Goal: Information Seeking & Learning: Find contact information

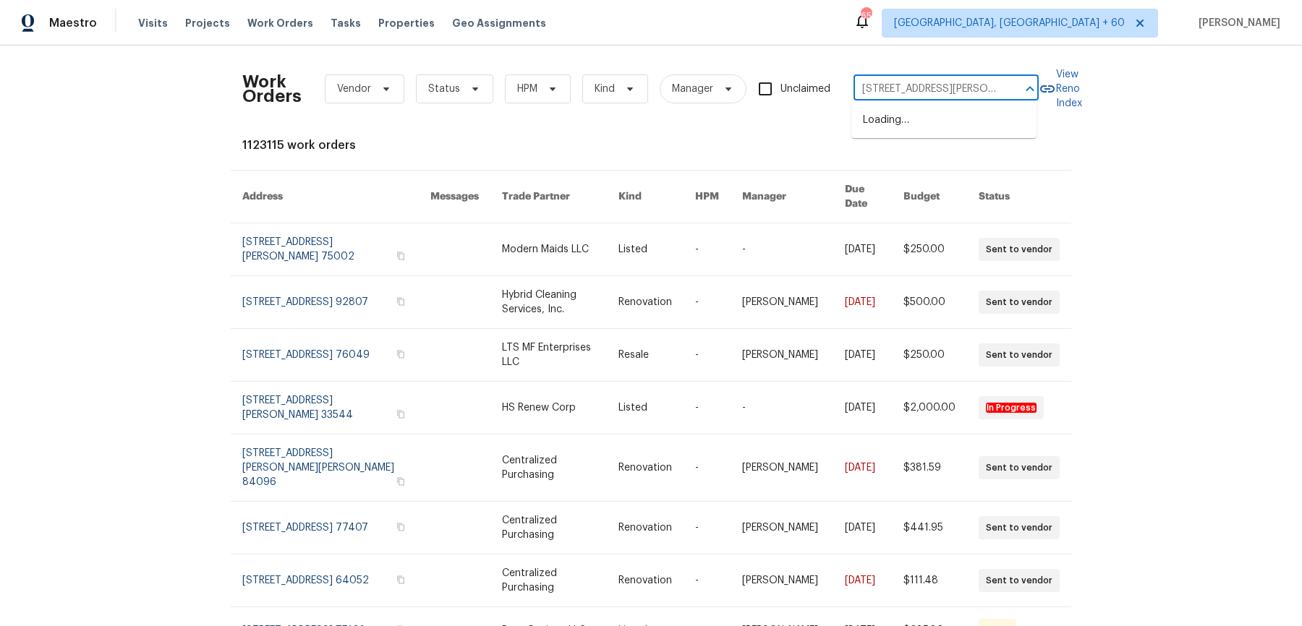
scroll to position [0, 35]
click at [923, 132] on li "[STREET_ADDRESS][PERSON_NAME]" at bounding box center [943, 127] width 185 height 39
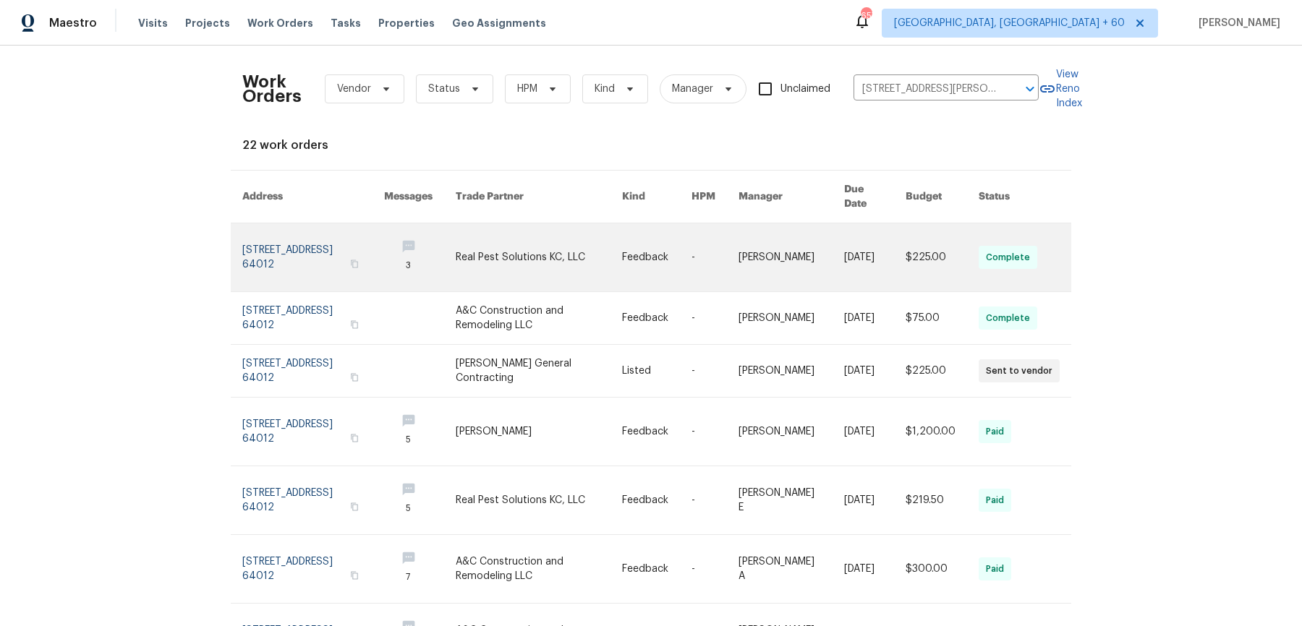
click at [871, 252] on link at bounding box center [874, 257] width 61 height 68
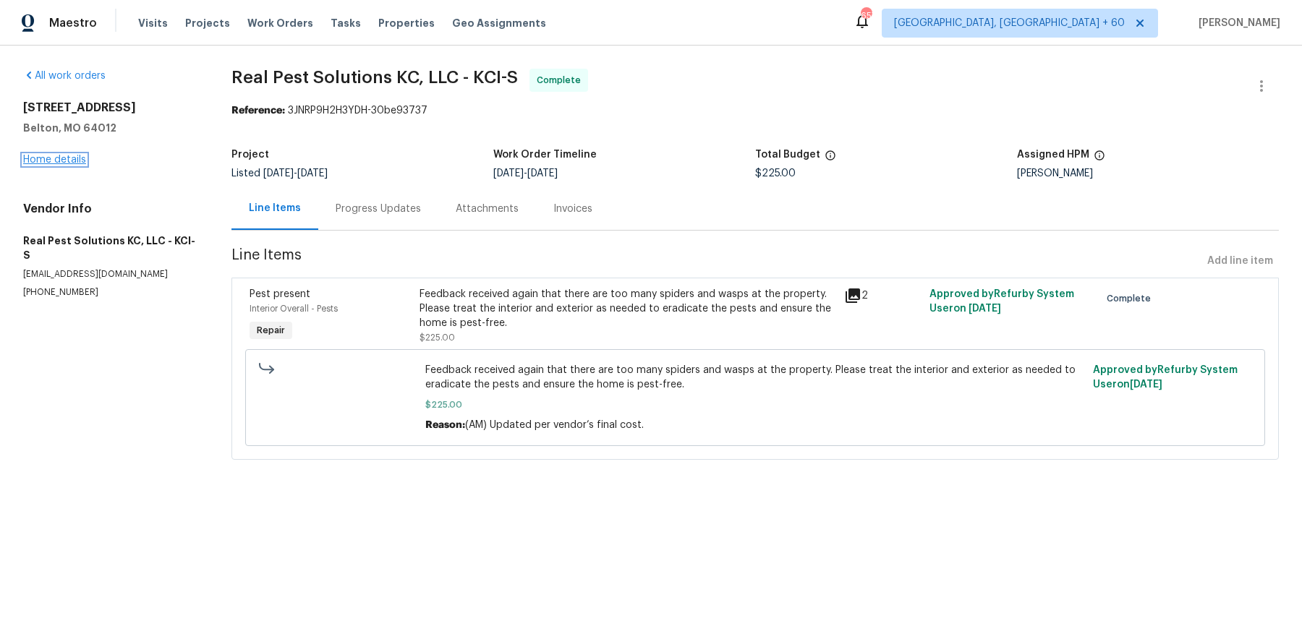
click at [85, 155] on link "Home details" at bounding box center [54, 160] width 63 height 10
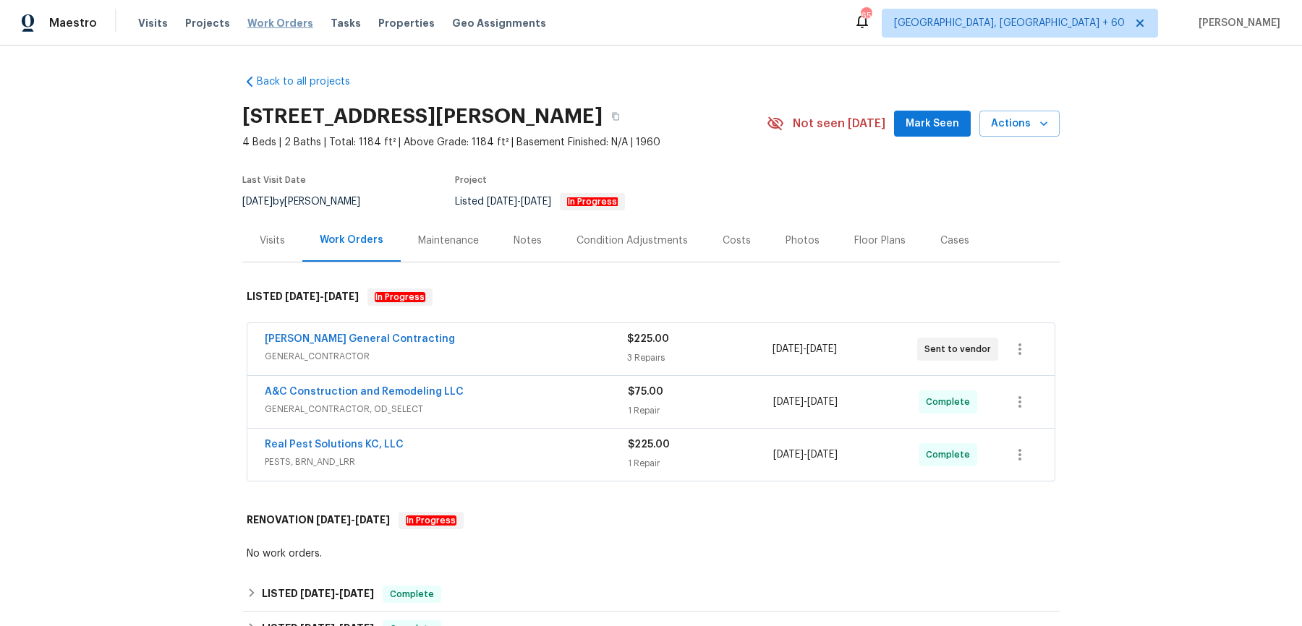
click at [277, 29] on span "Work Orders" at bounding box center [280, 23] width 66 height 14
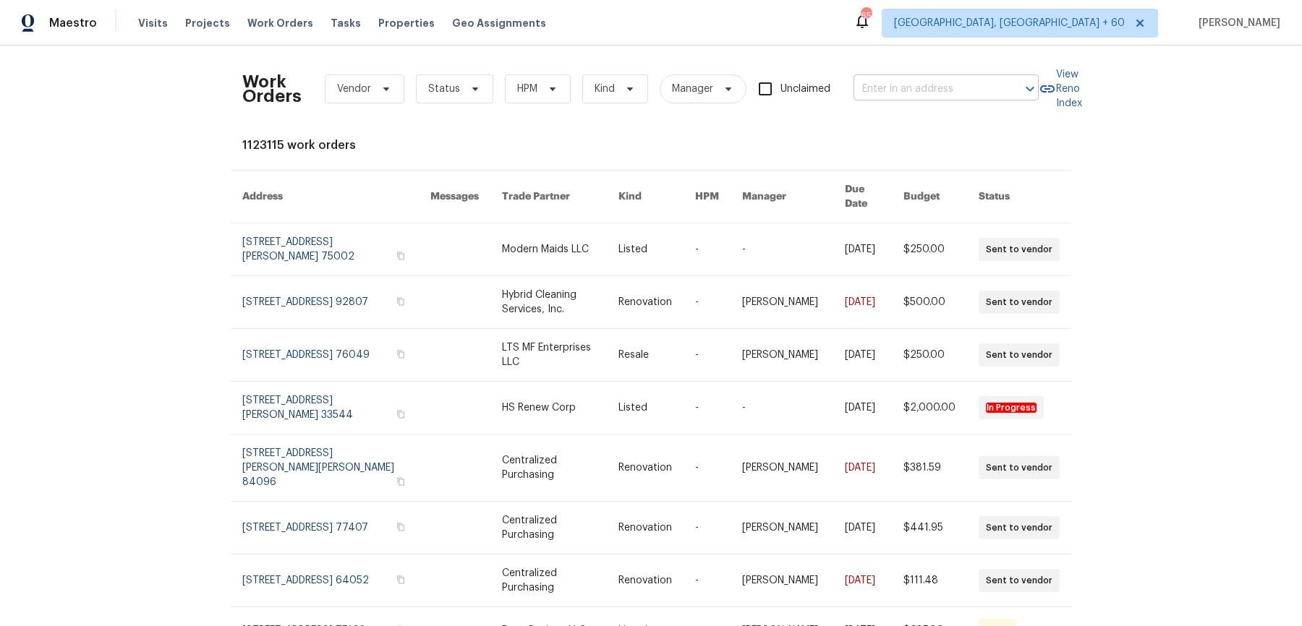
click at [961, 78] on input "text" at bounding box center [925, 89] width 145 height 22
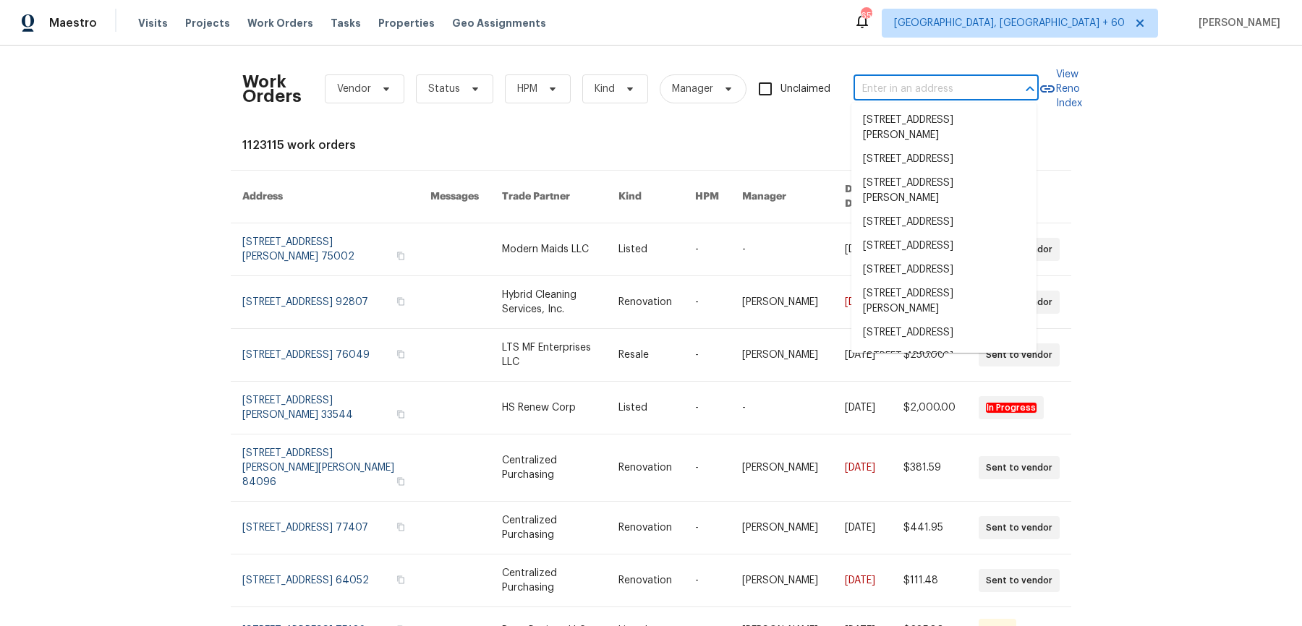
paste input "[STREET_ADDRESS]"
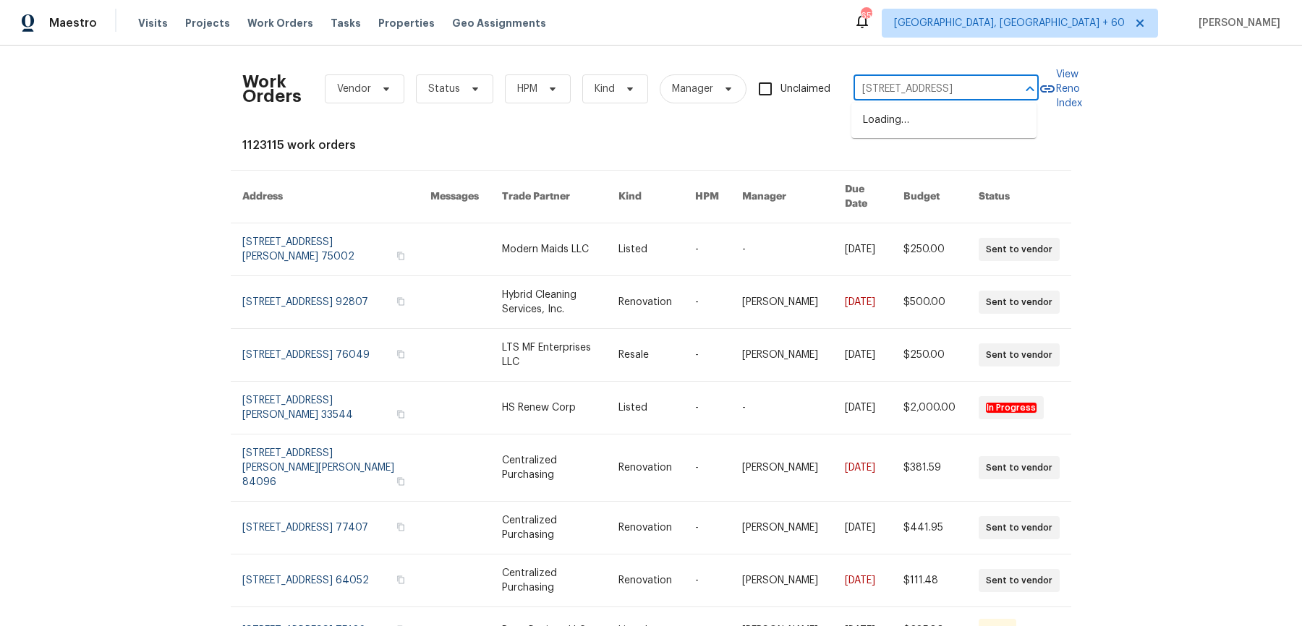
drag, startPoint x: 892, startPoint y: 91, endPoint x: 1023, endPoint y: 91, distance: 130.9
click at [1023, 91] on div "[STREET_ADDRESS] ​" at bounding box center [945, 89] width 185 height 22
type input "[STREET_ADDRESS]"
click at [947, 156] on li "[STREET_ADDRESS]" at bounding box center [943, 144] width 185 height 24
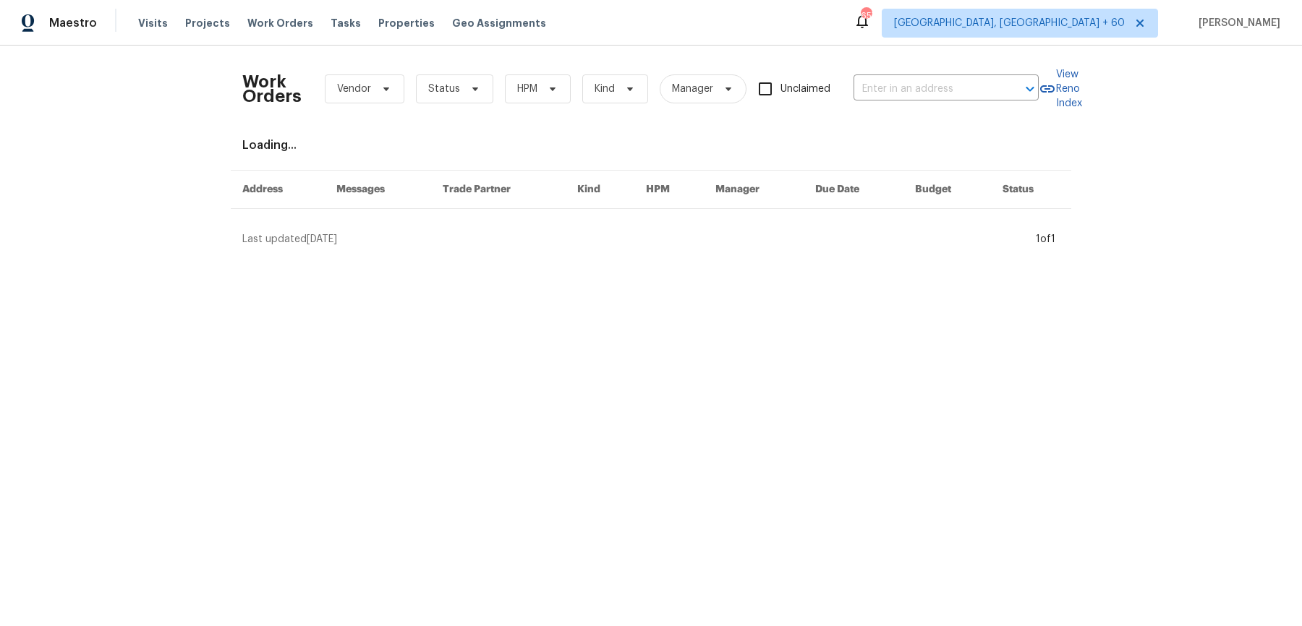
type input "[STREET_ADDRESS]"
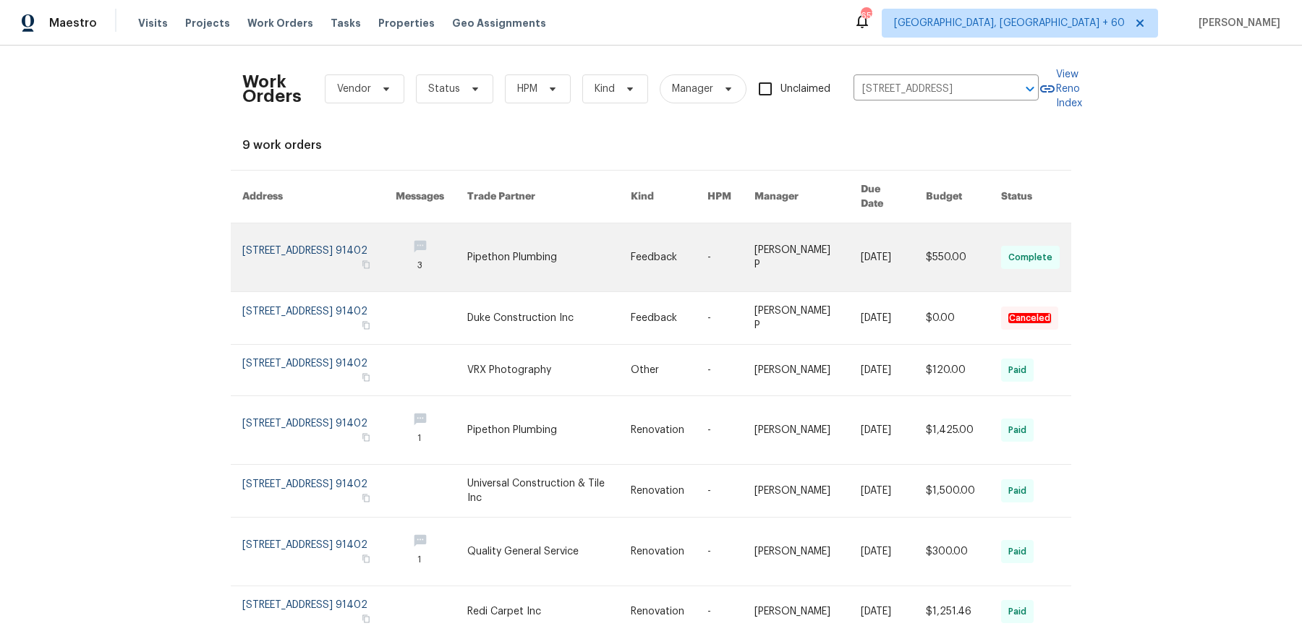
click at [814, 249] on link at bounding box center [807, 257] width 106 height 68
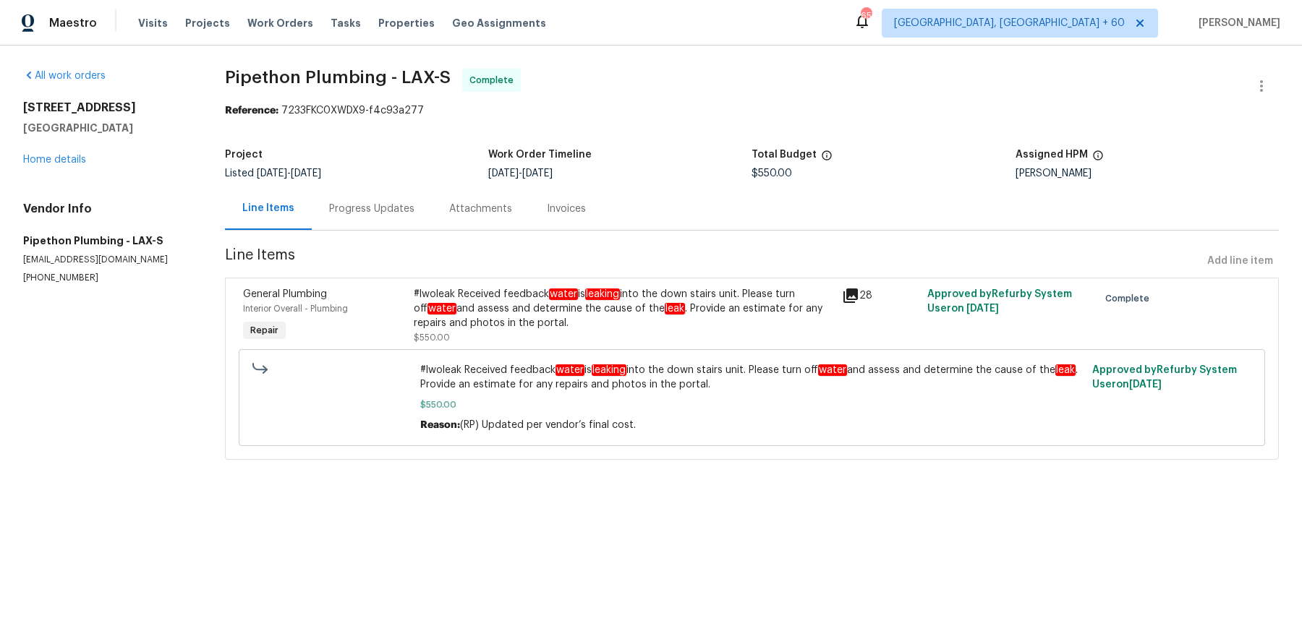
click at [85, 164] on div "[STREET_ADDRESS] Home details" at bounding box center [106, 134] width 167 height 67
click at [76, 163] on link "Home details" at bounding box center [54, 160] width 63 height 10
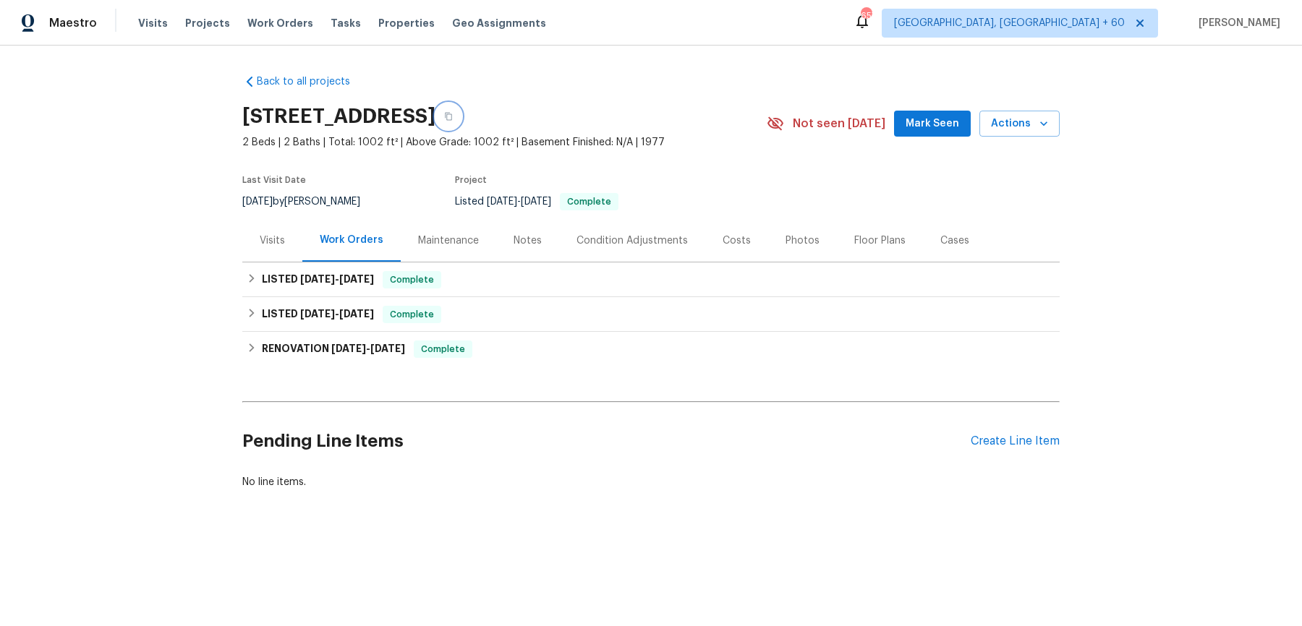
click at [452, 119] on icon "button" at bounding box center [448, 117] width 7 height 8
click at [266, 19] on span "Work Orders" at bounding box center [280, 23] width 66 height 14
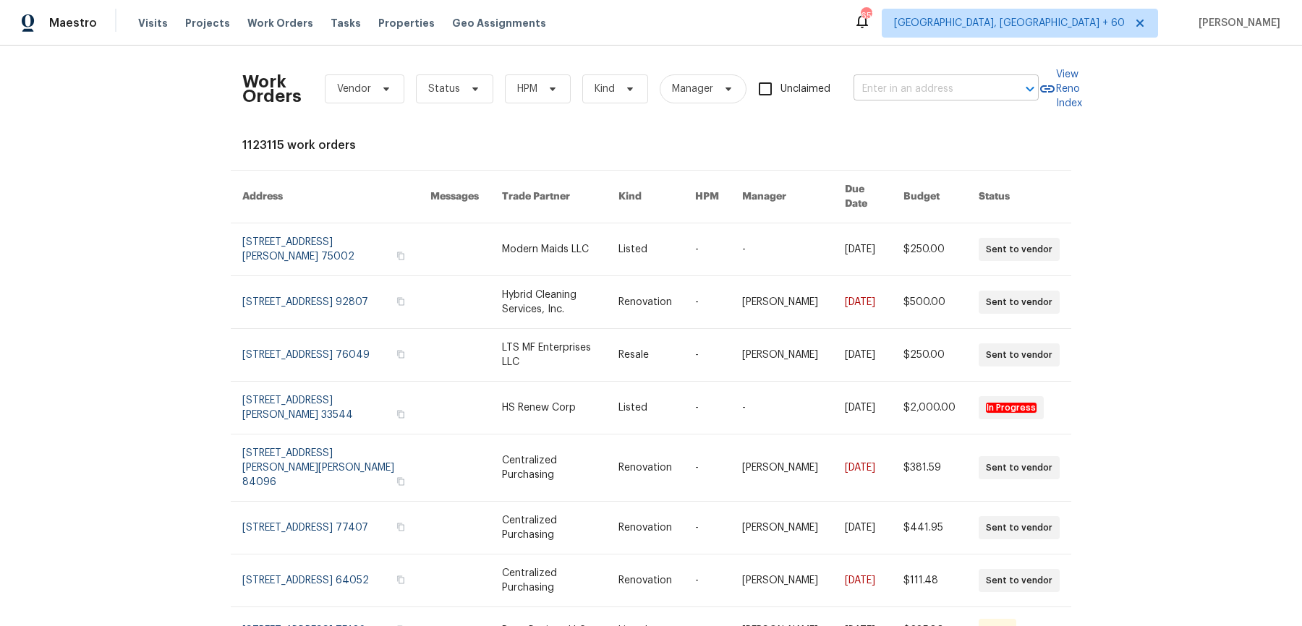
click at [954, 88] on input "text" at bounding box center [925, 89] width 145 height 22
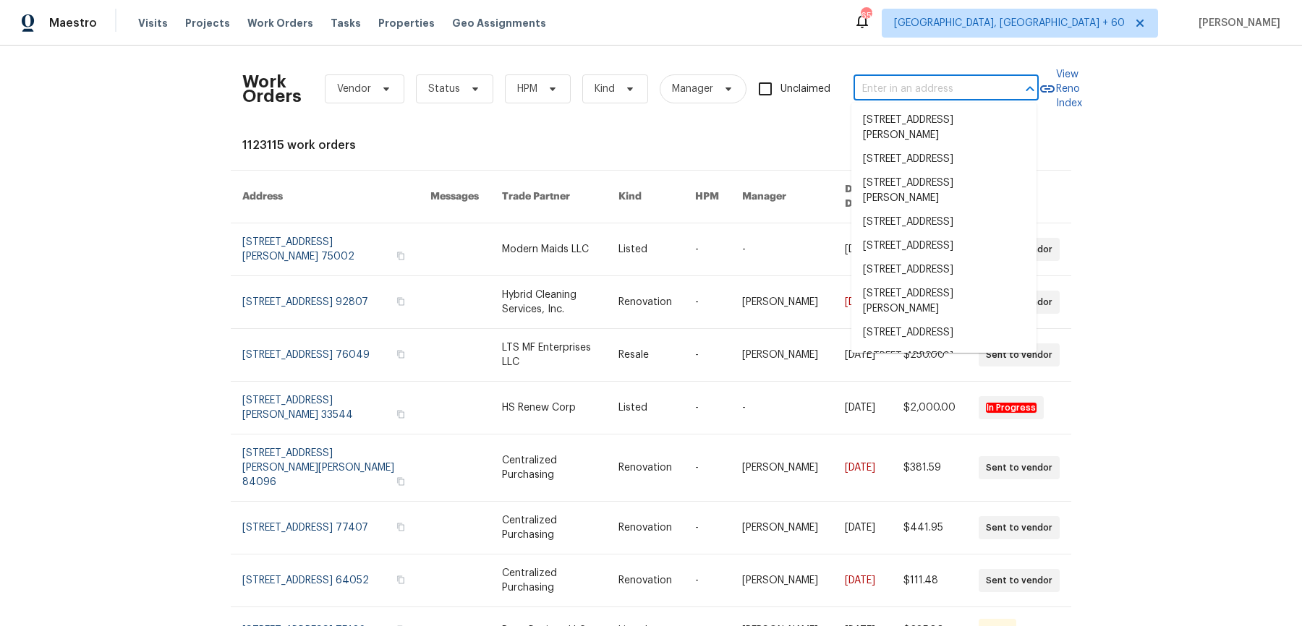
paste input "[STREET_ADDRESS]"
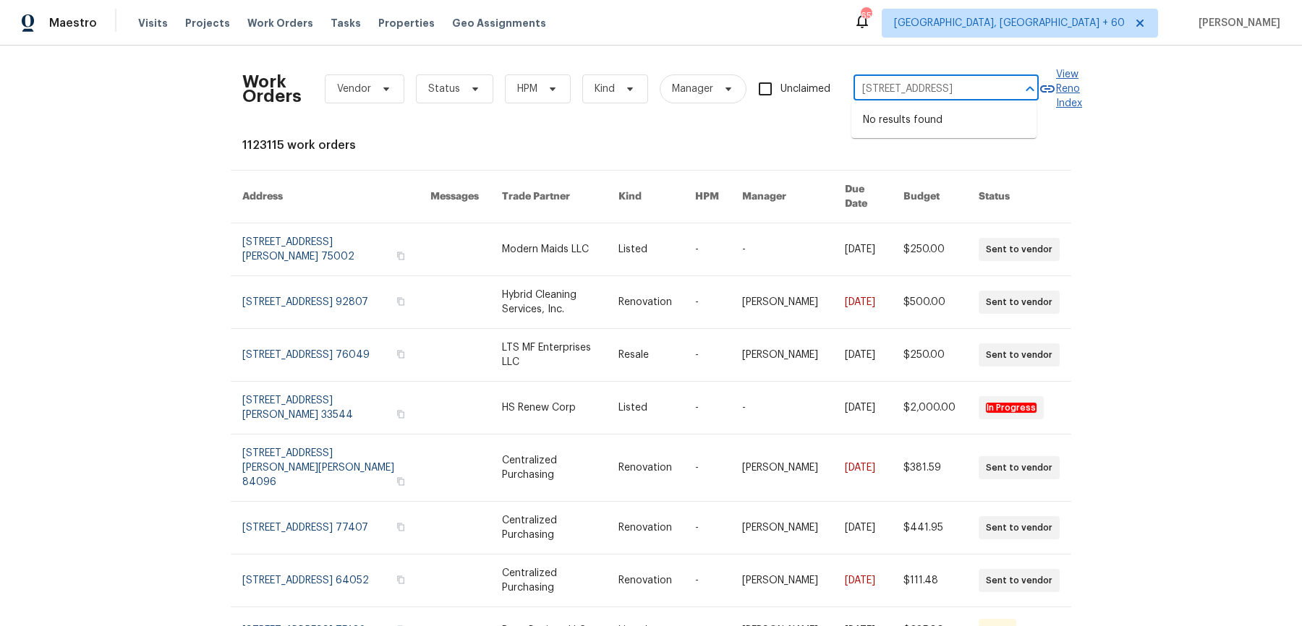
scroll to position [0, 112]
drag, startPoint x: 881, startPoint y: 90, endPoint x: 1082, endPoint y: 90, distance: 201.0
click at [1082, 90] on div "Work Orders Vendor Status HPM Kind Manager Unclaimed [STREET_ADDRESS] ​ View Re…" at bounding box center [651, 336] width 1302 height 581
type input "[STREET_ADDRESS]"
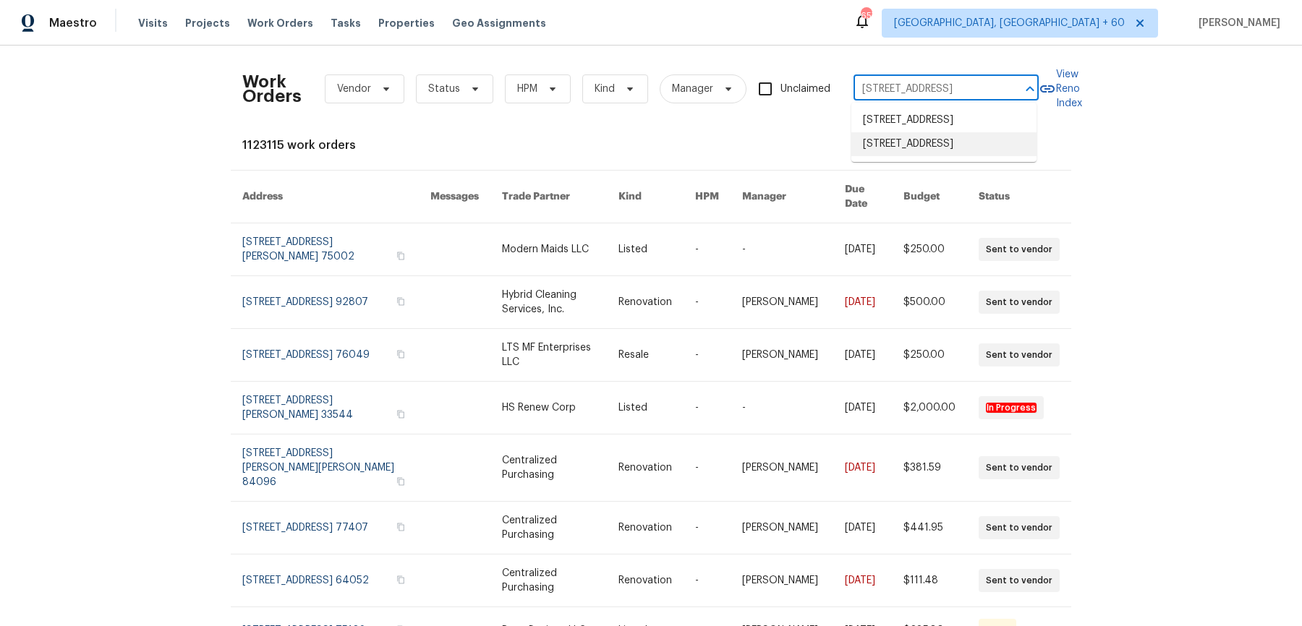
click at [965, 156] on li "[STREET_ADDRESS]" at bounding box center [943, 144] width 185 height 24
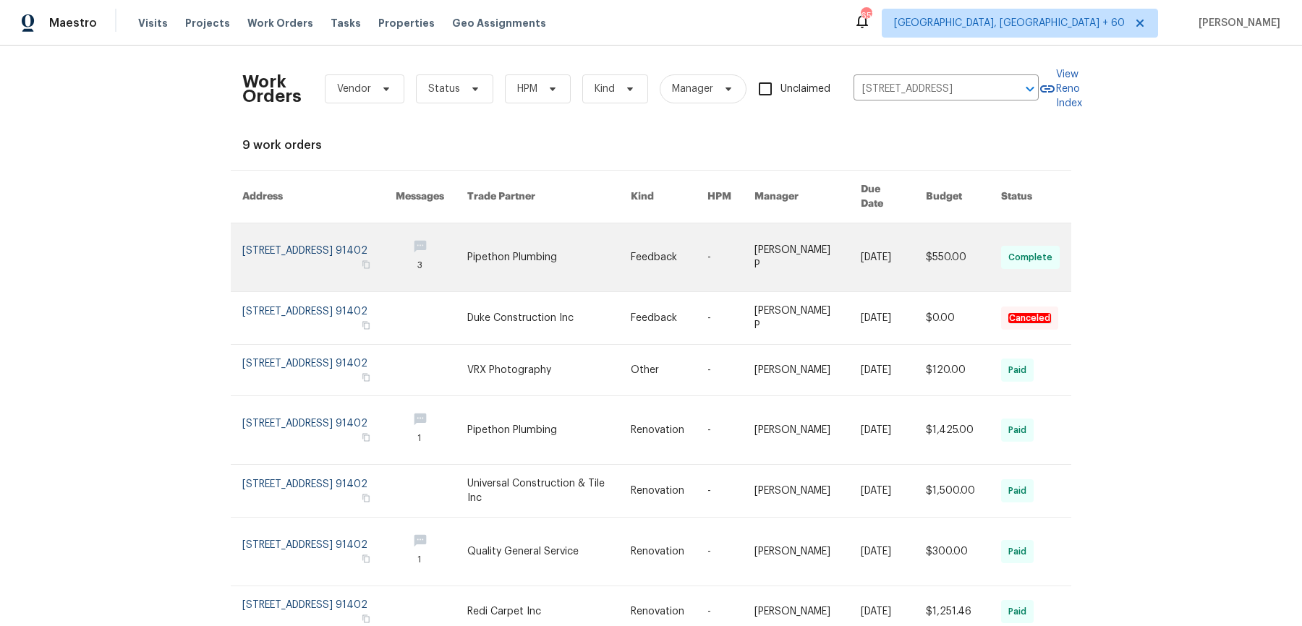
click at [839, 240] on link at bounding box center [807, 257] width 106 height 68
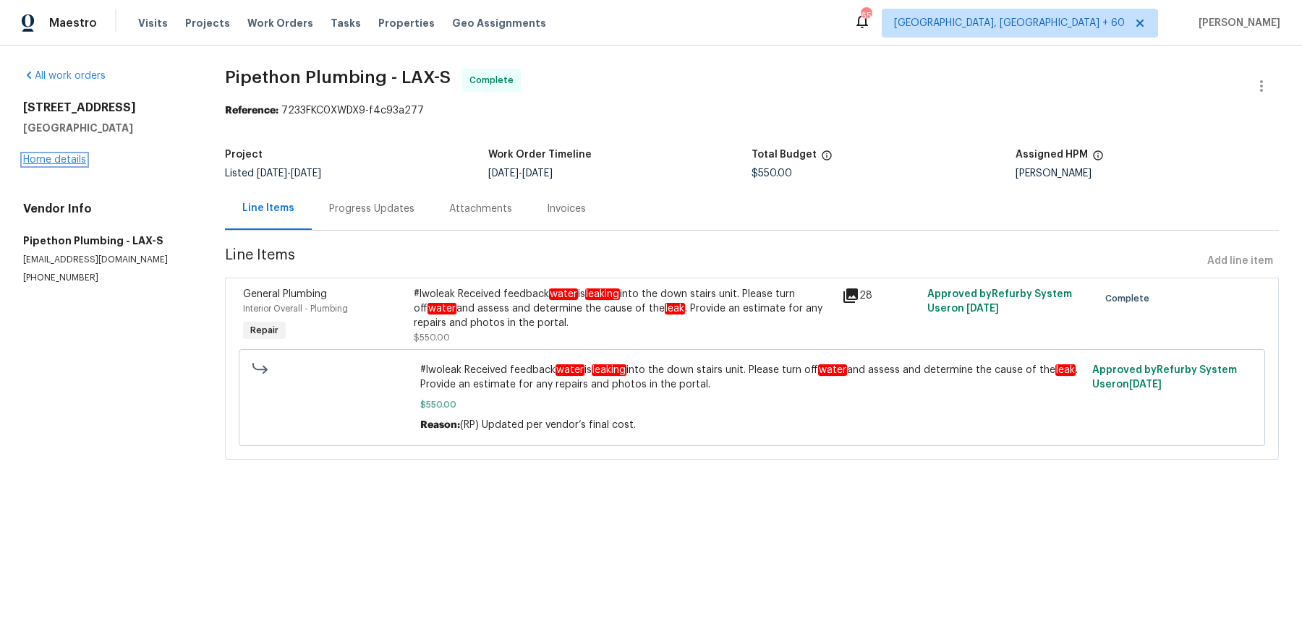
click at [58, 160] on link "Home details" at bounding box center [54, 160] width 63 height 10
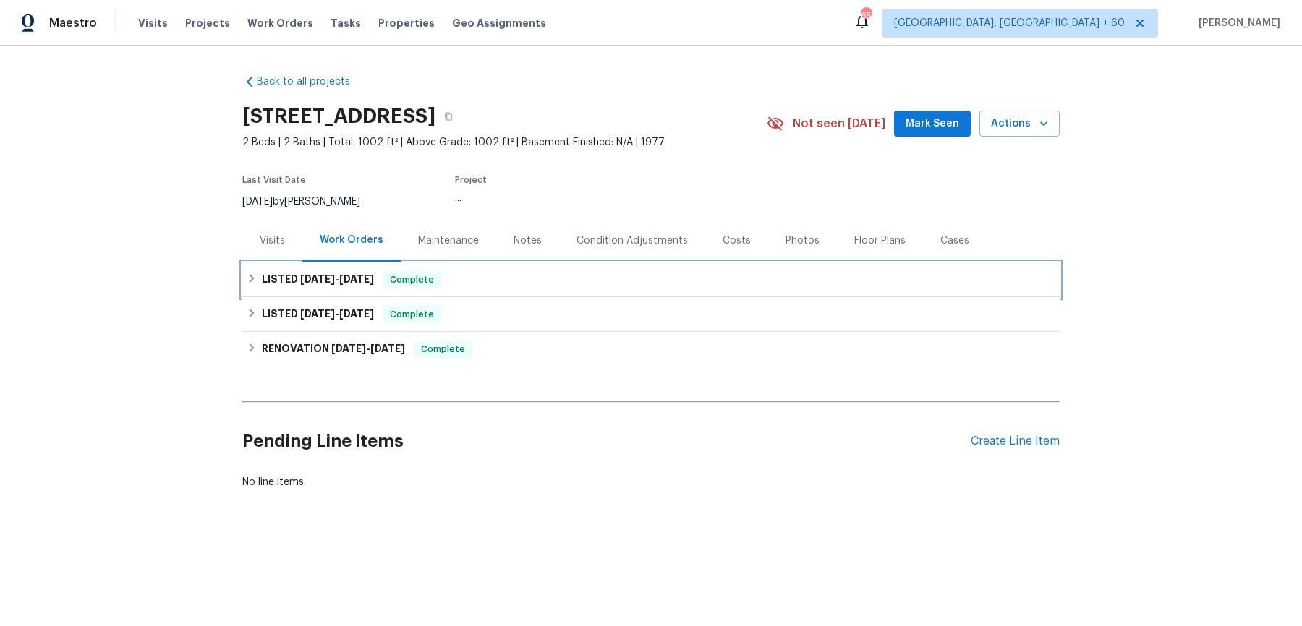
click at [408, 297] on div "LISTED [DATE] - [DATE] Complete" at bounding box center [650, 280] width 817 height 35
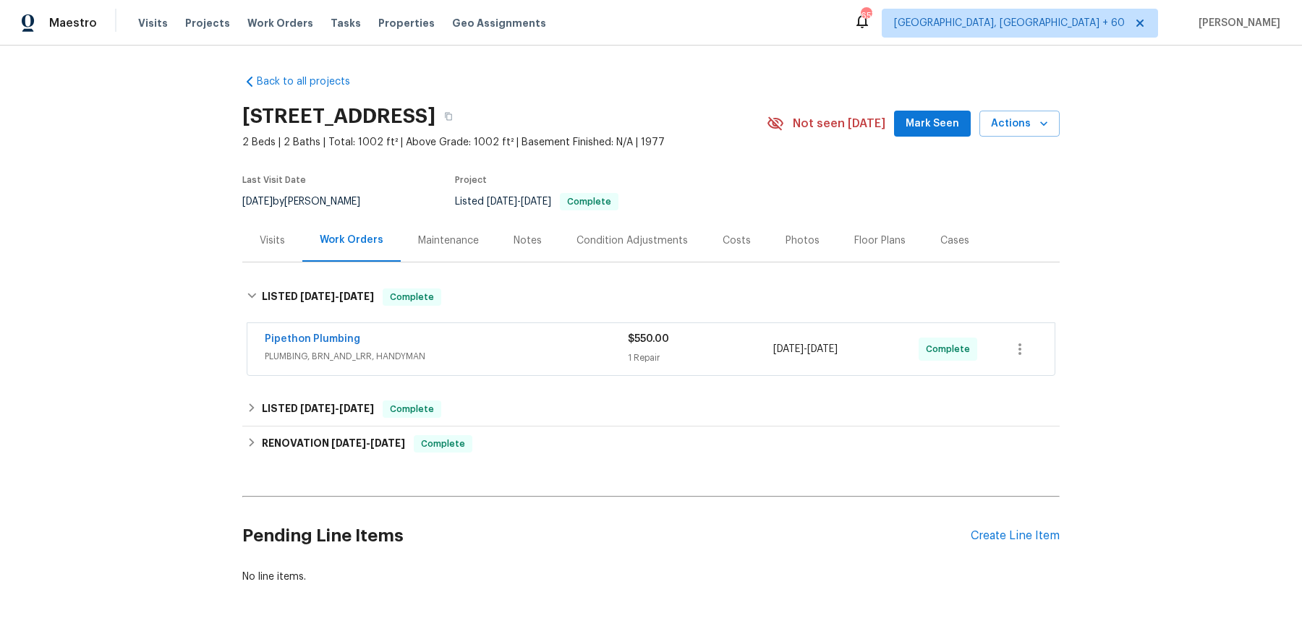
click at [463, 331] on div "Pipethon Plumbing PLUMBING, BRN_AND_LRR, HANDYMAN $550.00 1 Repair [DATE] - [DA…" at bounding box center [650, 350] width 817 height 60
click at [463, 349] on div "Pipethon Plumbing" at bounding box center [446, 340] width 363 height 17
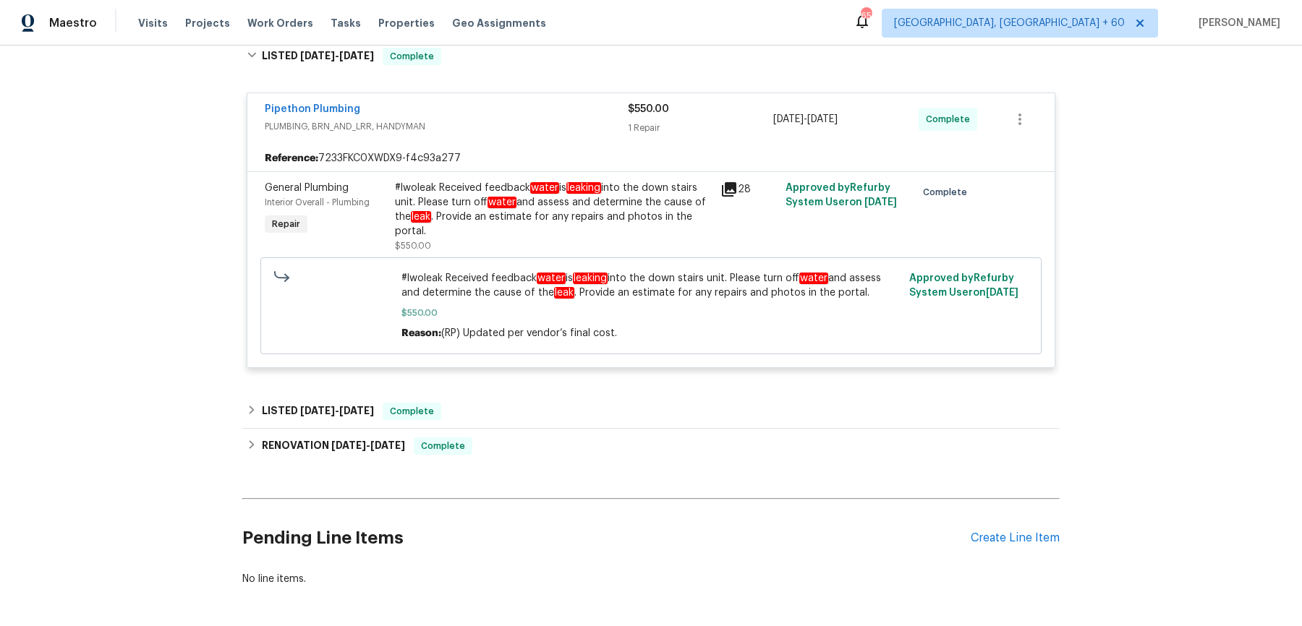
scroll to position [307, 0]
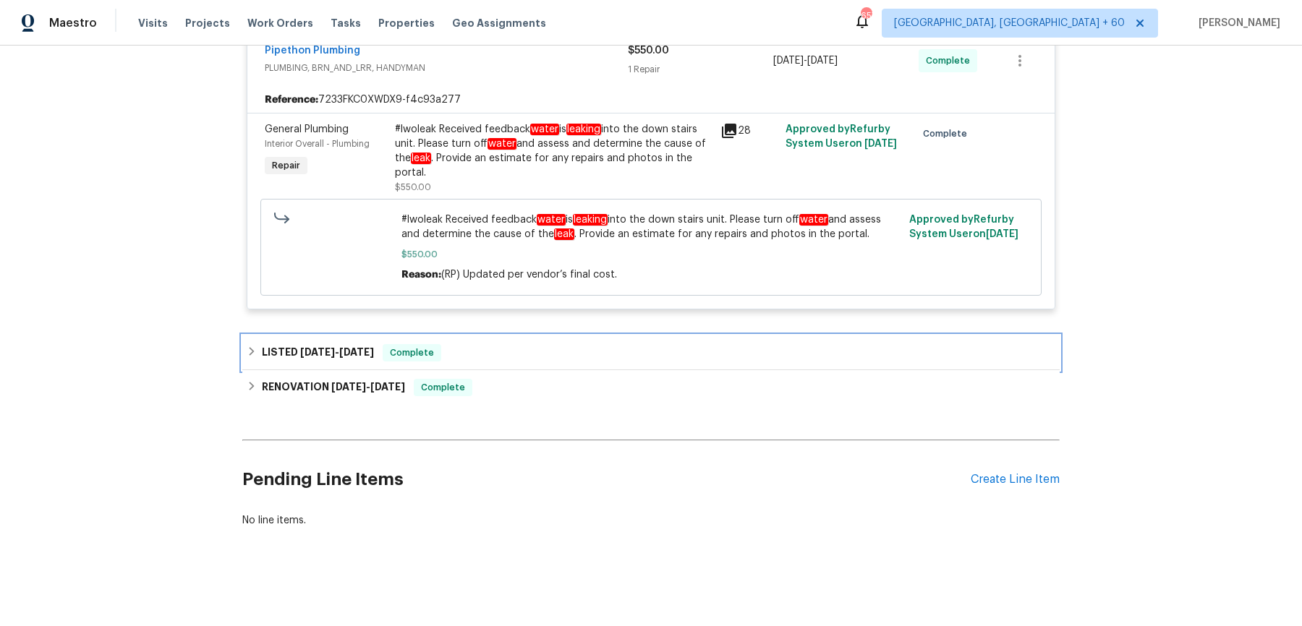
click at [479, 350] on div "LISTED [DATE] - [DATE] Complete" at bounding box center [651, 352] width 809 height 17
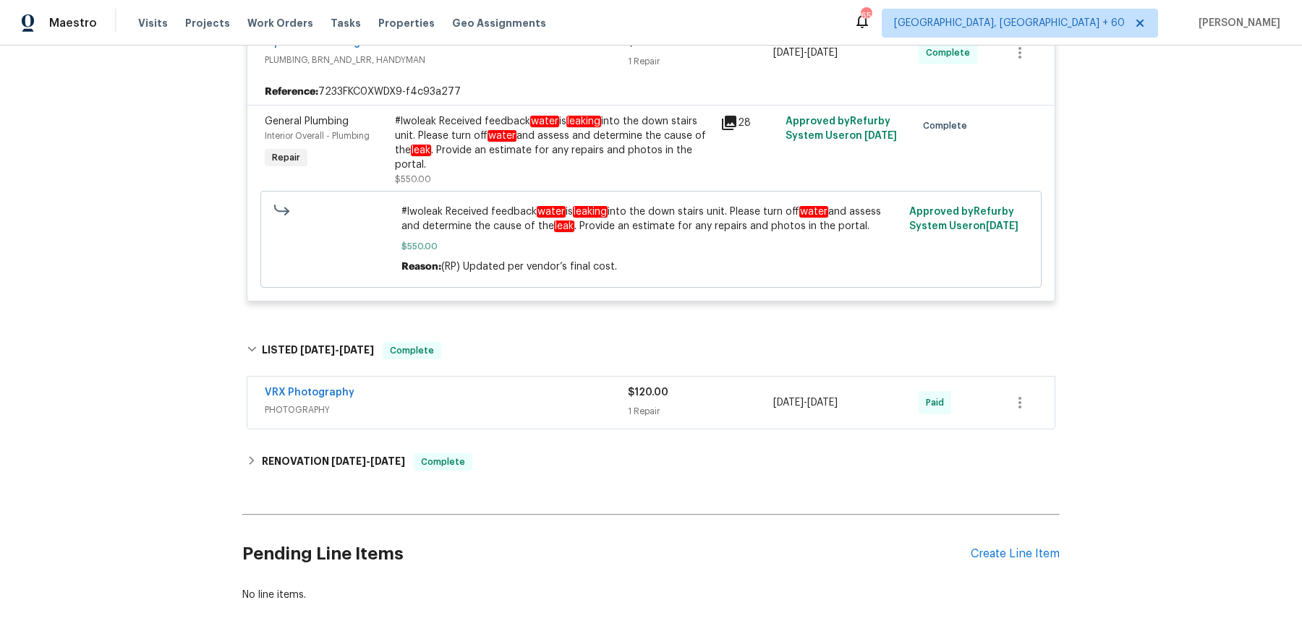
click at [480, 420] on div "VRX Photography PHOTOGRAPHY" at bounding box center [446, 402] width 363 height 35
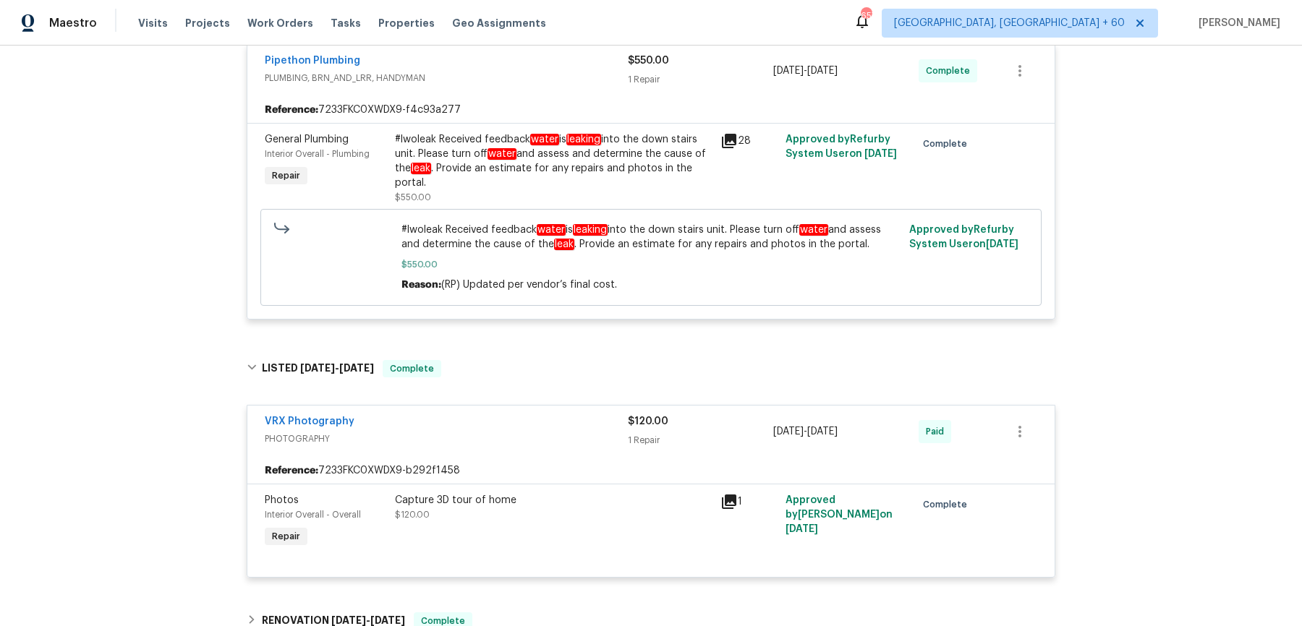
scroll to position [530, 0]
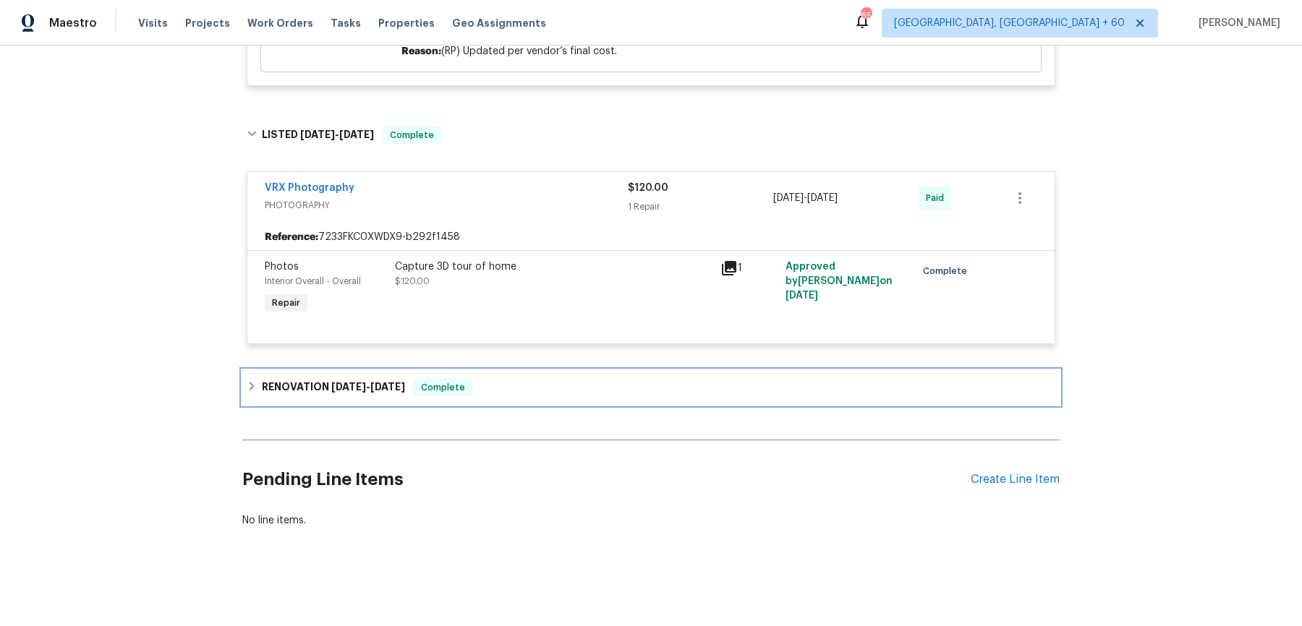
click at [492, 377] on div "RENOVATION [DATE] - [DATE] Complete" at bounding box center [650, 387] width 817 height 35
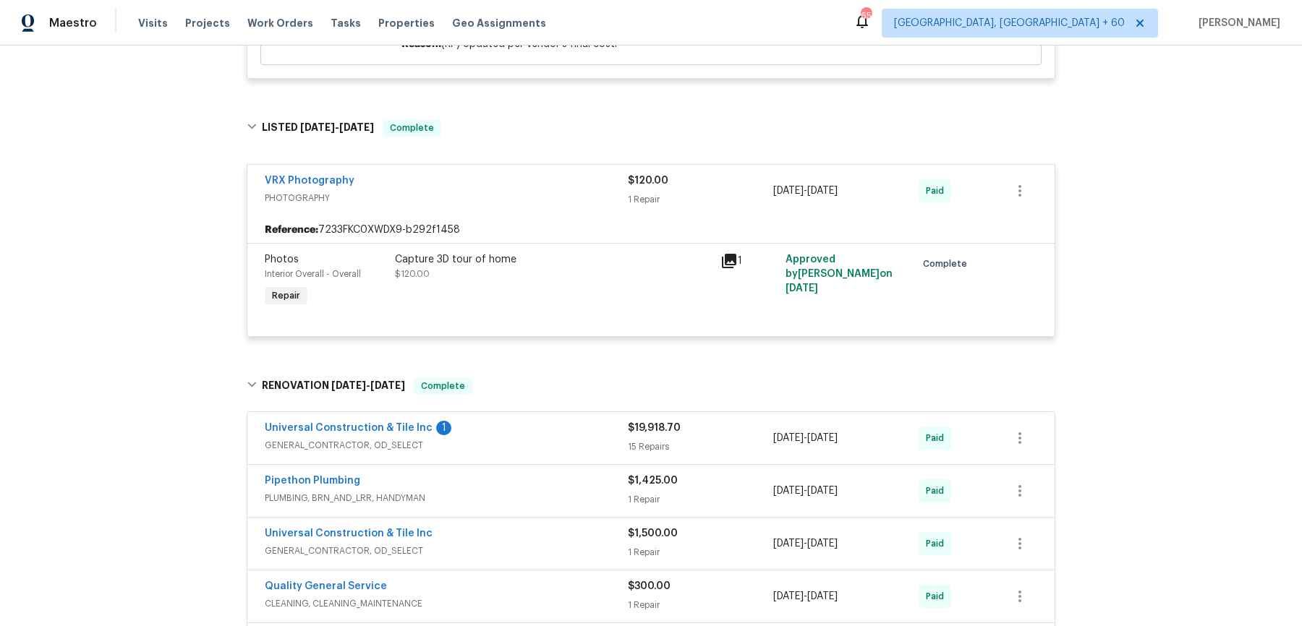
click at [549, 456] on div "Universal Construction & Tile Inc 1 GENERAL_CONTRACTOR, OD_SELECT" at bounding box center [446, 438] width 363 height 35
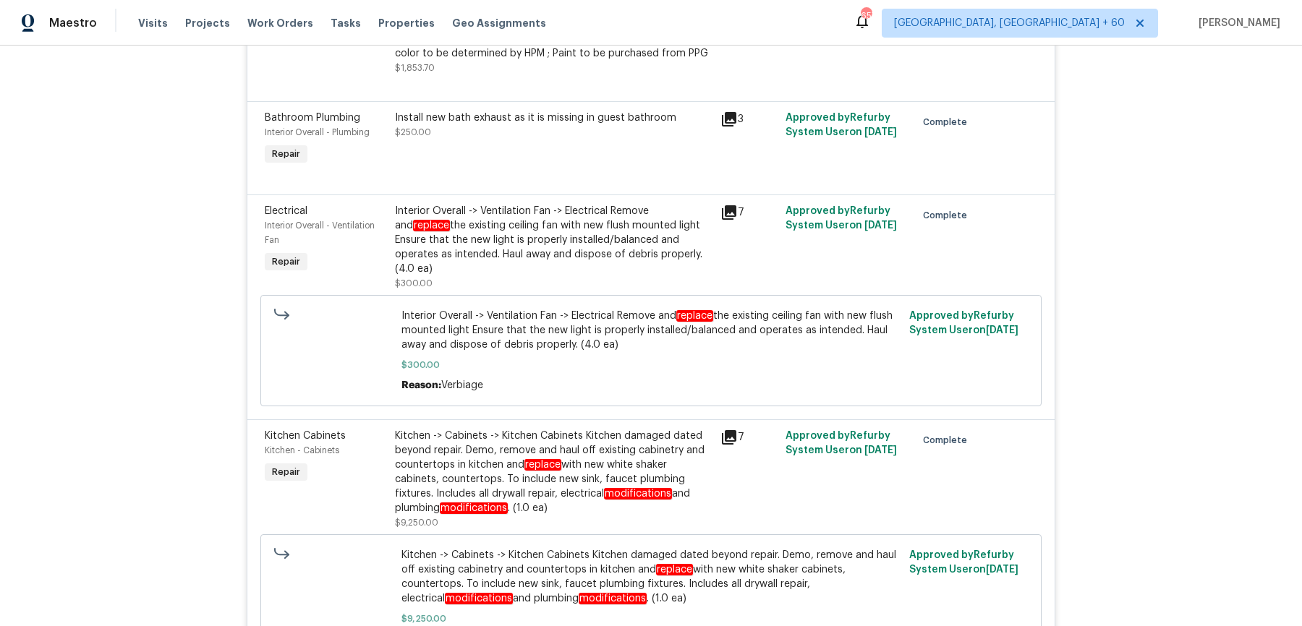
scroll to position [3097, 0]
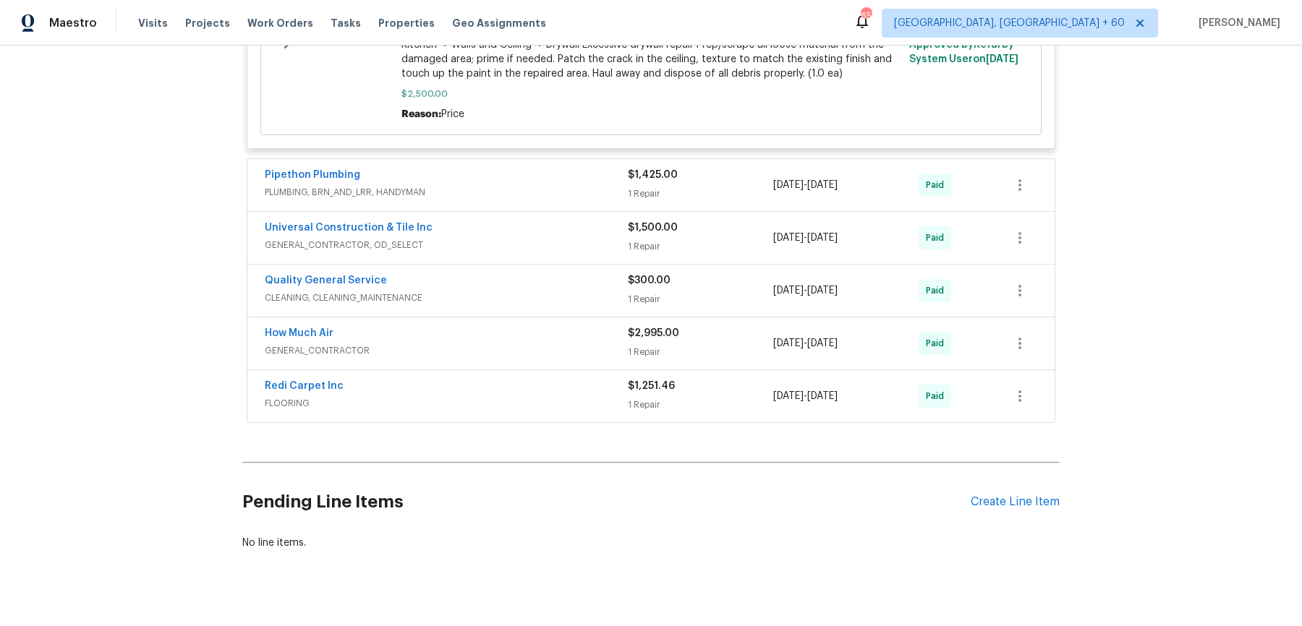
click at [587, 168] on div "Pipethon Plumbing" at bounding box center [446, 176] width 363 height 17
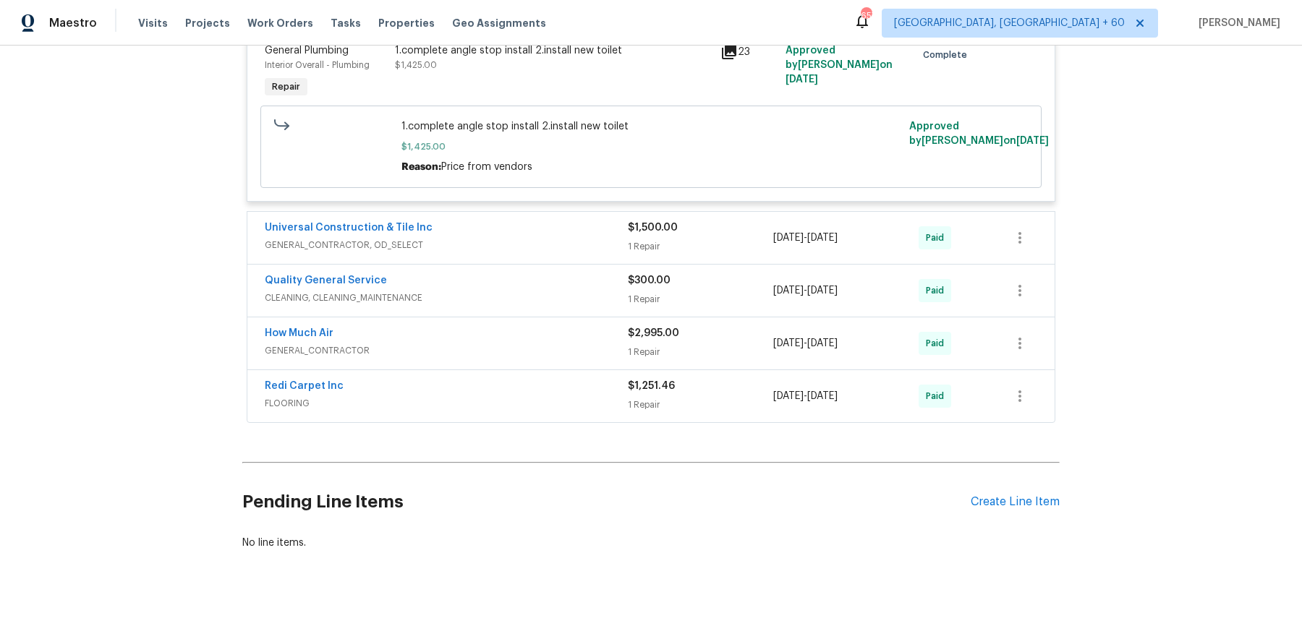
click at [578, 238] on span "GENERAL_CONTRACTOR, OD_SELECT" at bounding box center [446, 245] width 363 height 14
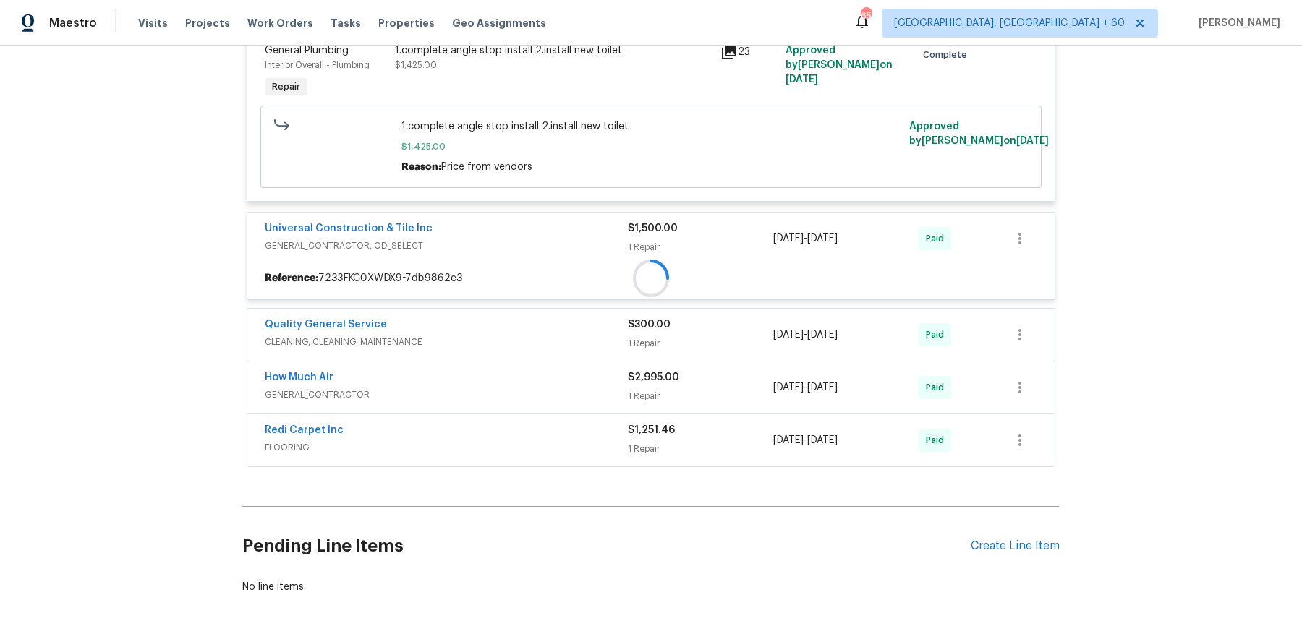
scroll to position [3346, 0]
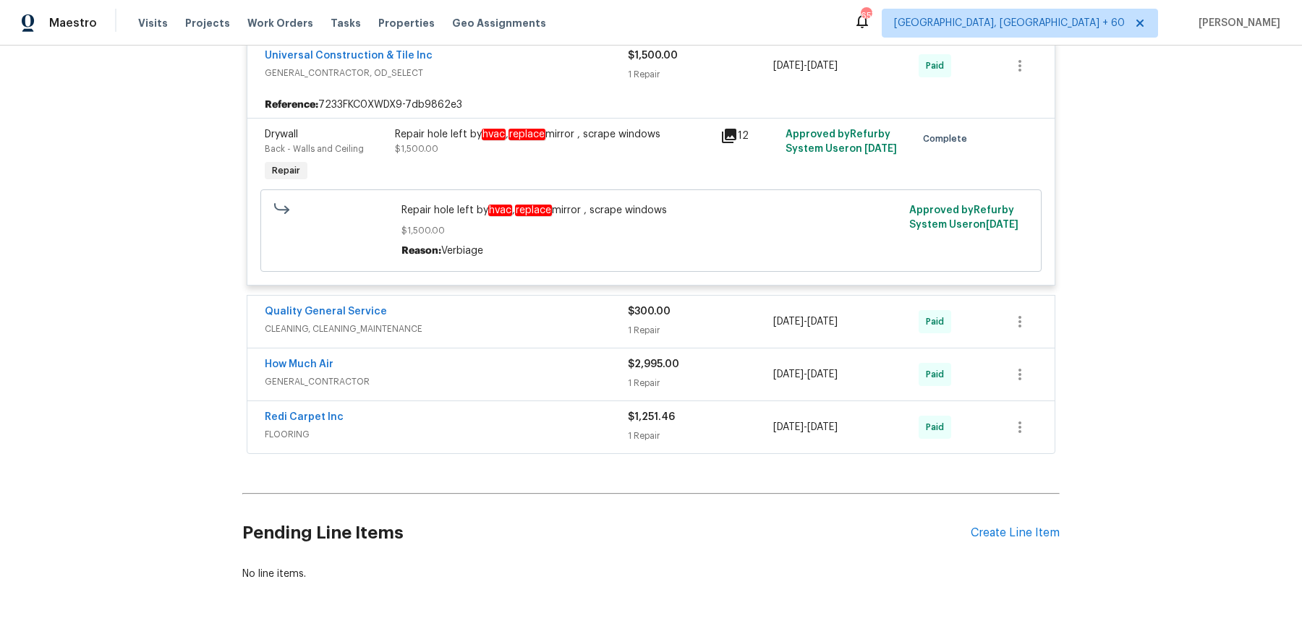
click at [560, 322] on span "CLEANING, CLEANING_MAINTENANCE" at bounding box center [446, 329] width 363 height 14
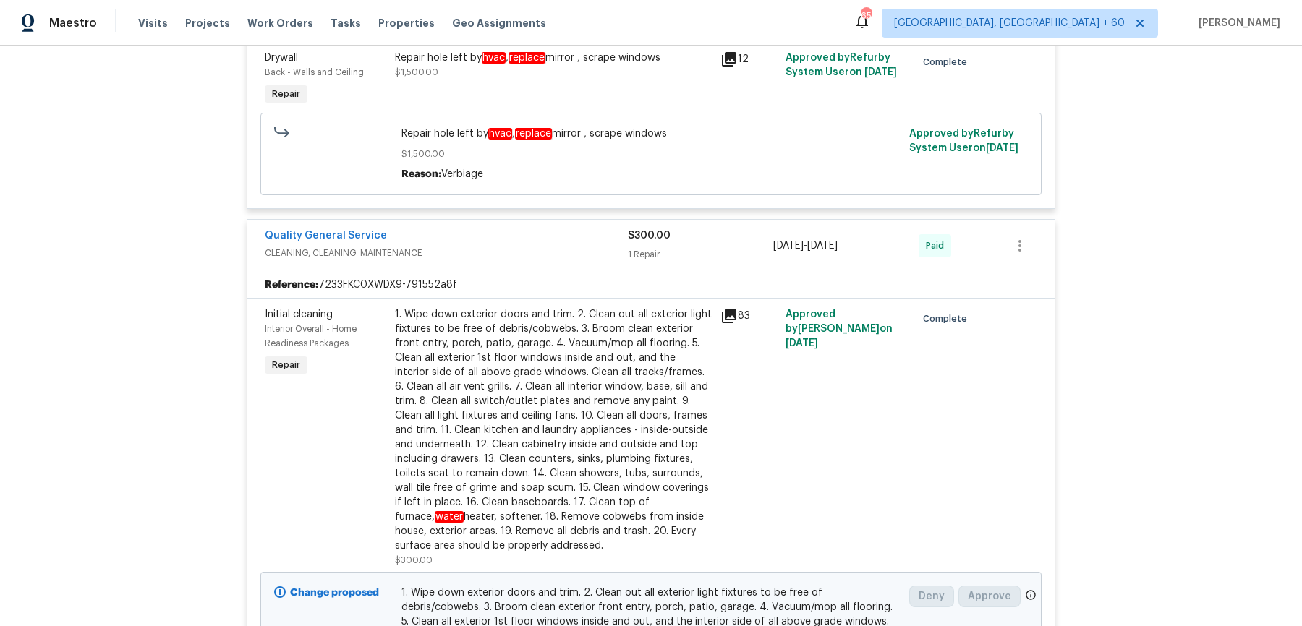
scroll to position [4099, 0]
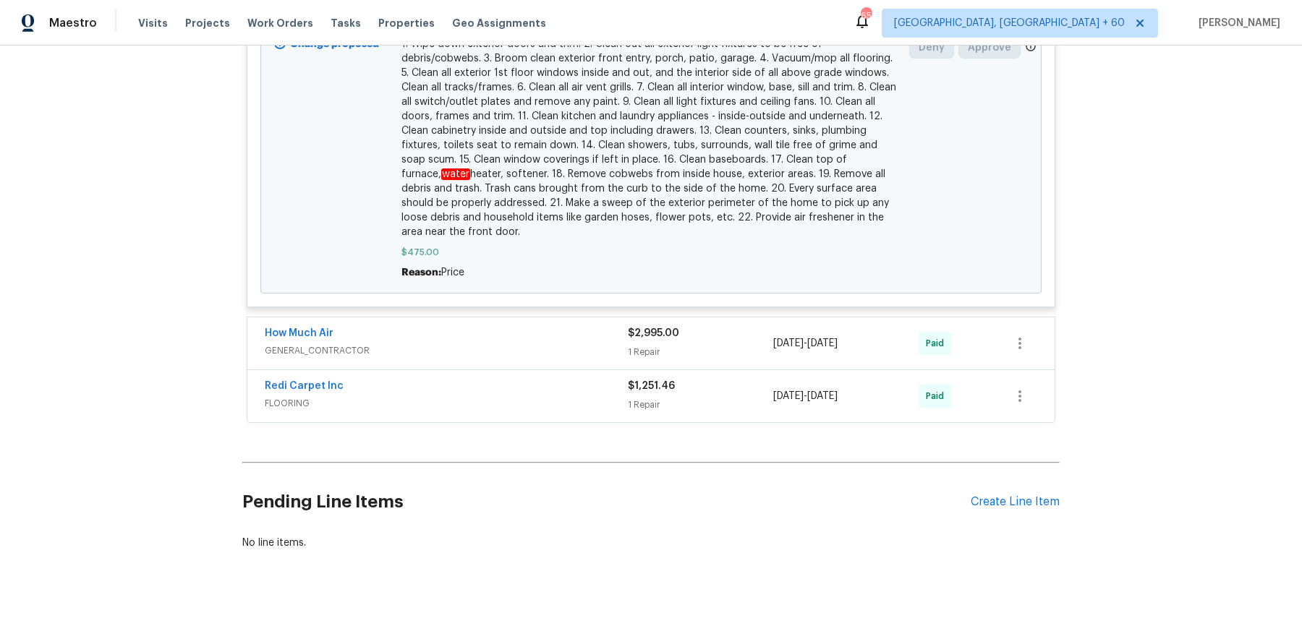
click at [584, 326] on div "How Much Air" at bounding box center [446, 334] width 363 height 17
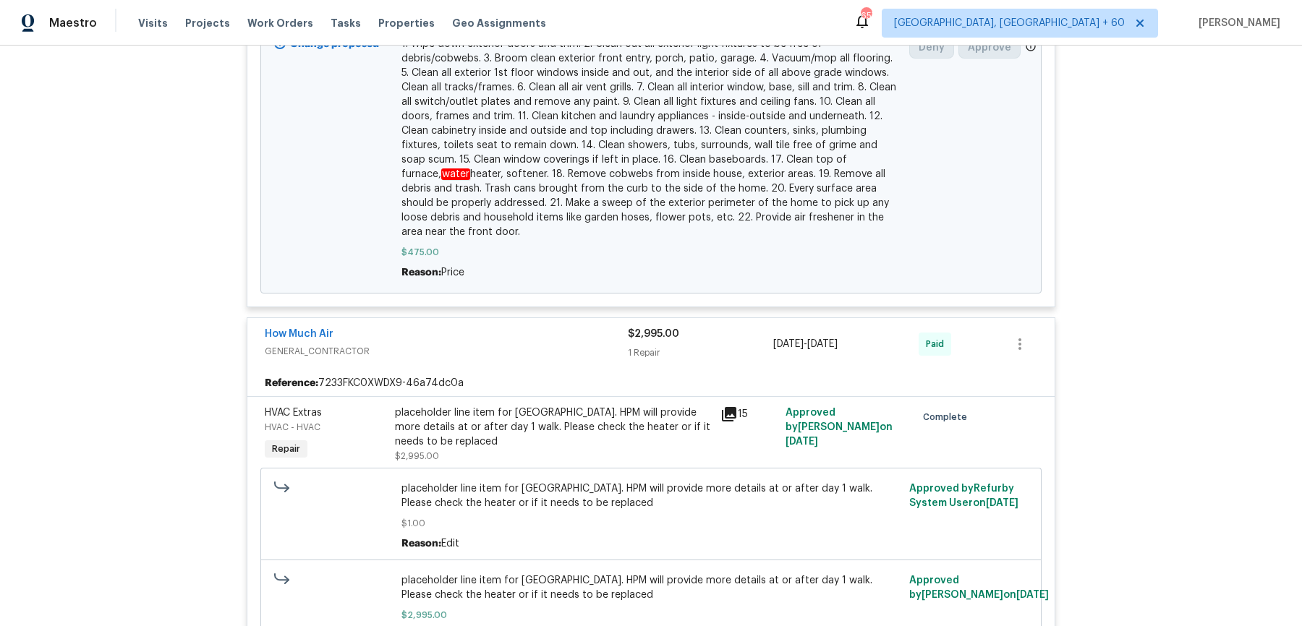
click at [582, 344] on span "GENERAL_CONTRACTOR" at bounding box center [446, 351] width 363 height 14
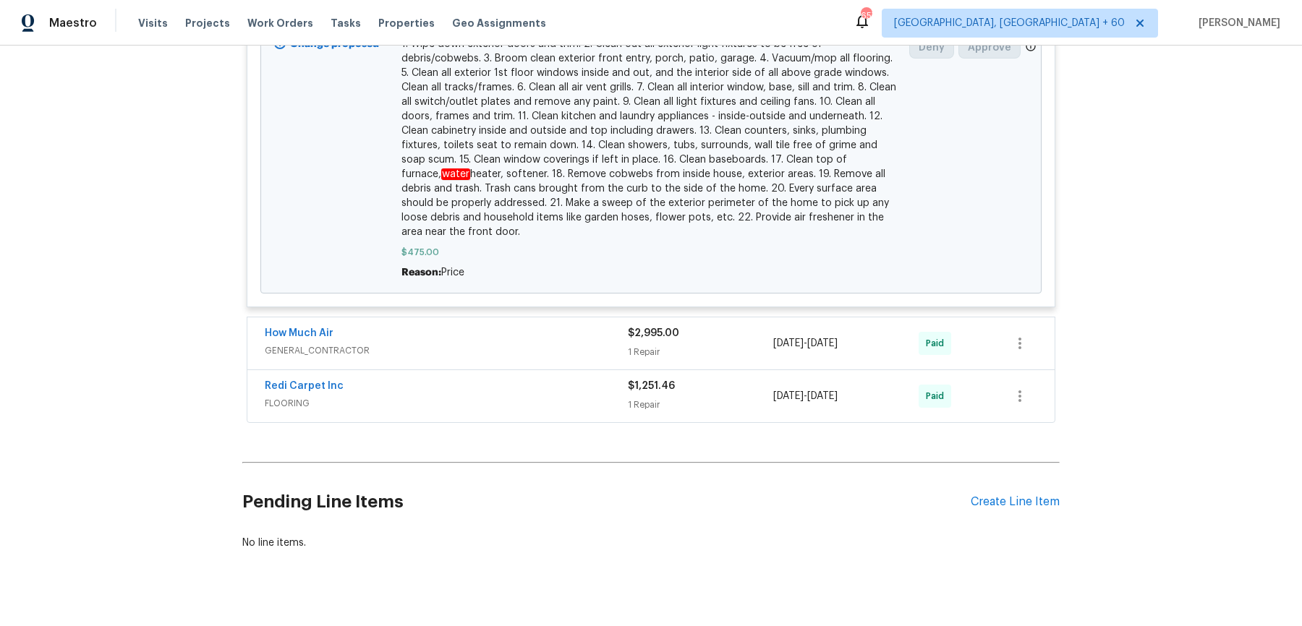
click at [582, 344] on span "GENERAL_CONTRACTOR" at bounding box center [446, 351] width 363 height 14
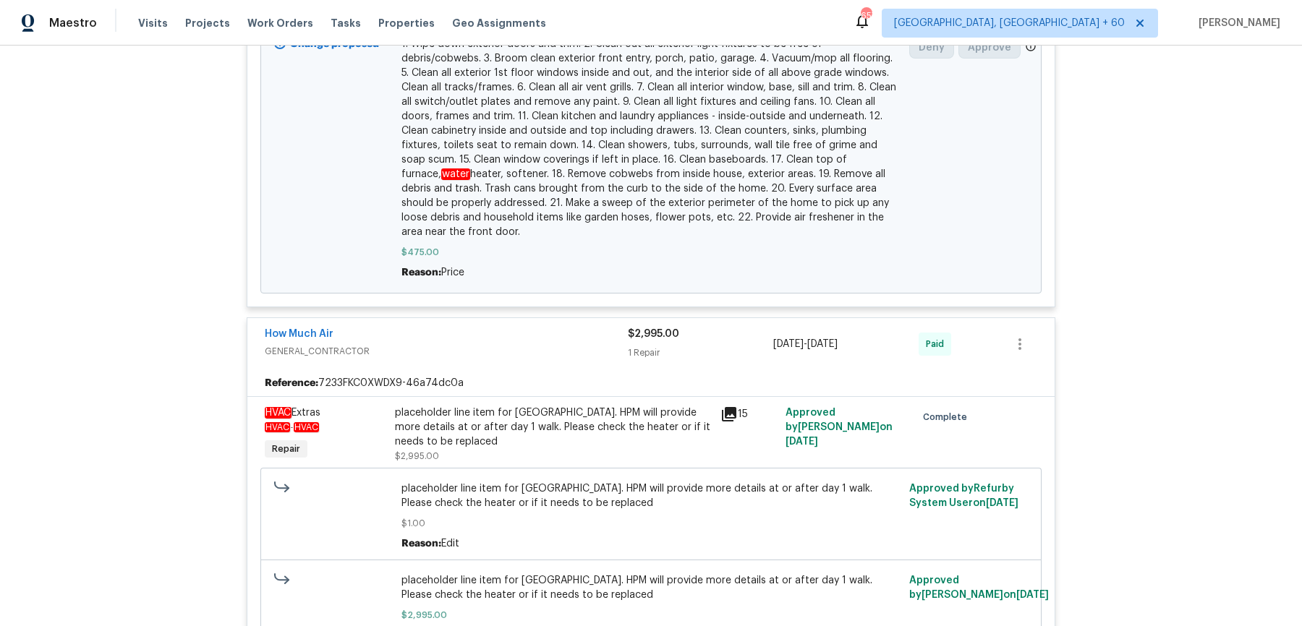
scroll to position [4410, 0]
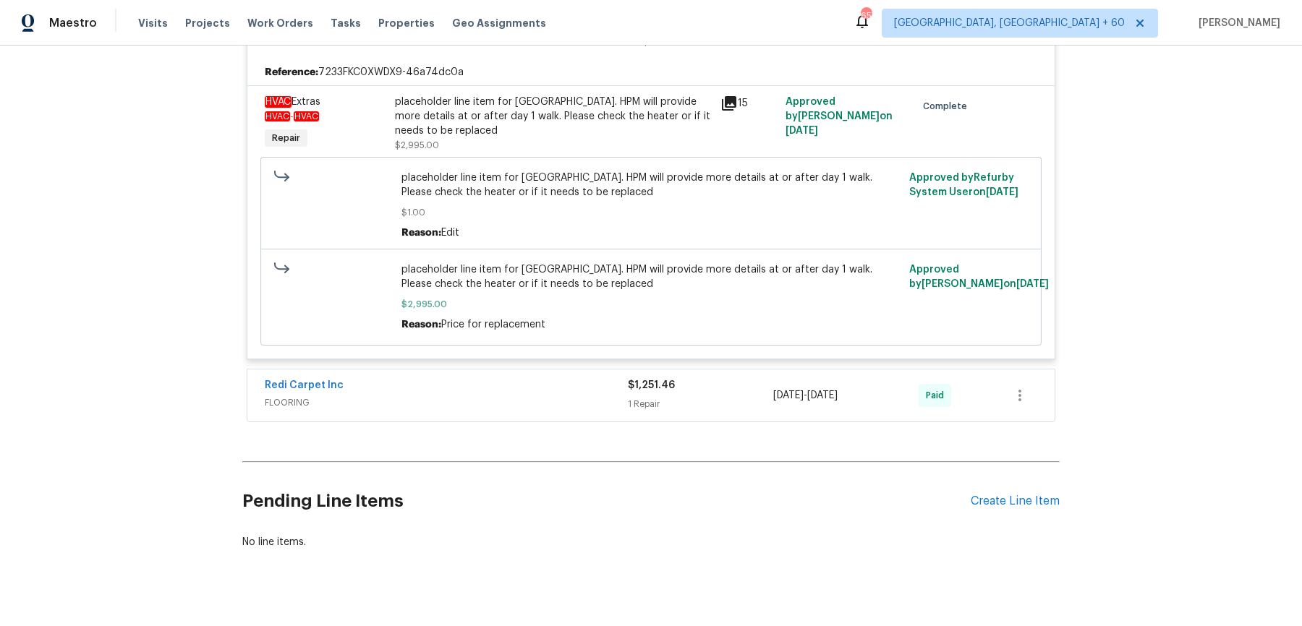
click at [568, 396] on span "FLOORING" at bounding box center [446, 403] width 363 height 14
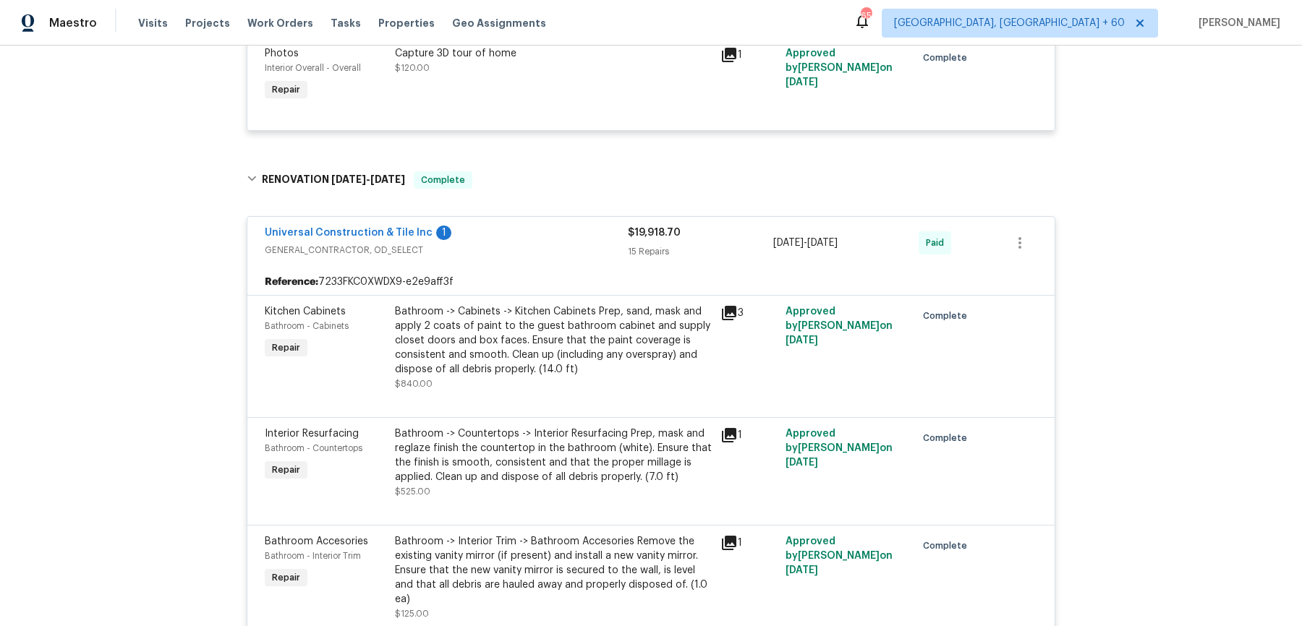
scroll to position [0, 0]
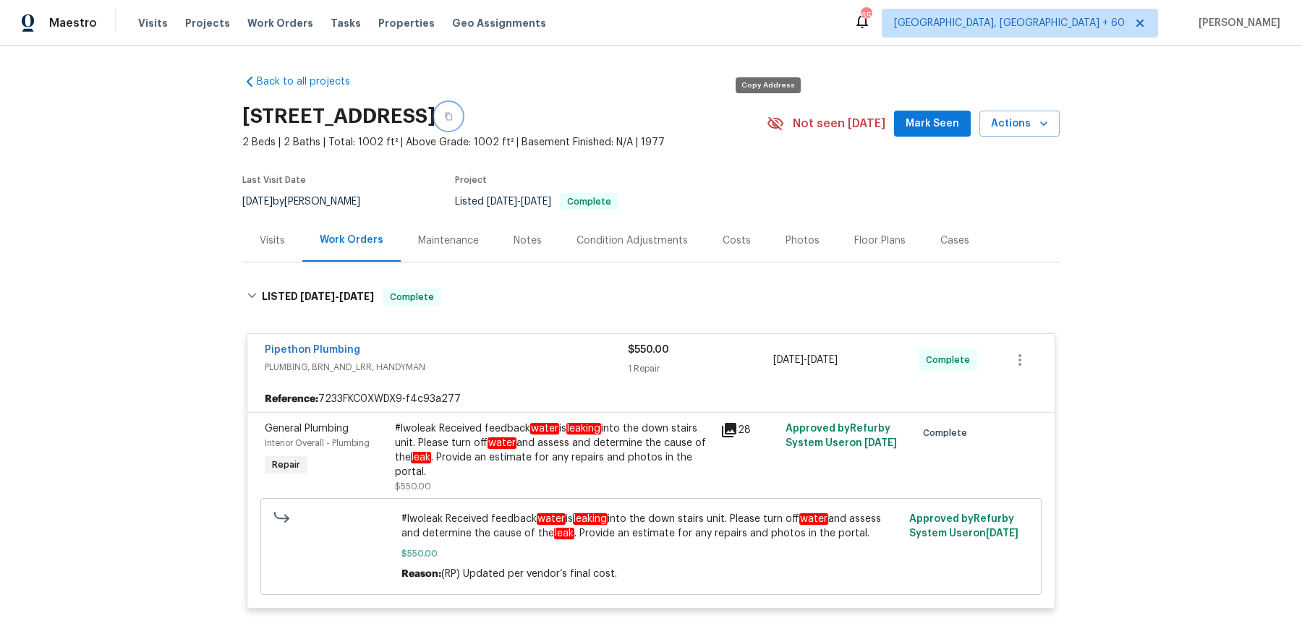
click at [461, 119] on button "button" at bounding box center [448, 116] width 26 height 26
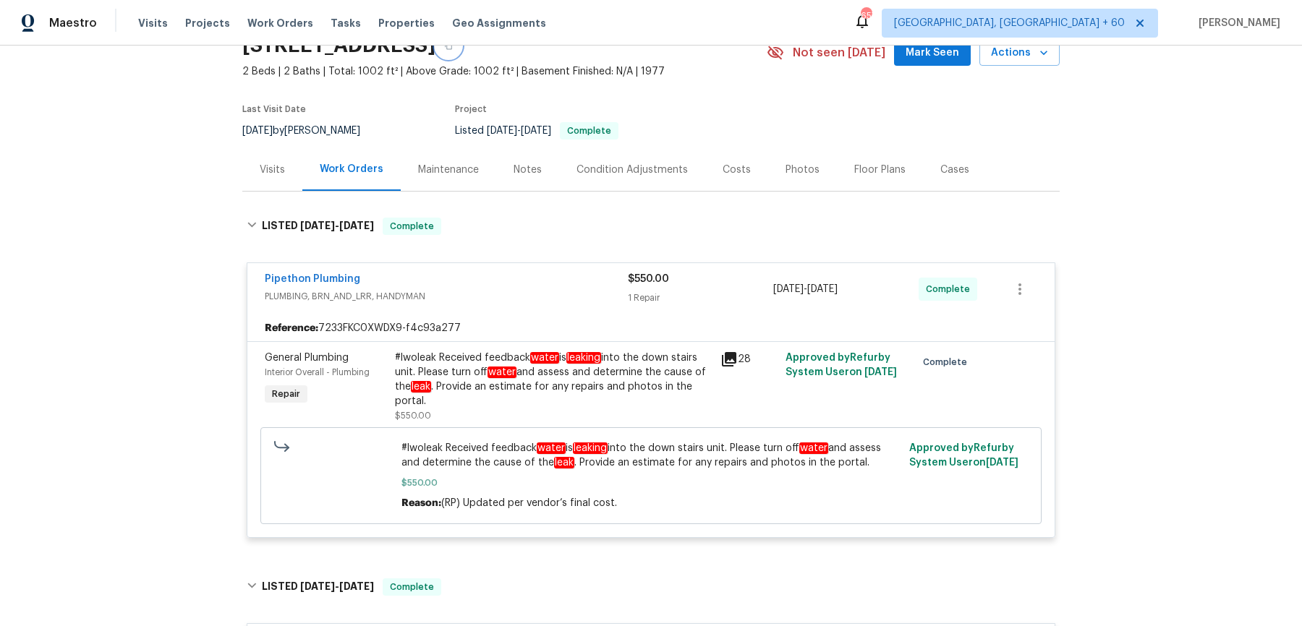
scroll to position [88, 0]
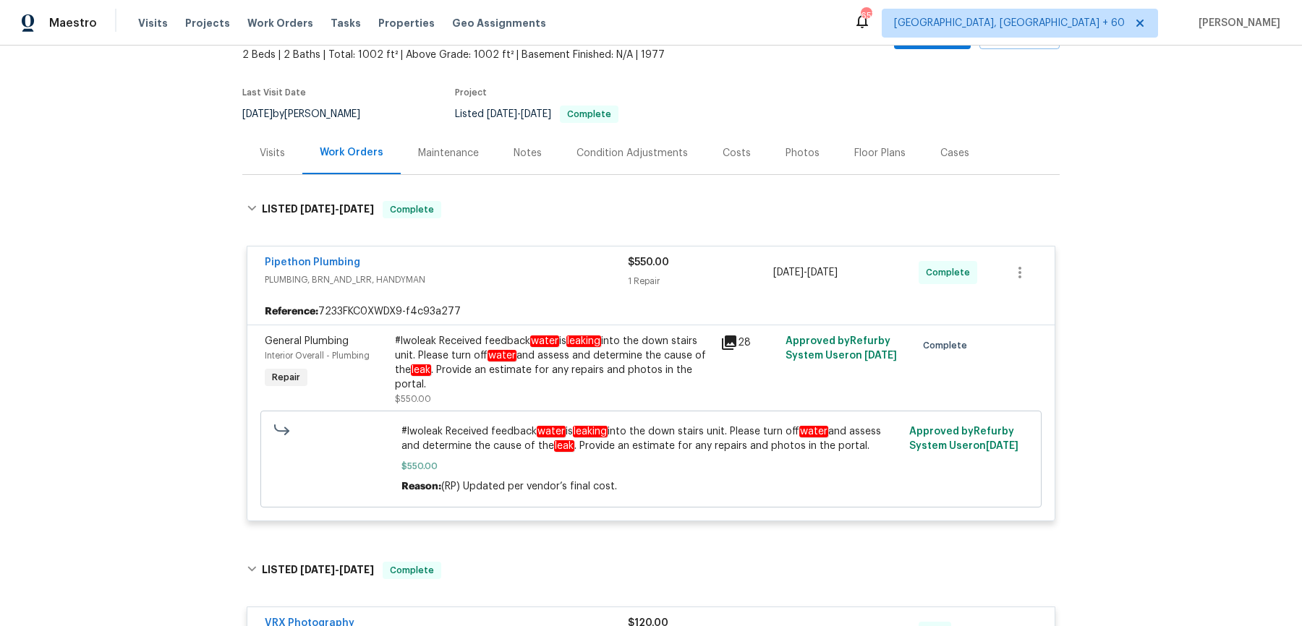
click at [528, 380] on div "#lwoleak Received feedback water is leaking into the down stairs unit. Please t…" at bounding box center [553, 363] width 317 height 58
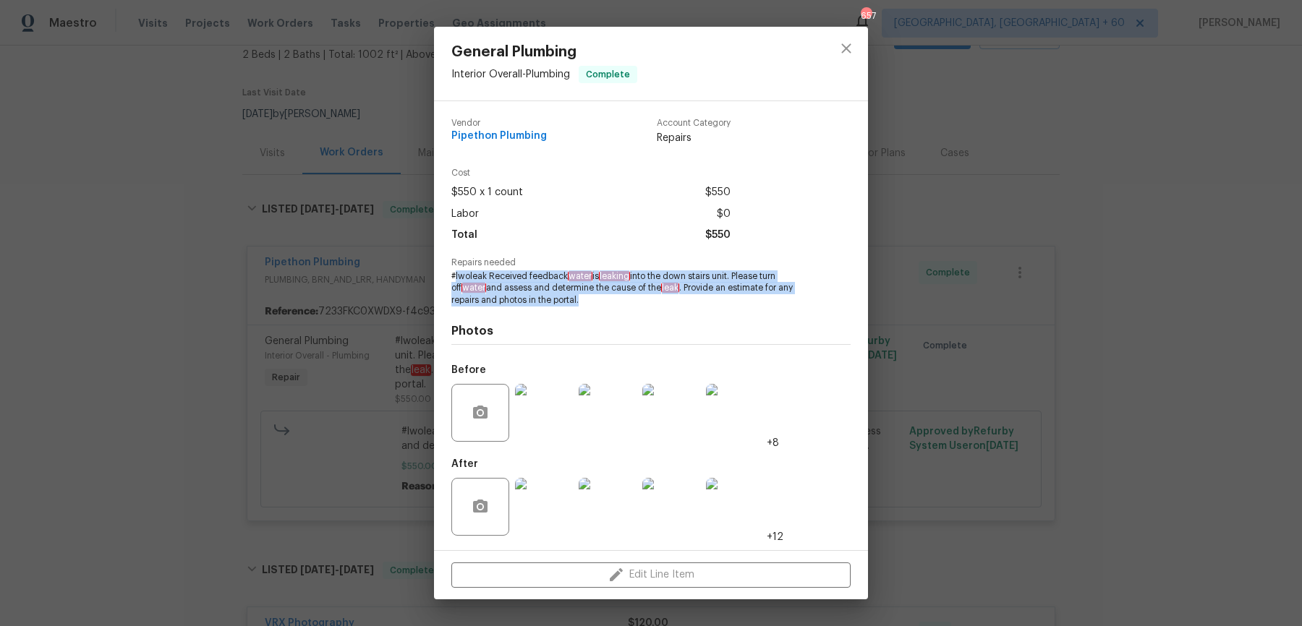
drag, startPoint x: 454, startPoint y: 273, endPoint x: 592, endPoint y: 302, distance: 141.1
click at [592, 302] on span "#lwoleak Received feedback water is leaking into the down stairs unit. Please t…" at bounding box center [630, 288] width 359 height 36
drag, startPoint x: 592, startPoint y: 302, endPoint x: 432, endPoint y: 276, distance: 161.9
click at [432, 276] on div "General Plumbing Interior Overall - Plumbing Complete Vendor Pipethon Plumbing …" at bounding box center [651, 313] width 1302 height 626
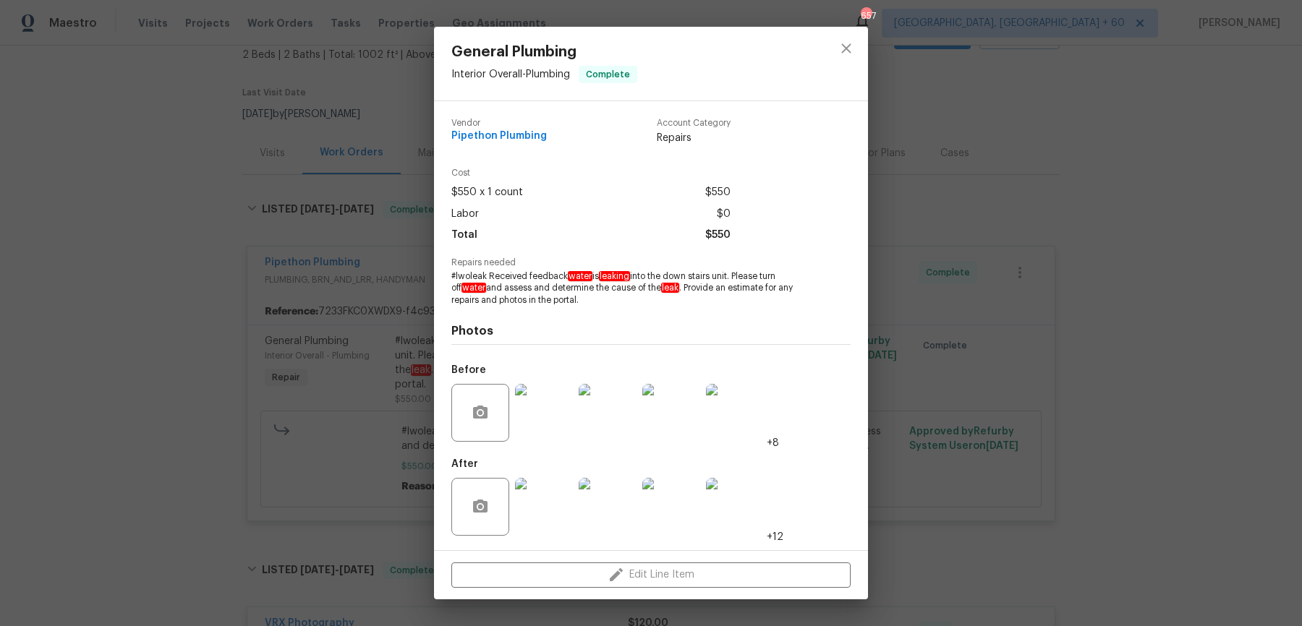
click at [283, 216] on div "General Plumbing Interior Overall - Plumbing Complete Vendor Pipethon Plumbing …" at bounding box center [651, 313] width 1302 height 626
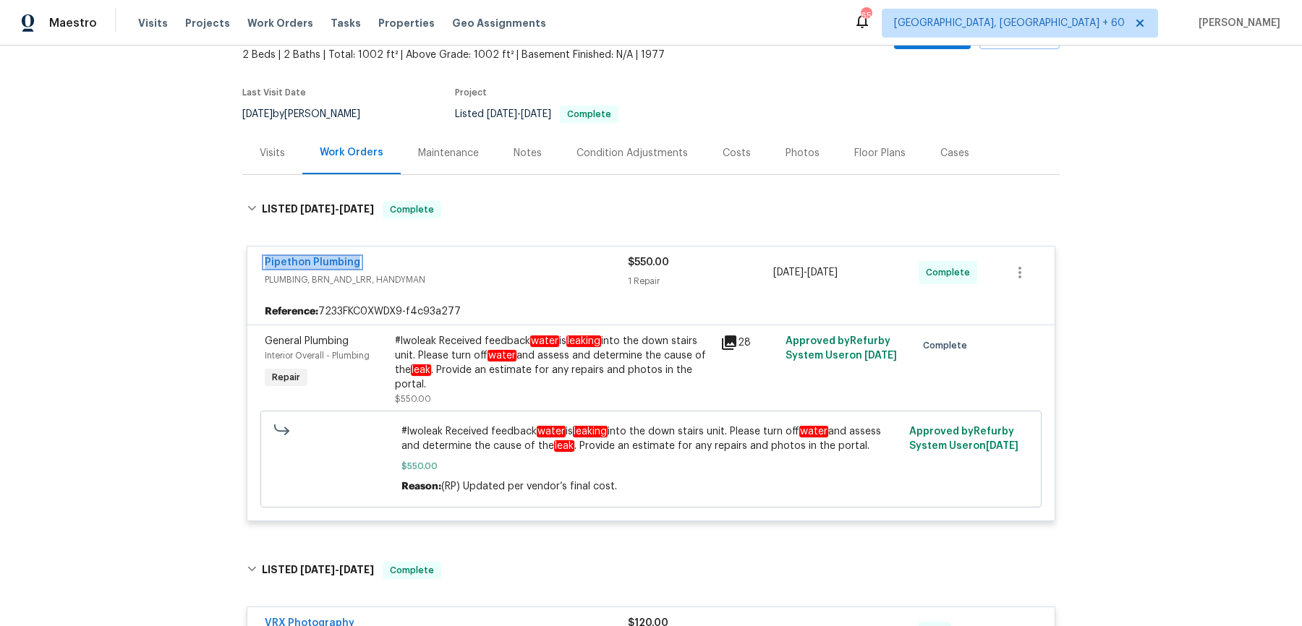
scroll to position [0, 0]
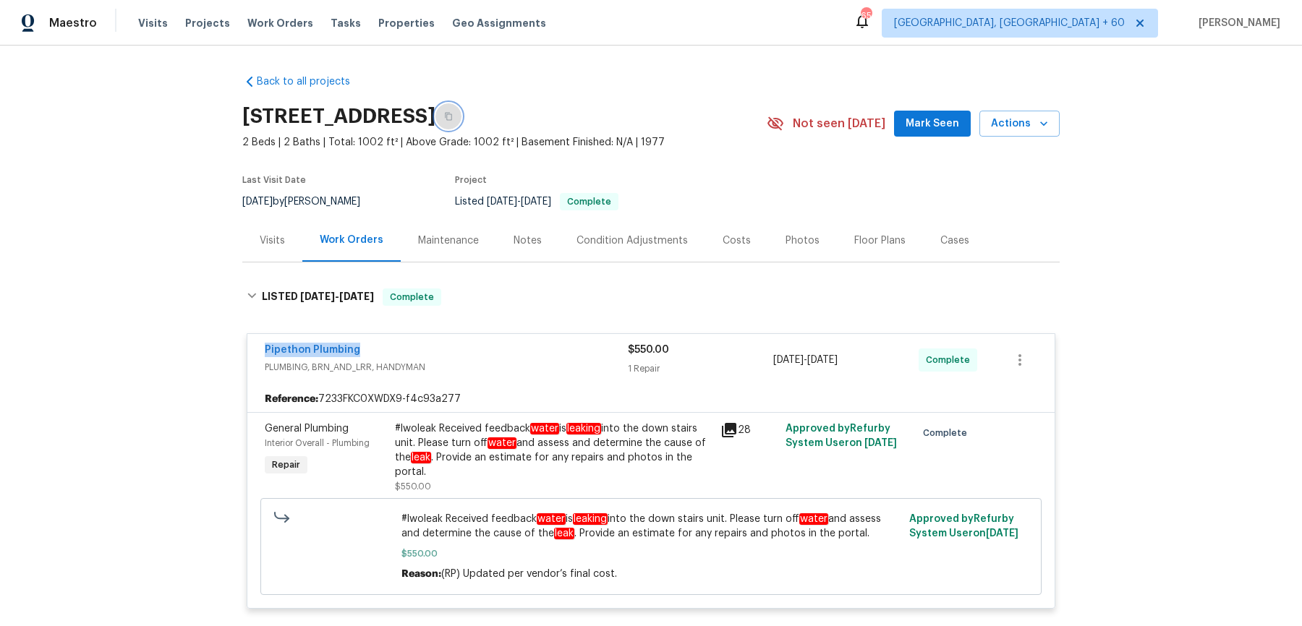
click at [452, 119] on icon "button" at bounding box center [448, 117] width 7 height 8
click at [452, 118] on icon "button" at bounding box center [448, 117] width 7 height 8
click at [267, 27] on span "Work Orders" at bounding box center [280, 23] width 66 height 14
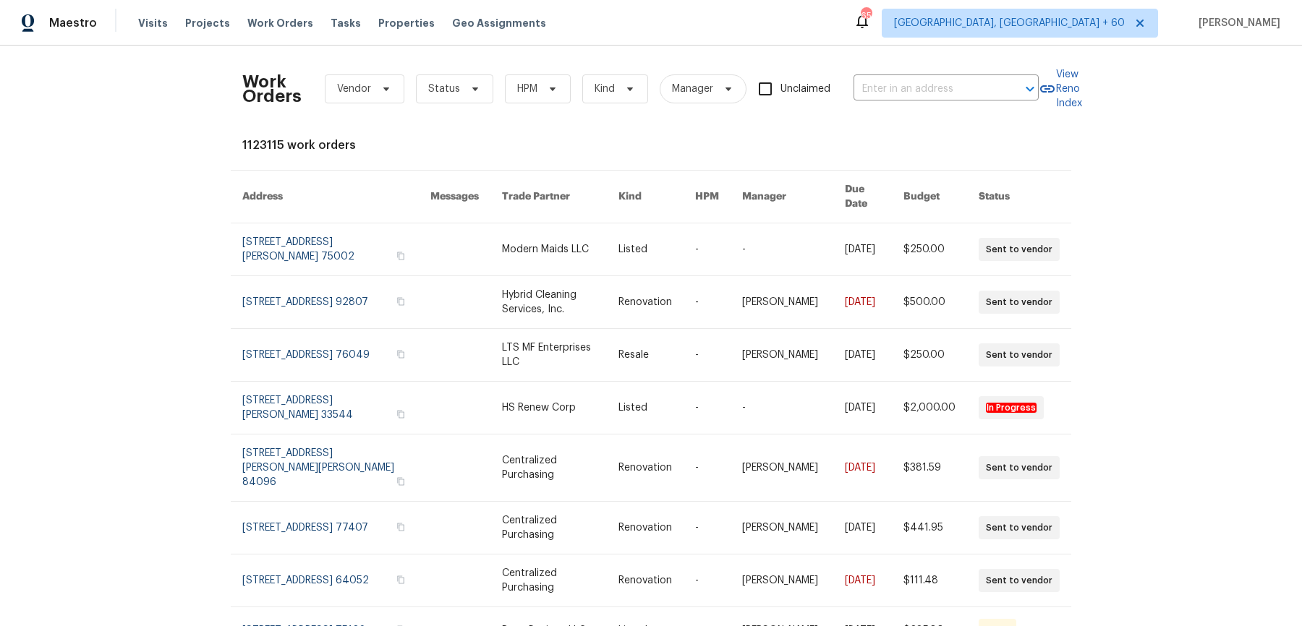
click at [947, 74] on div "Work Orders Vendor Status HPM Kind Manager Unclaimed ​" at bounding box center [640, 89] width 796 height 64
click at [936, 88] on input "text" at bounding box center [925, 89] width 145 height 22
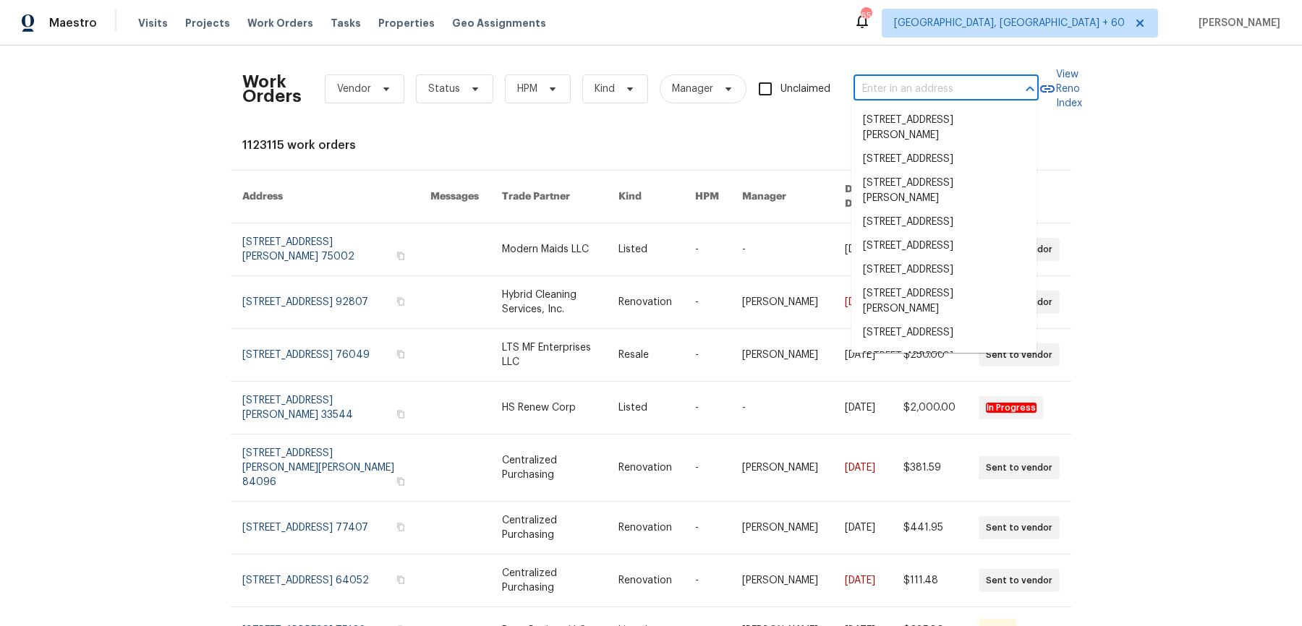
paste input "[STREET_ADDRESS][PERSON_NAME]"
type input "[STREET_ADDRESS][PERSON_NAME]"
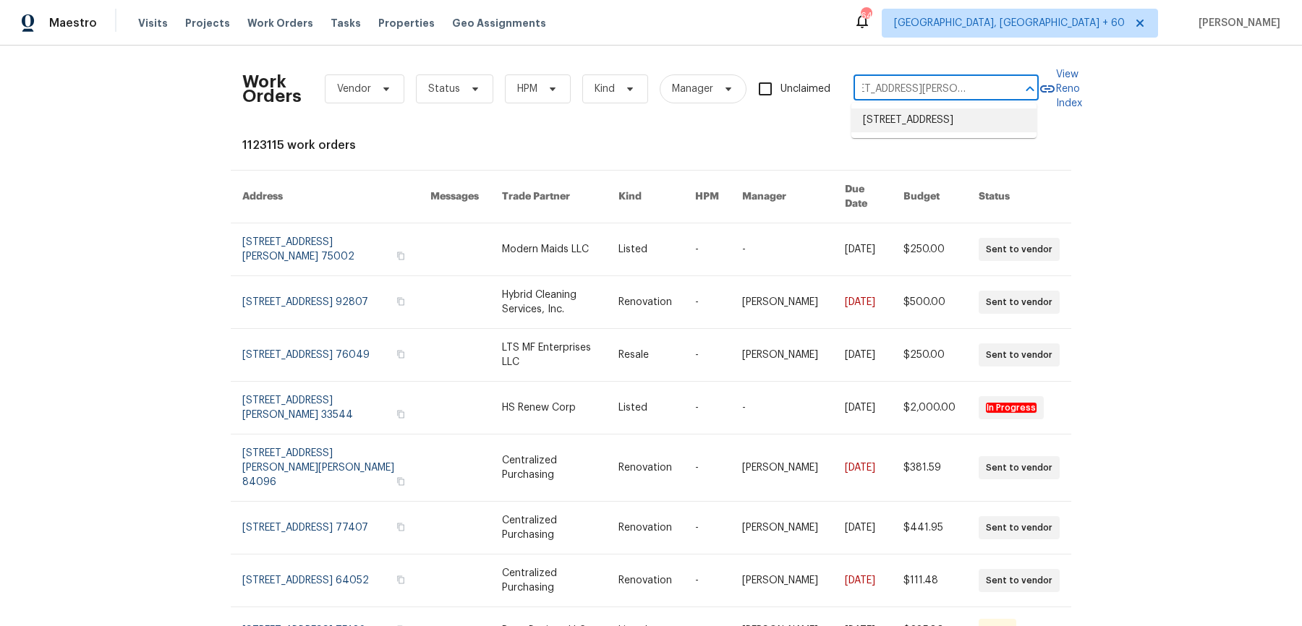
click at [922, 114] on li "[STREET_ADDRESS]" at bounding box center [943, 120] width 185 height 24
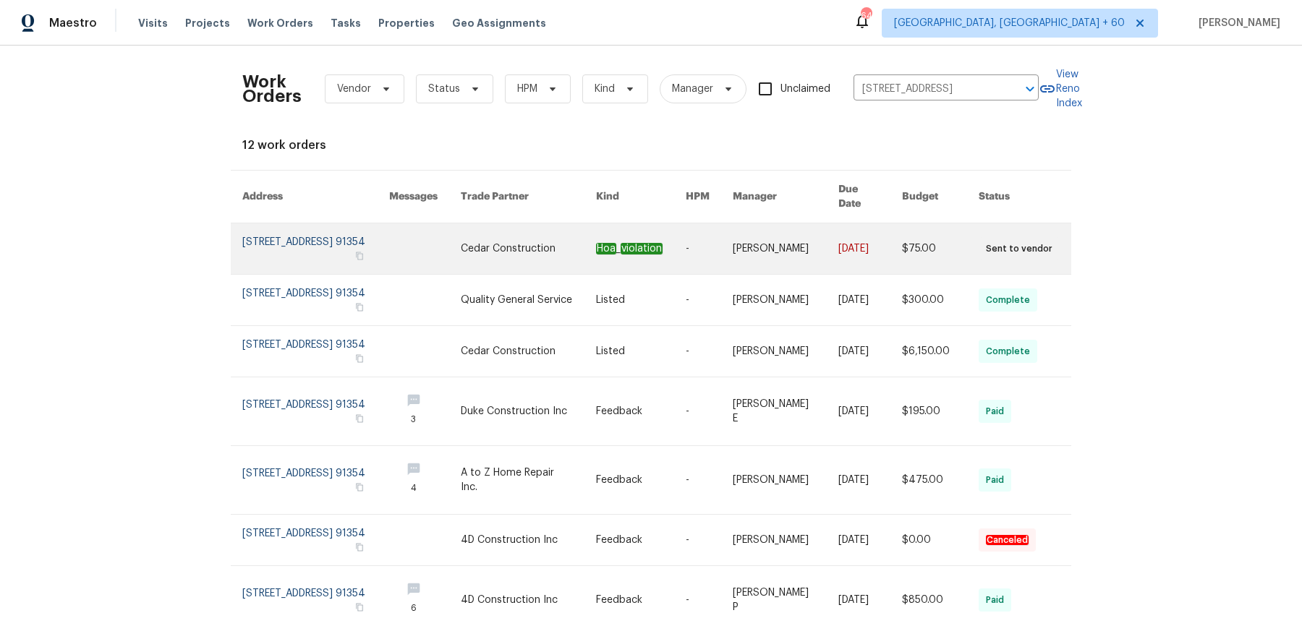
click at [819, 233] on link at bounding box center [786, 248] width 106 height 51
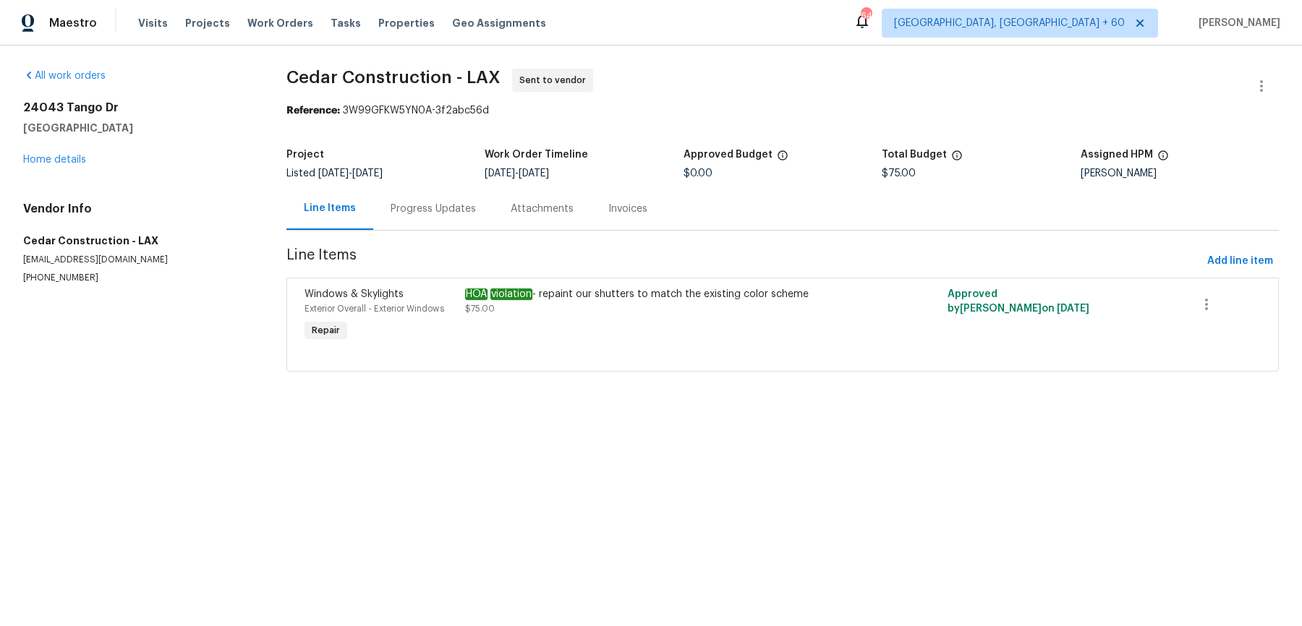
click at [73, 152] on div "[STREET_ADDRESS][PERSON_NAME] Home details" at bounding box center [137, 134] width 229 height 67
click at [66, 161] on link "Home details" at bounding box center [54, 160] width 63 height 10
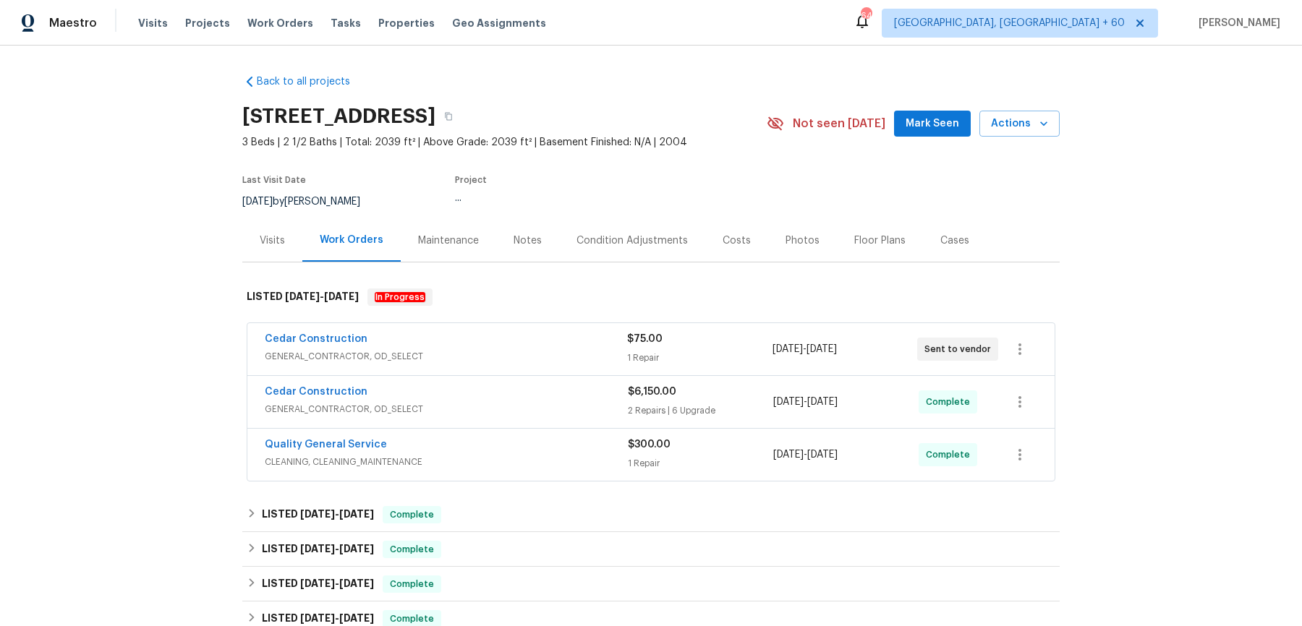
click at [524, 344] on div "Cedar Construction" at bounding box center [446, 340] width 362 height 17
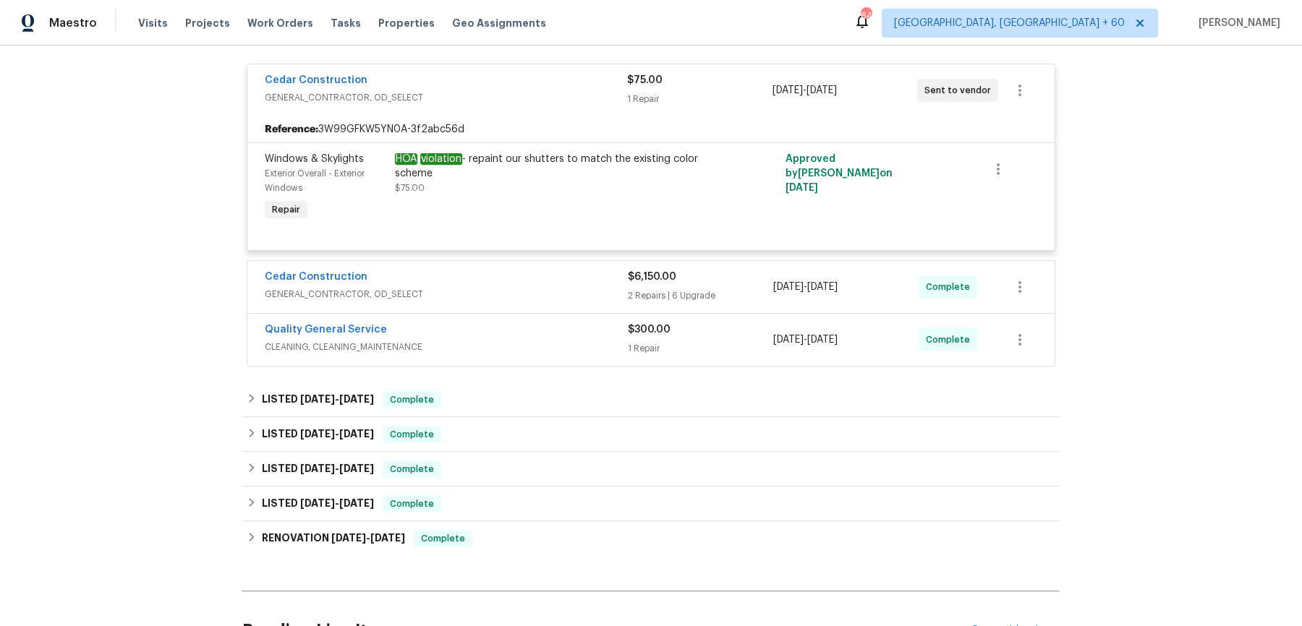
scroll to position [273, 0]
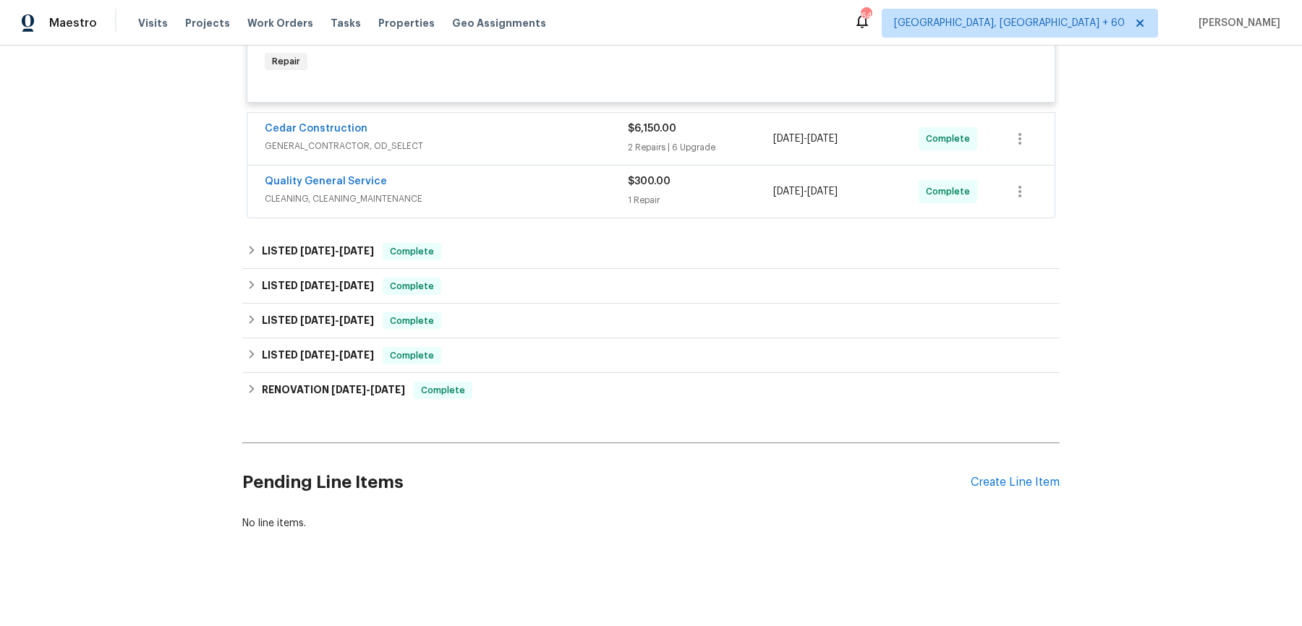
click at [560, 141] on span "GENERAL_CONTRACTOR, OD_SELECT" at bounding box center [446, 146] width 363 height 14
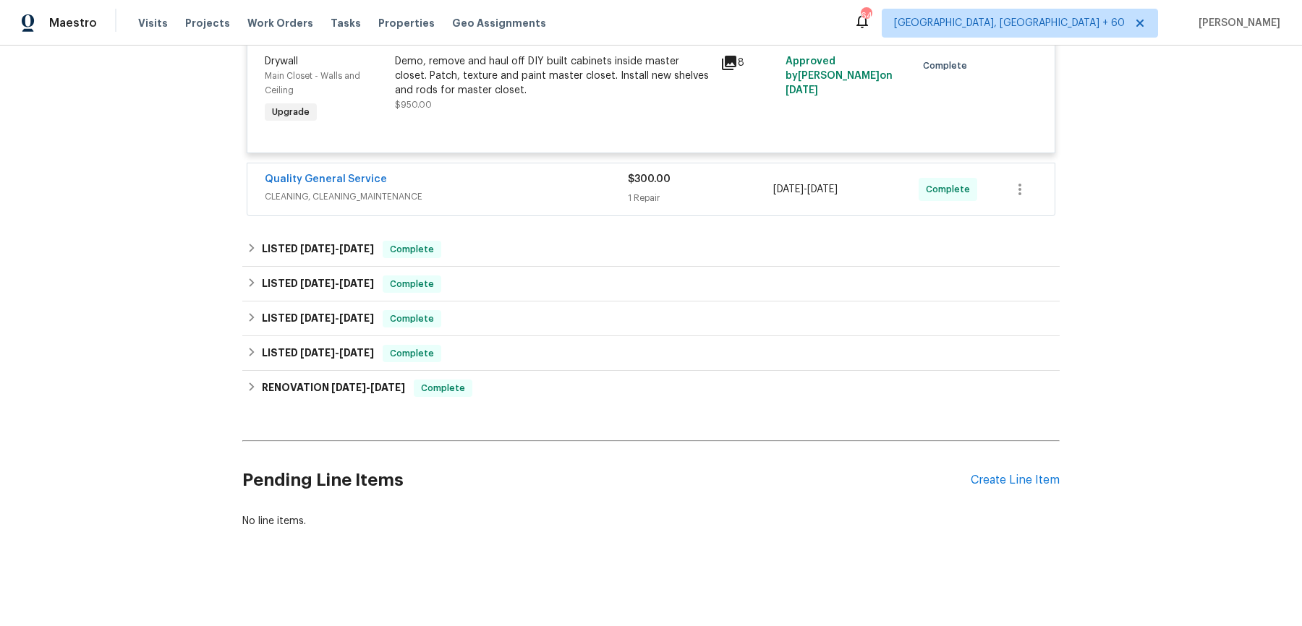
click at [557, 179] on div "Quality General Service" at bounding box center [446, 180] width 363 height 17
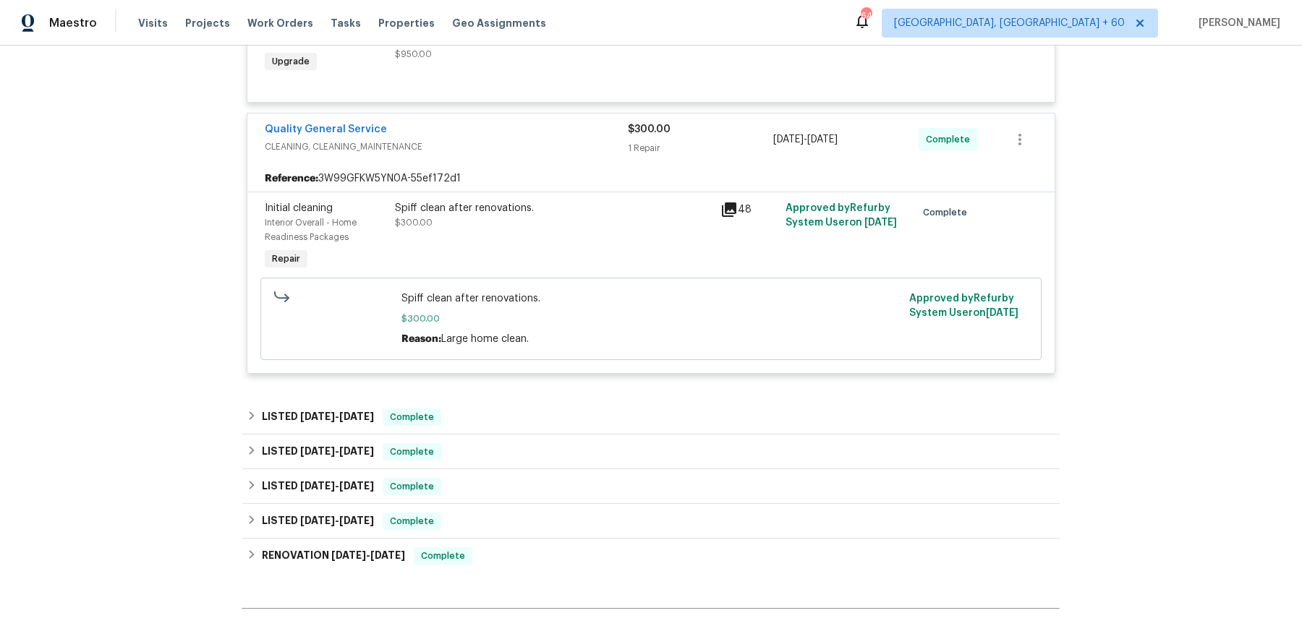
scroll to position [1729, 0]
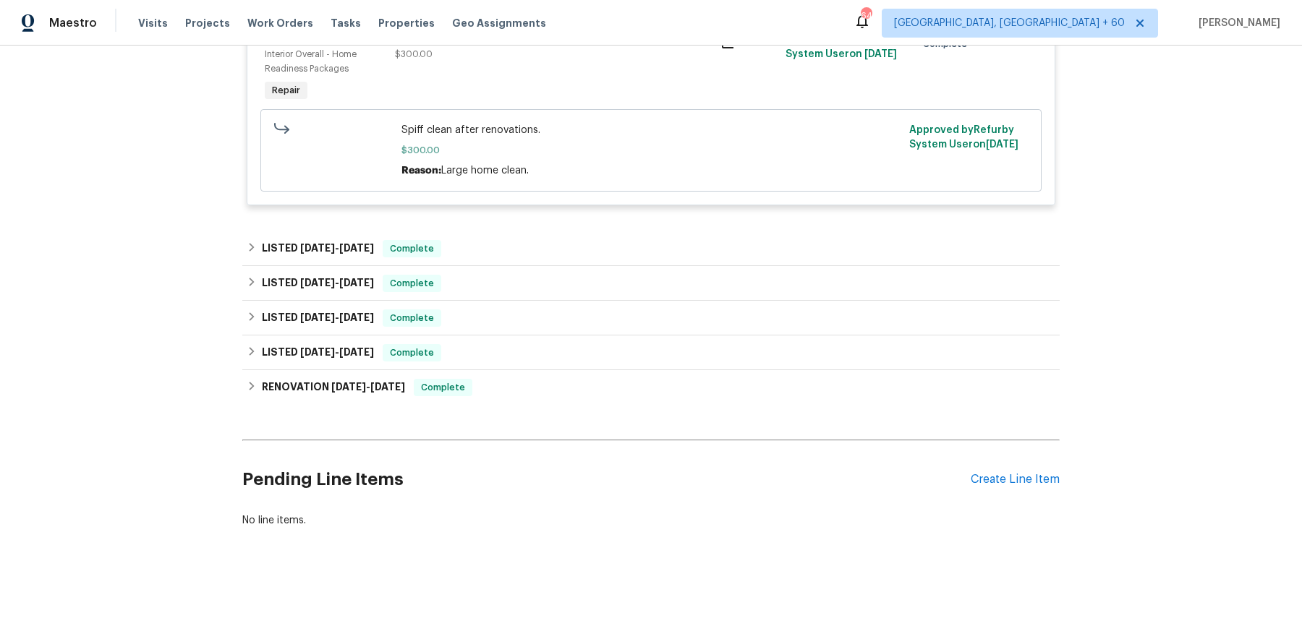
click at [508, 258] on div "LISTED [DATE] - [DATE] Complete" at bounding box center [650, 248] width 817 height 35
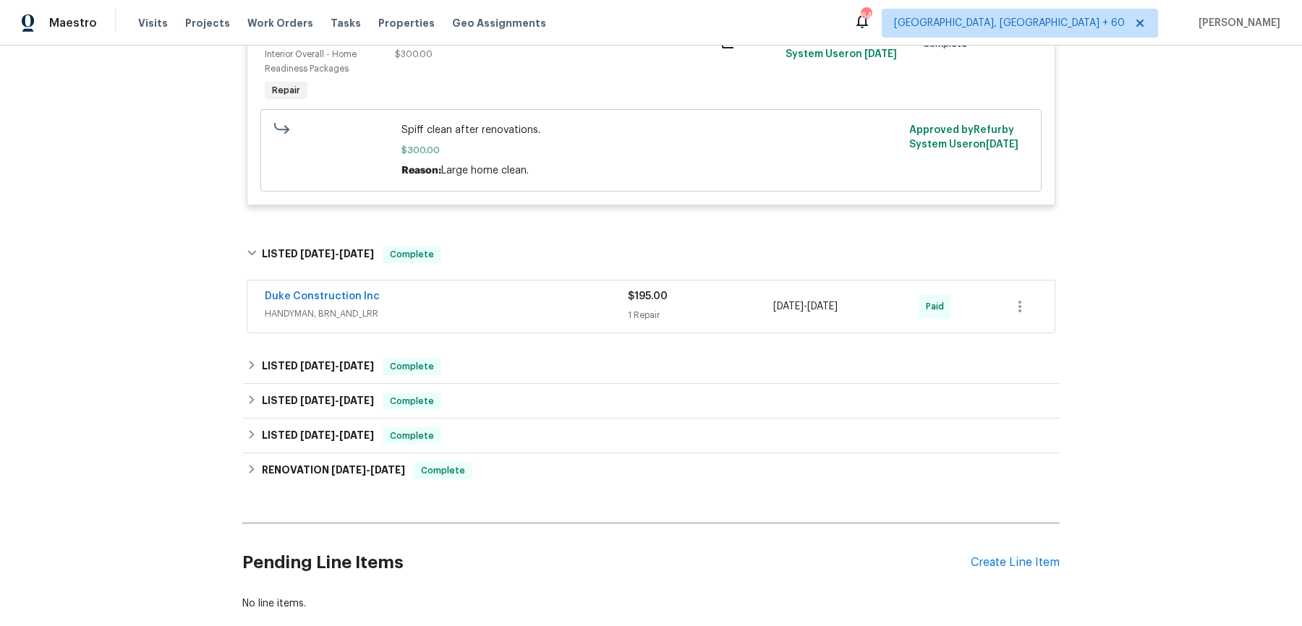
click at [508, 323] on div "Duke Construction Inc HANDYMAN, BRN_AND_LRR" at bounding box center [446, 306] width 363 height 35
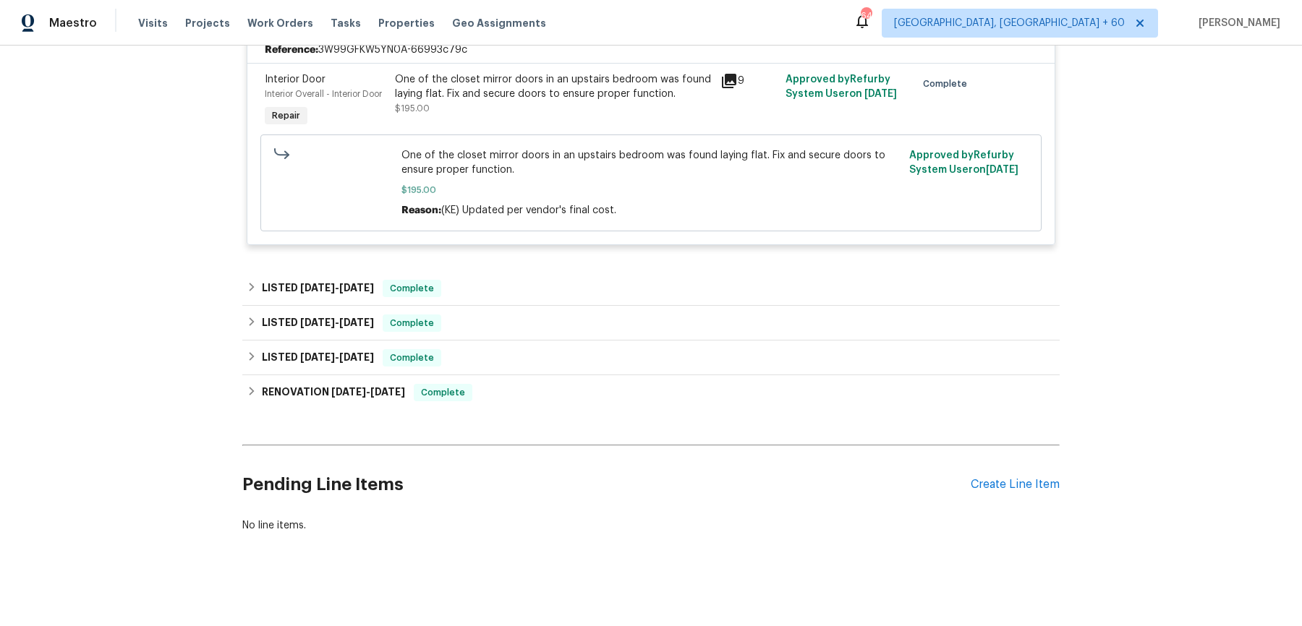
scroll to position [2040, 0]
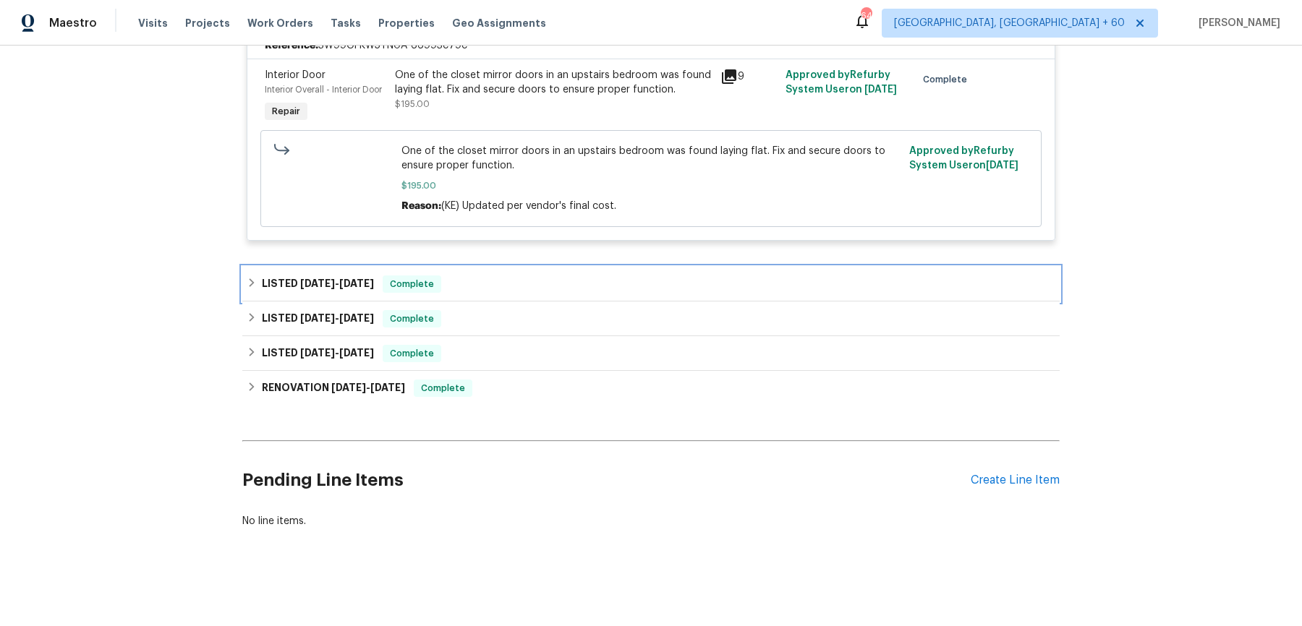
click at [513, 286] on div "LISTED [DATE] - [DATE] Complete" at bounding box center [651, 284] width 809 height 17
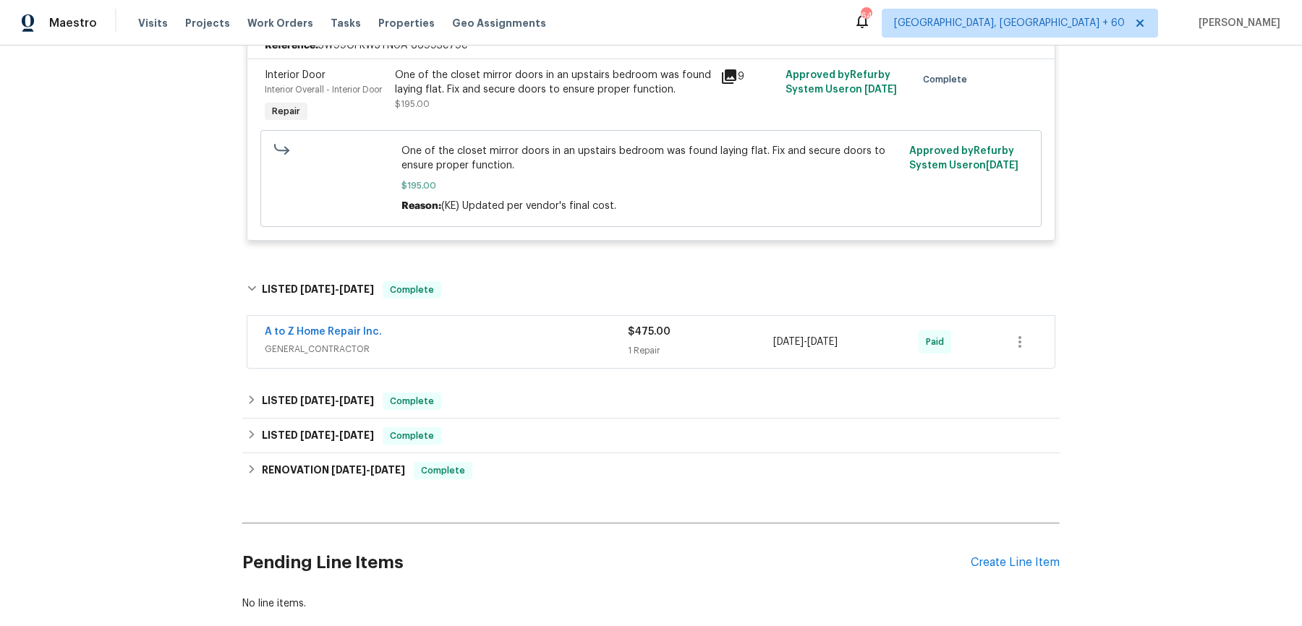
click at [490, 353] on span "GENERAL_CONTRACTOR" at bounding box center [446, 349] width 363 height 14
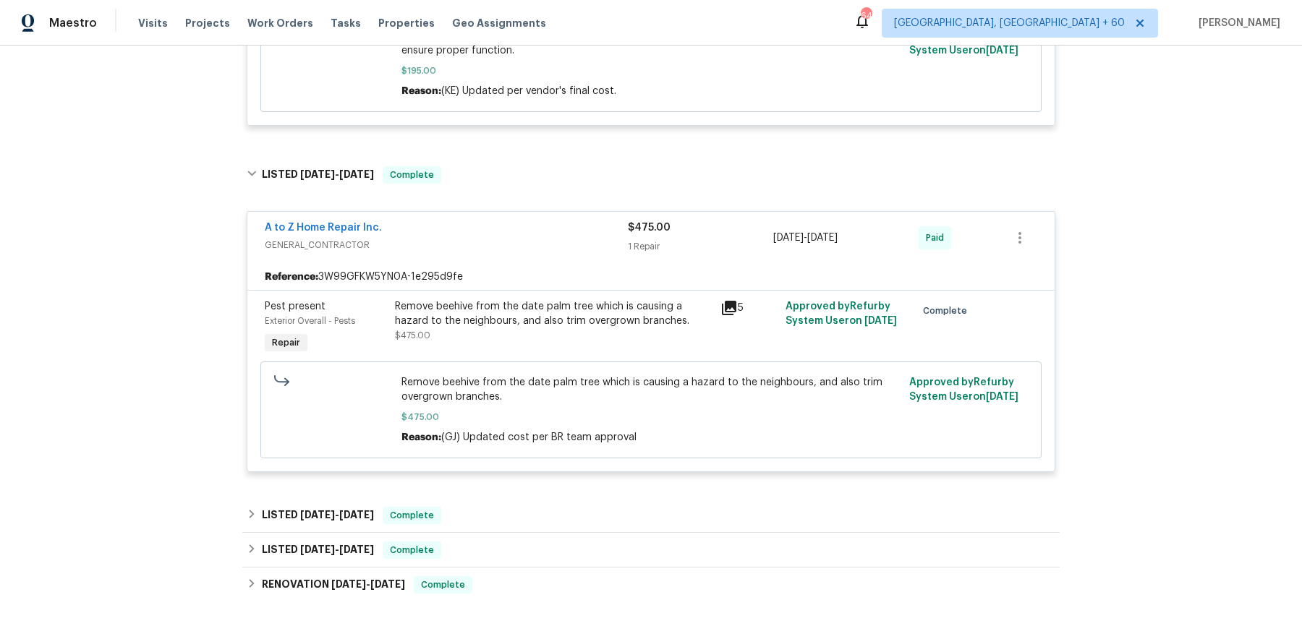
scroll to position [2351, 0]
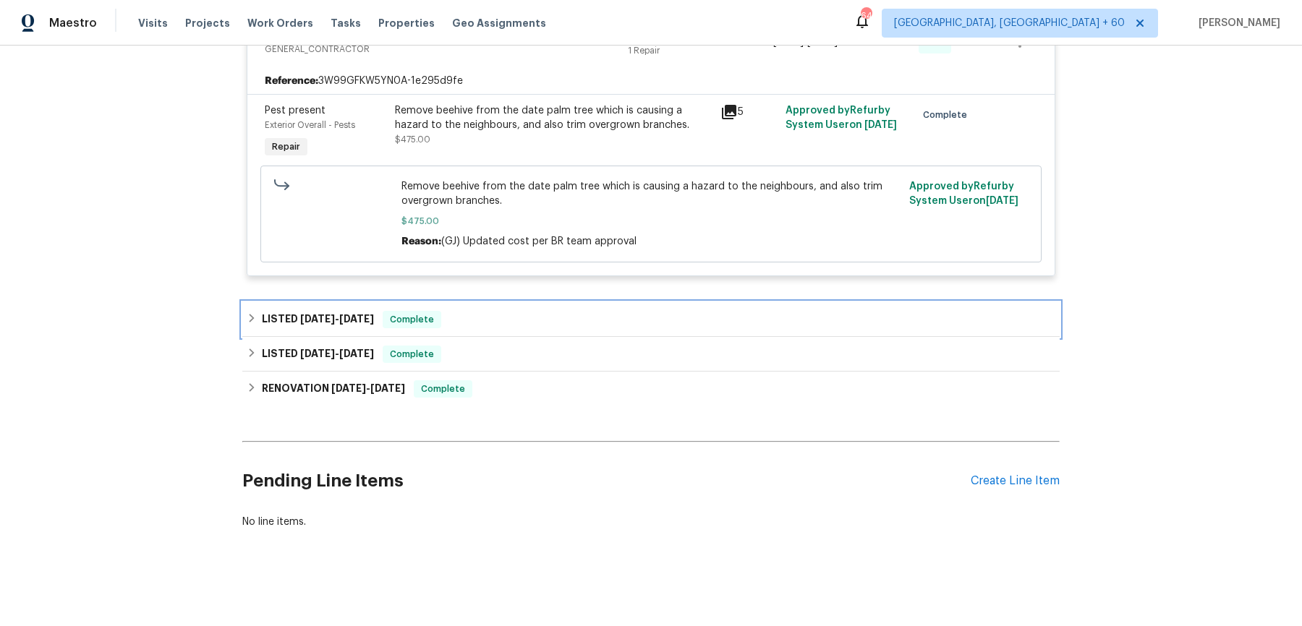
click at [517, 312] on div "LISTED [DATE] - [DATE] Complete" at bounding box center [651, 319] width 809 height 17
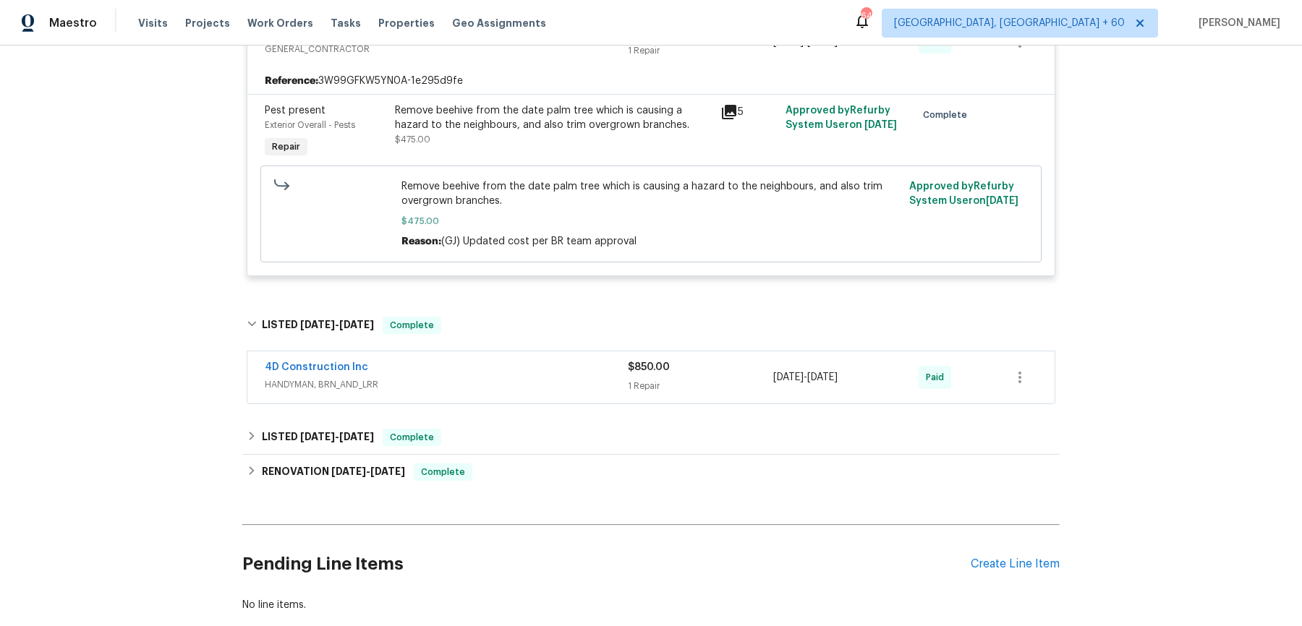
click at [505, 376] on div "4D Construction Inc" at bounding box center [446, 368] width 363 height 17
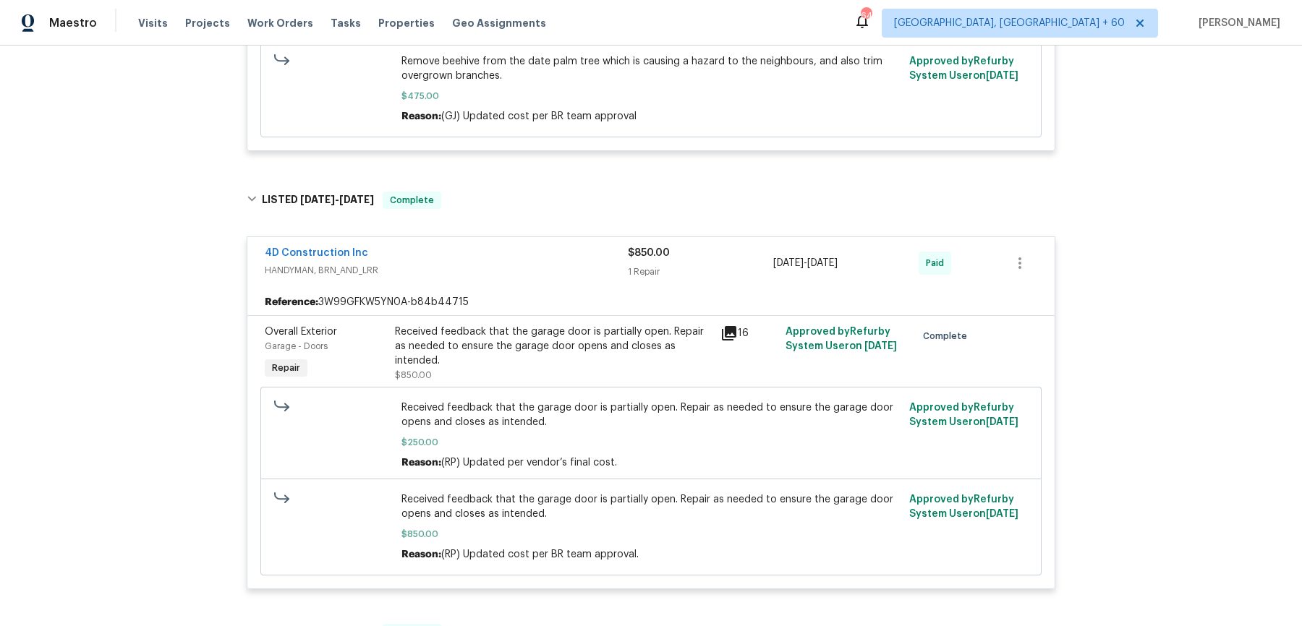
scroll to position [2755, 0]
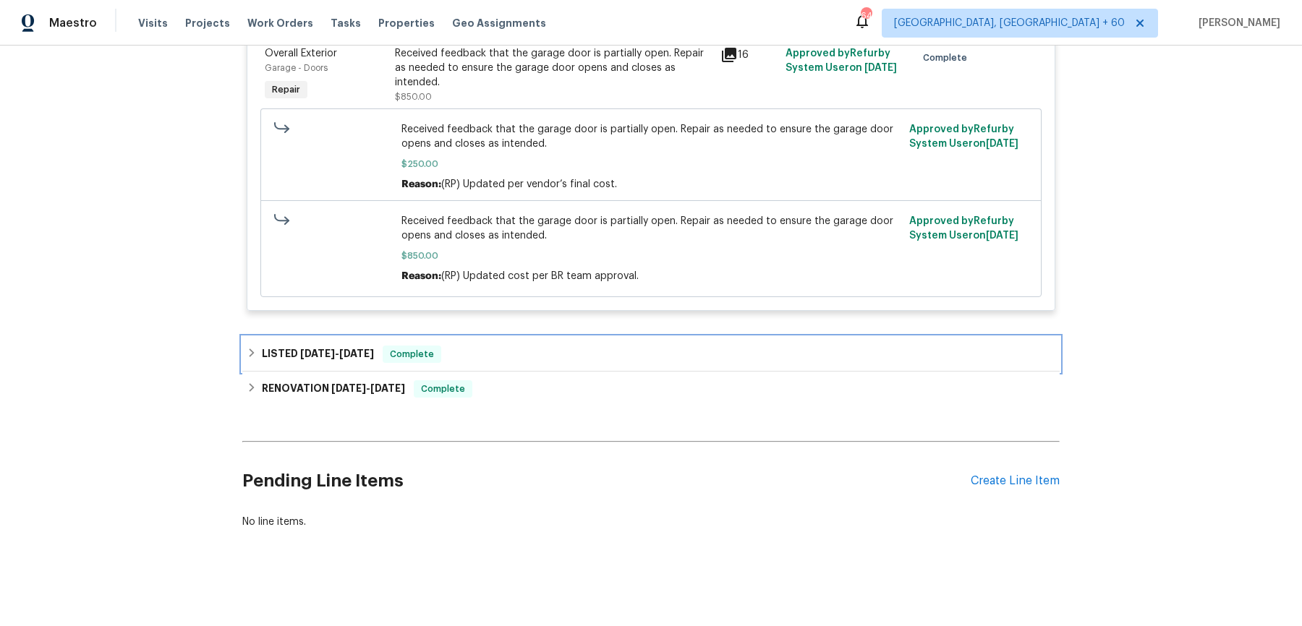
click at [509, 357] on div "LISTED [DATE] - [DATE] Complete" at bounding box center [651, 354] width 809 height 17
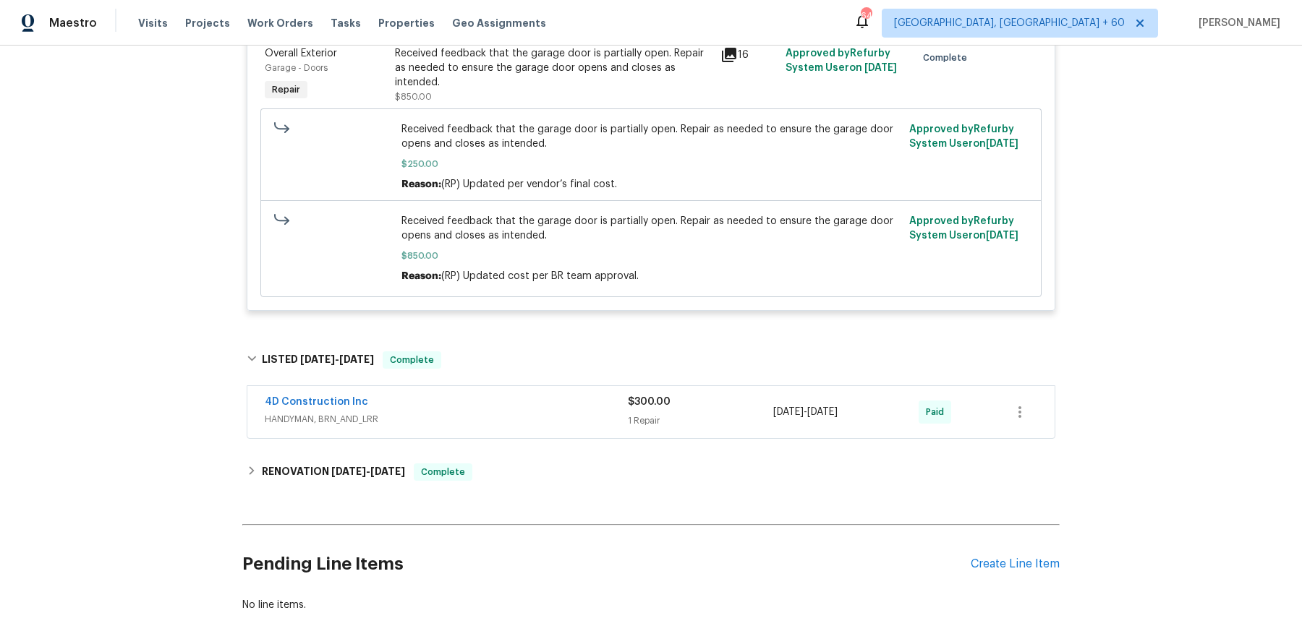
click at [500, 401] on div "4D Construction Inc" at bounding box center [446, 403] width 363 height 17
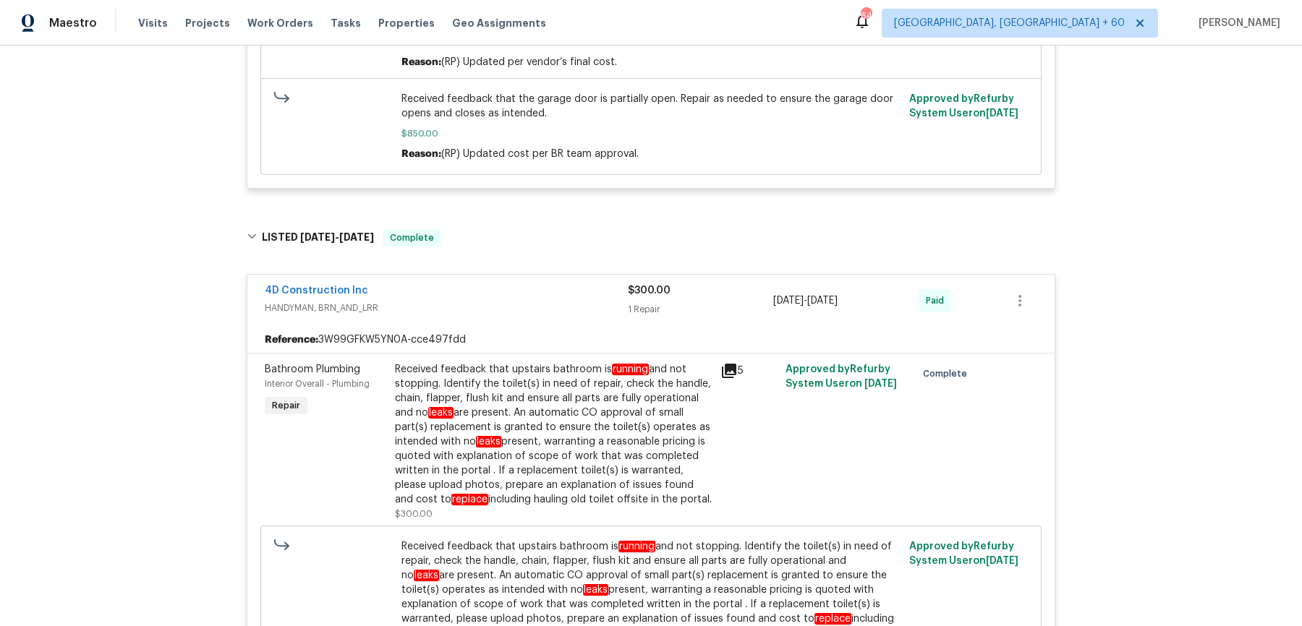
scroll to position [3240, 0]
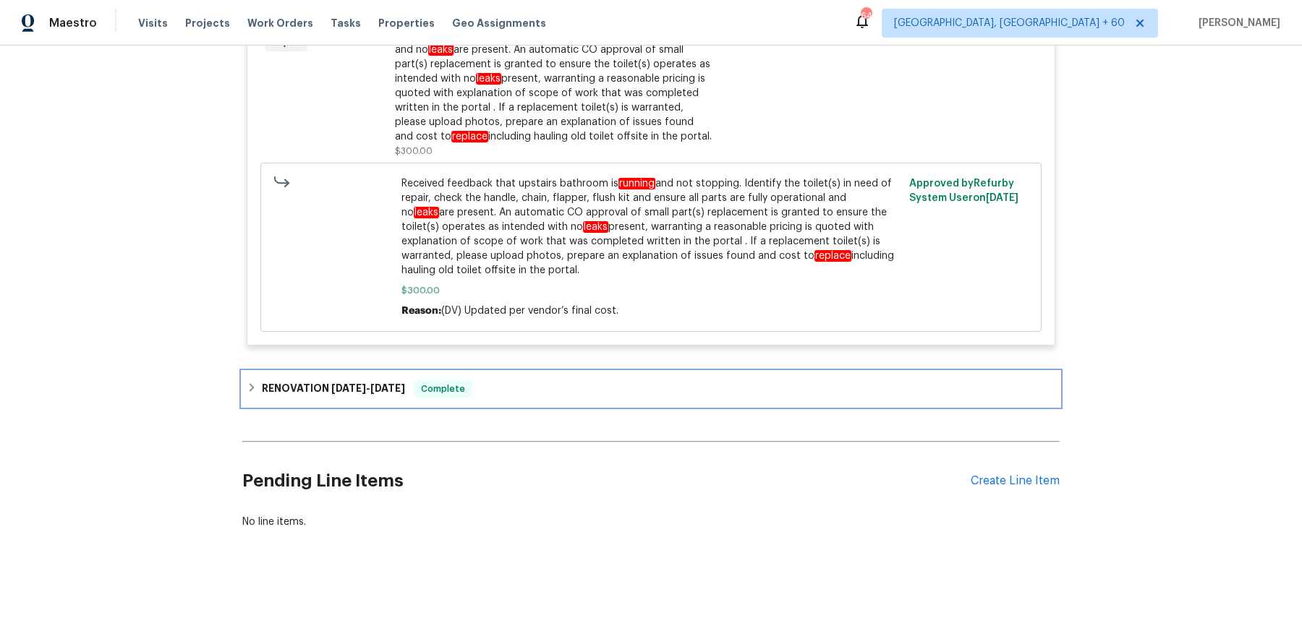
click at [438, 393] on span "Complete" at bounding box center [443, 389] width 56 height 14
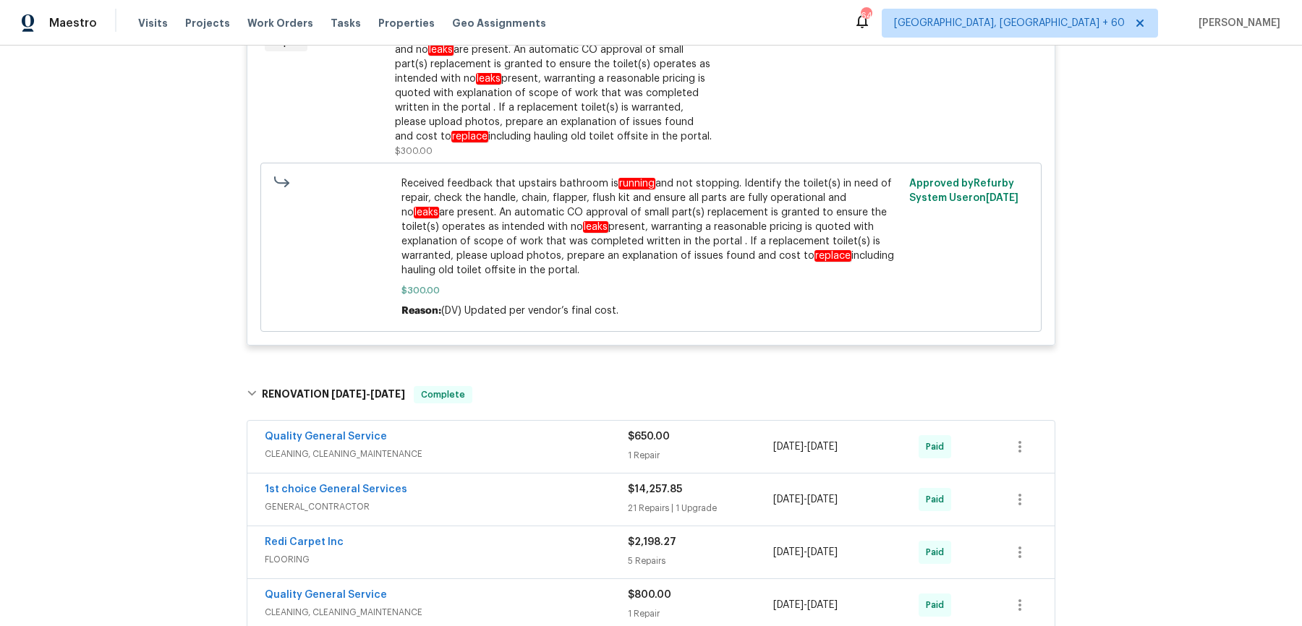
click at [546, 447] on span "CLEANING, CLEANING_MAINTENANCE" at bounding box center [446, 454] width 363 height 14
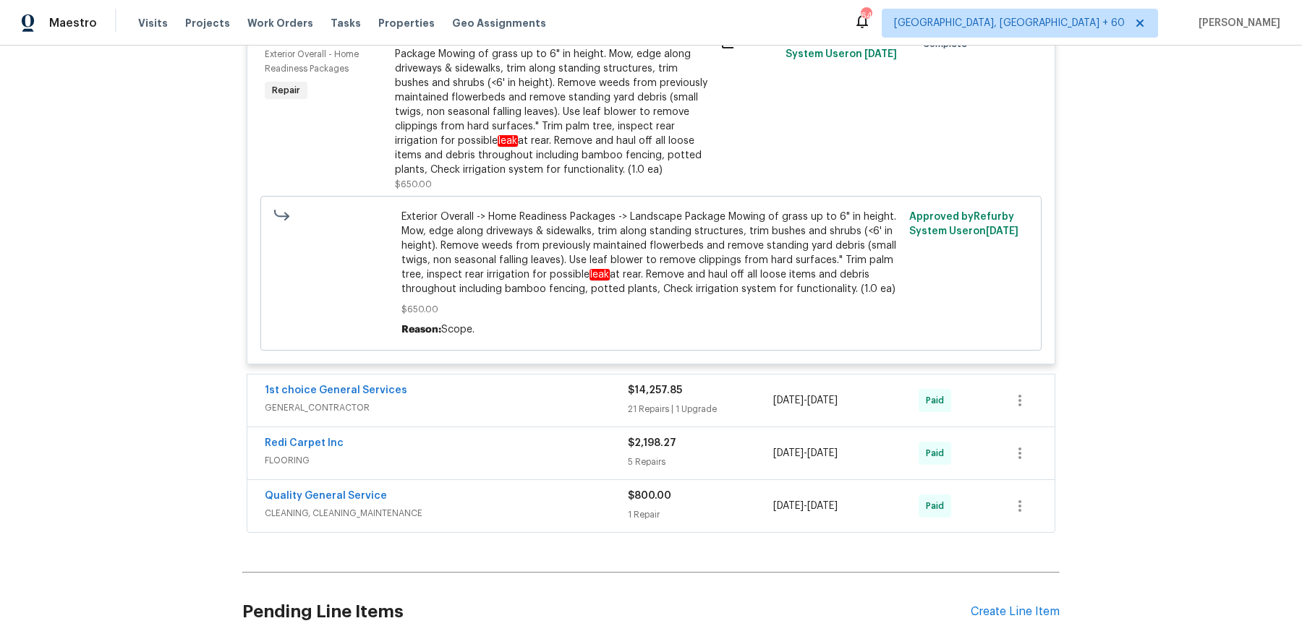
scroll to position [3709, 0]
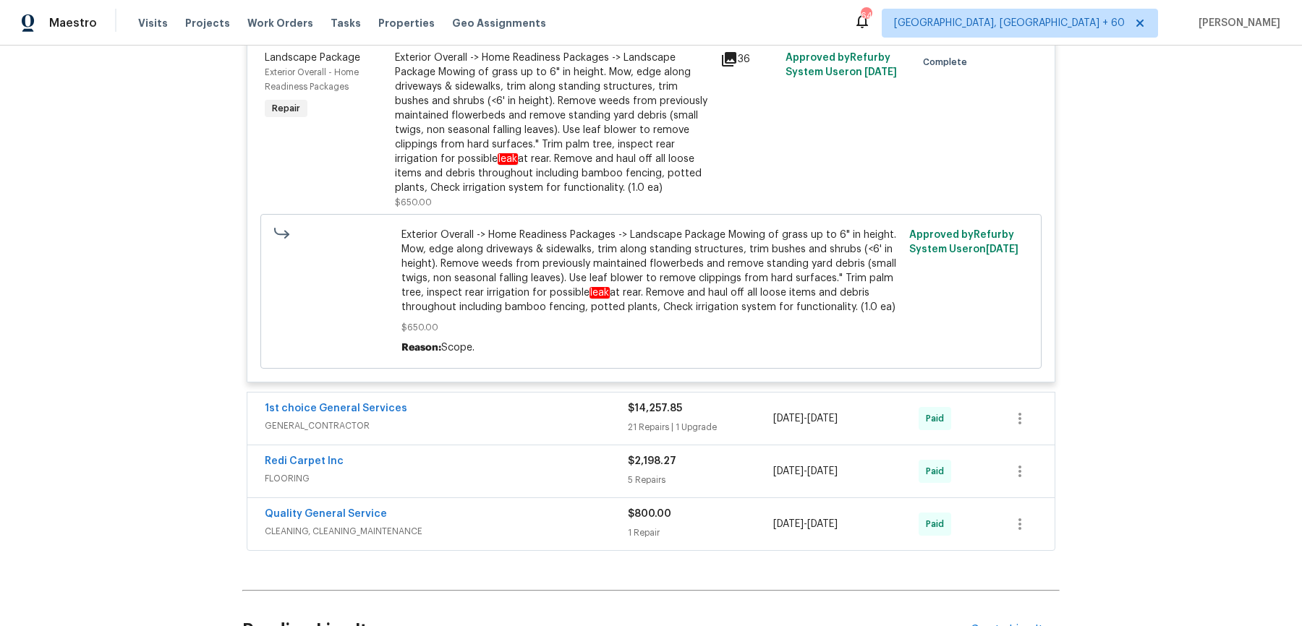
click at [558, 410] on div "1st choice General Services" at bounding box center [446, 409] width 363 height 17
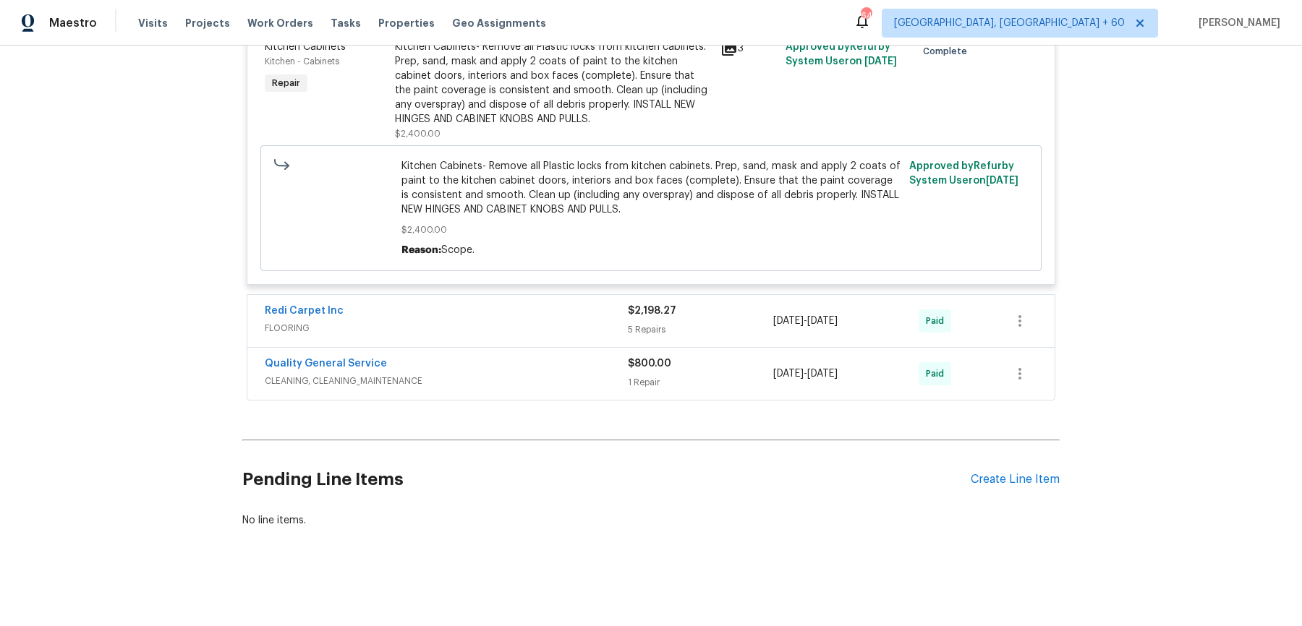
click at [590, 325] on span "FLOORING" at bounding box center [446, 328] width 363 height 14
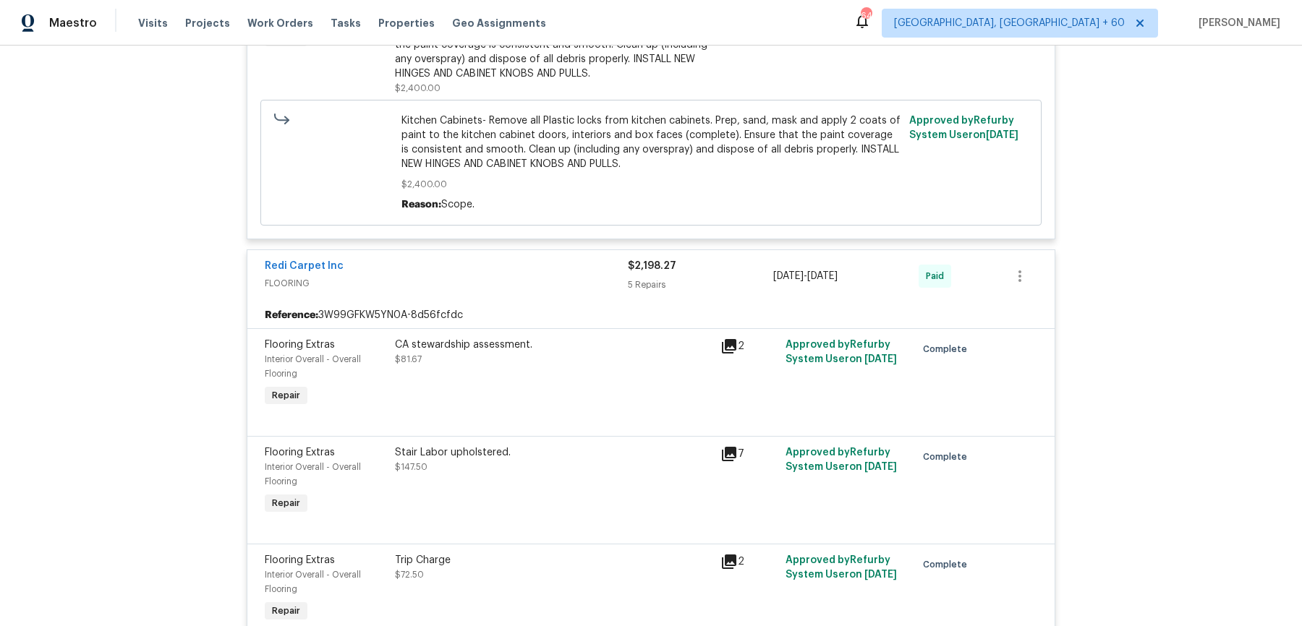
scroll to position [7549, 0]
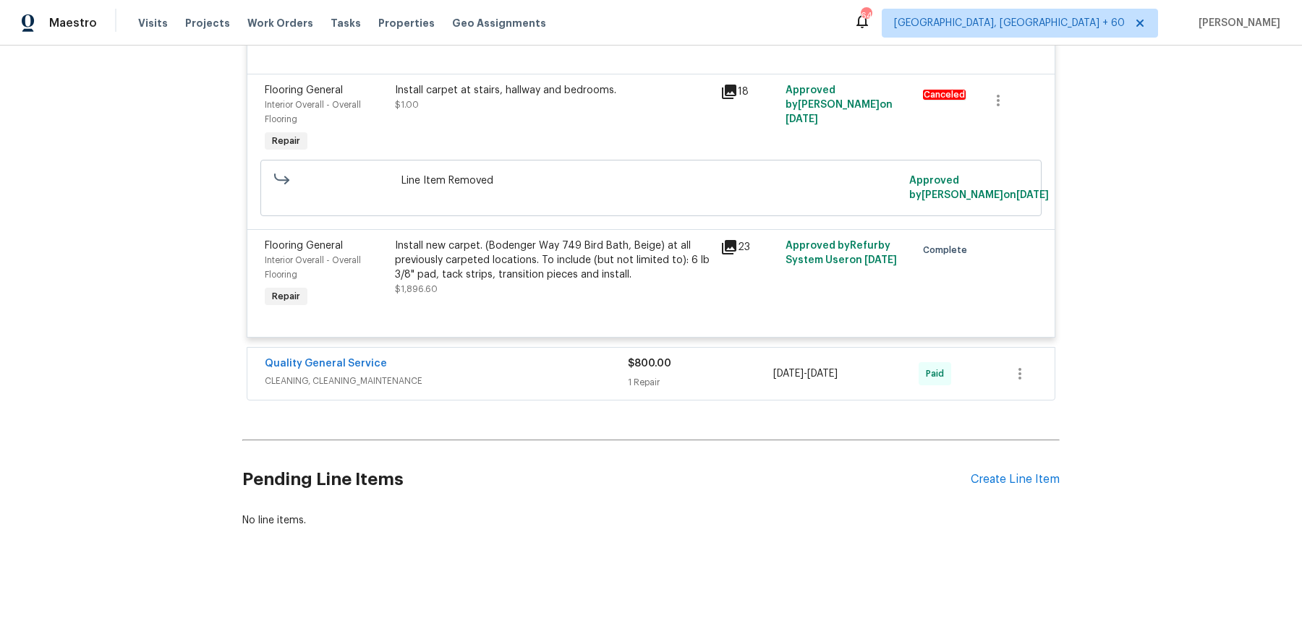
click at [592, 353] on div "Quality General Service CLEANING, CLEANING_MAINTENANCE $800.00 1 Repair [DATE] …" at bounding box center [650, 374] width 807 height 52
click at [587, 376] on span "CLEANING, CLEANING_MAINTENANCE" at bounding box center [446, 381] width 363 height 14
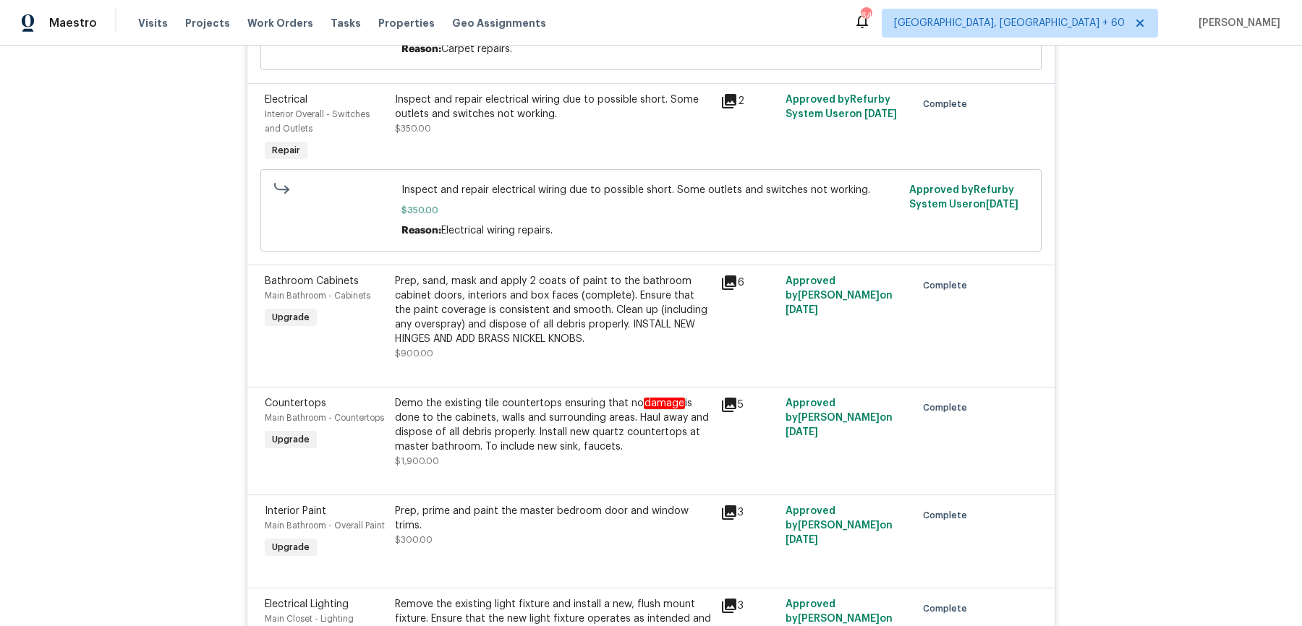
scroll to position [0, 0]
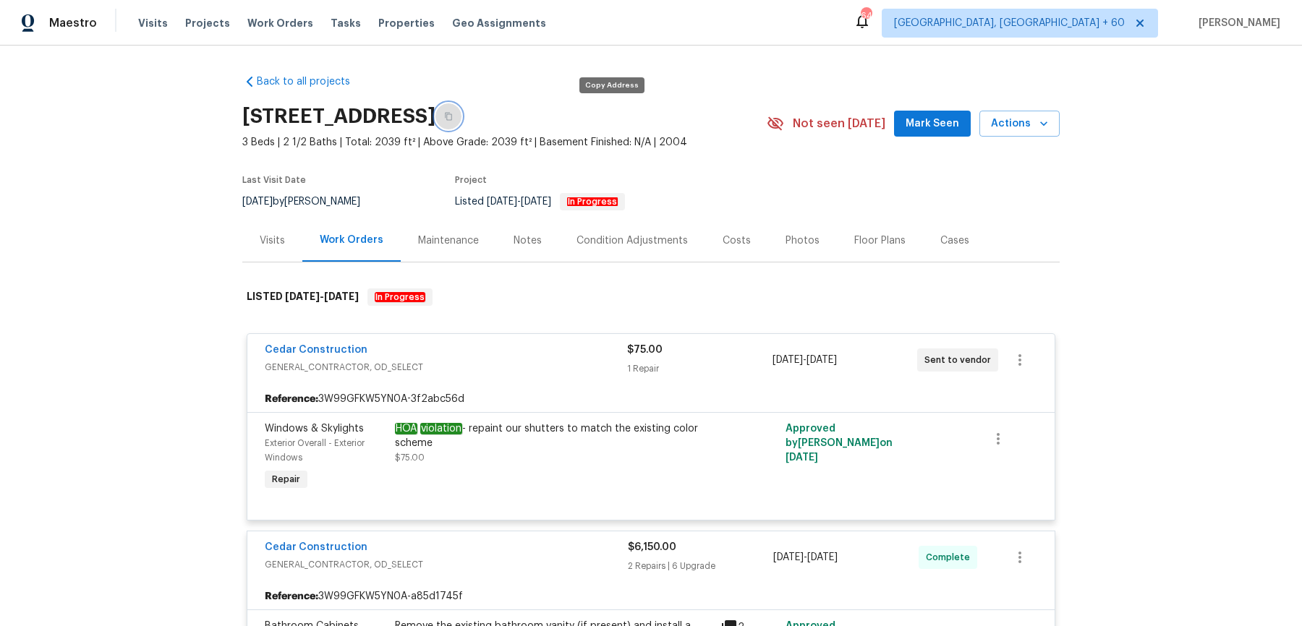
click at [461, 114] on button "button" at bounding box center [448, 116] width 26 height 26
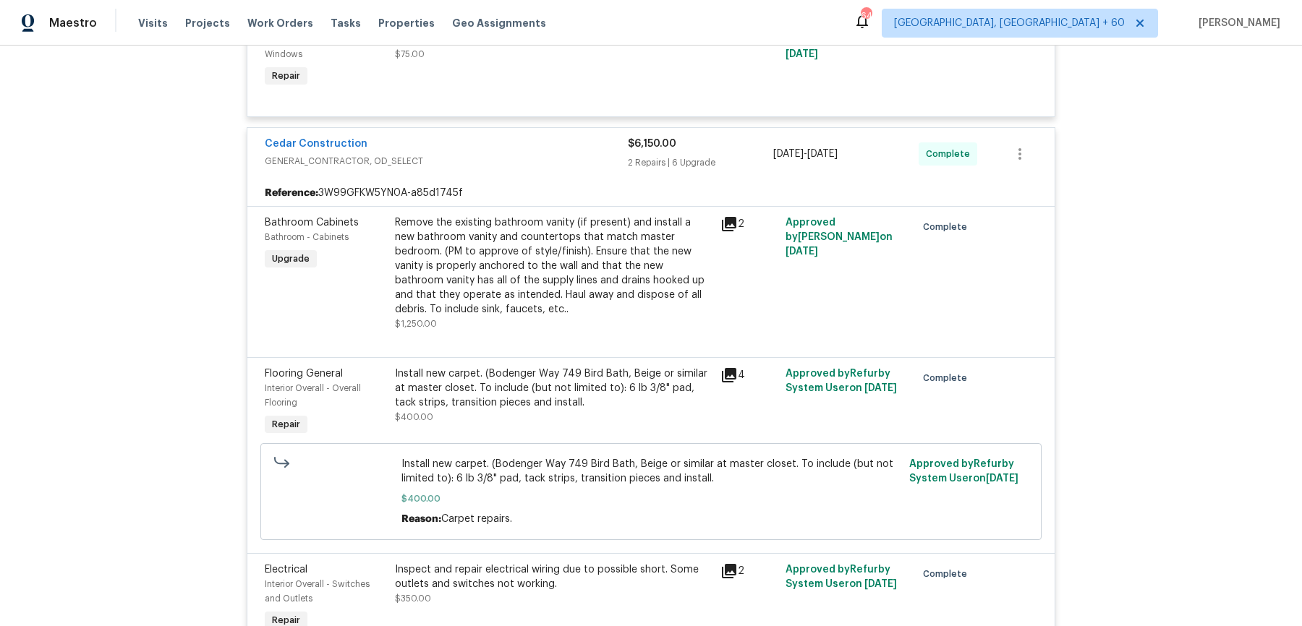
scroll to position [432, 0]
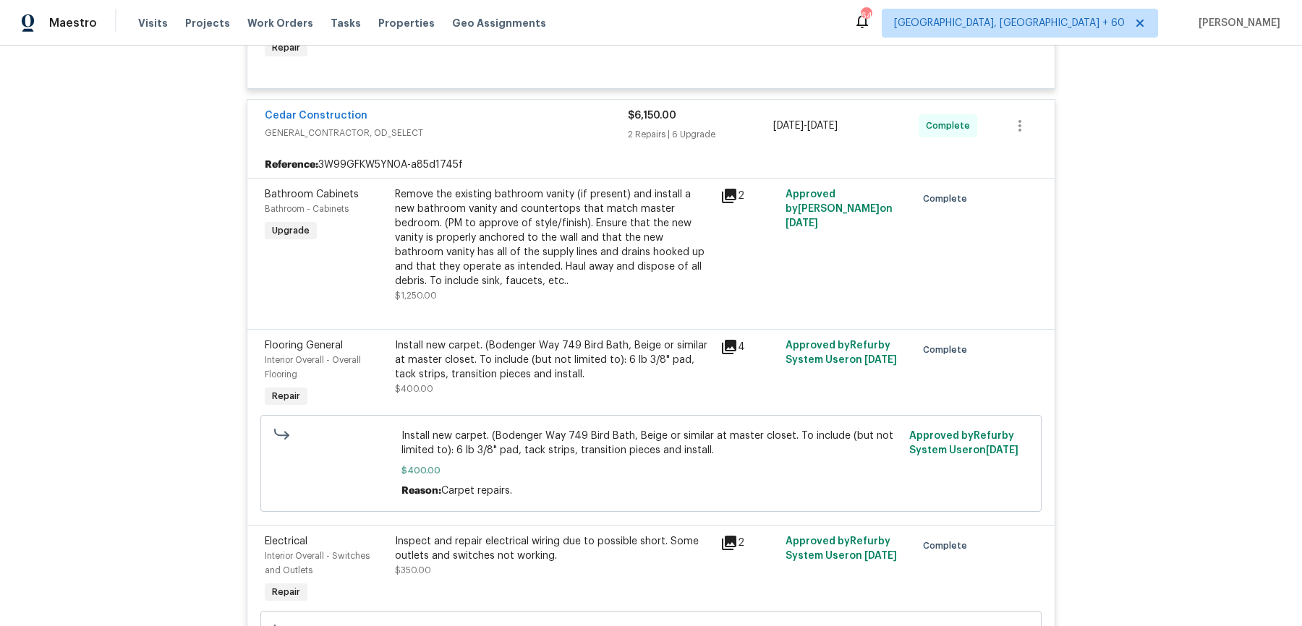
click at [530, 226] on div "Remove the existing bathroom vanity (if present) and install a new bathroom van…" at bounding box center [553, 237] width 317 height 101
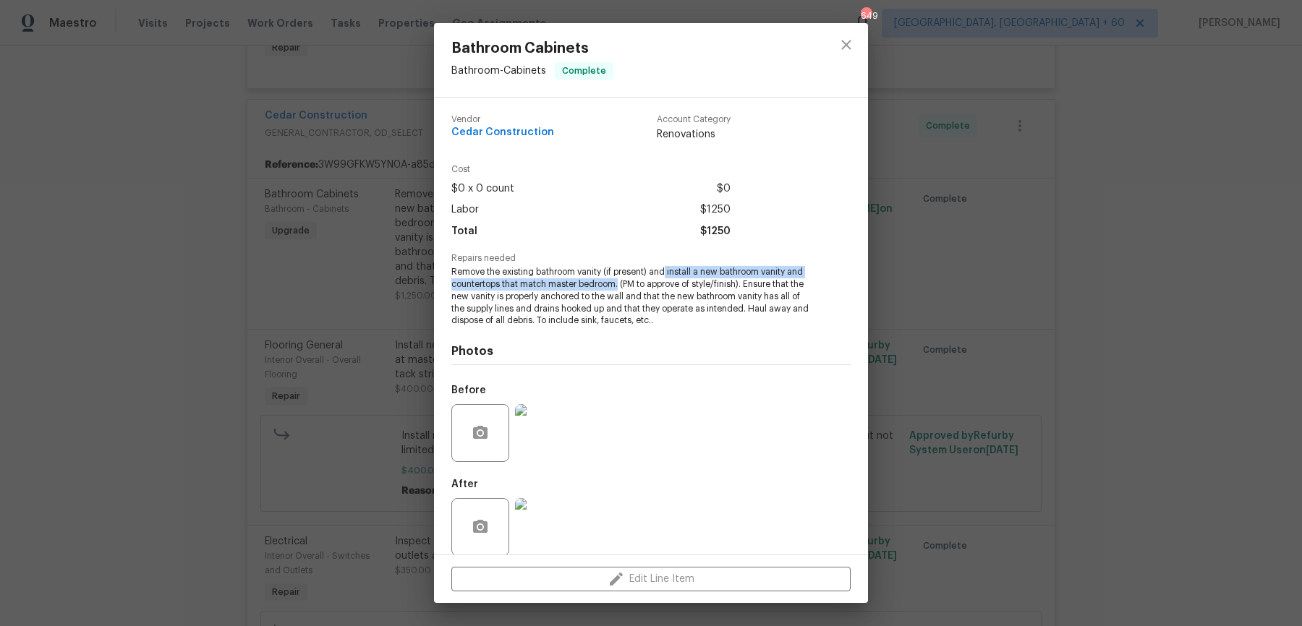
drag, startPoint x: 667, startPoint y: 271, endPoint x: 621, endPoint y: 285, distance: 48.3
click at [621, 285] on span "Remove the existing bathroom vanity (if present) and install a new bathroom van…" at bounding box center [630, 296] width 359 height 61
copy span "install a new bathroom vanity and countertops that match master bedroom."
click at [325, 295] on div "Bathroom Cabinets Bathroom - Cabinets Complete Vendor Cedar Construction Accoun…" at bounding box center [651, 313] width 1302 height 626
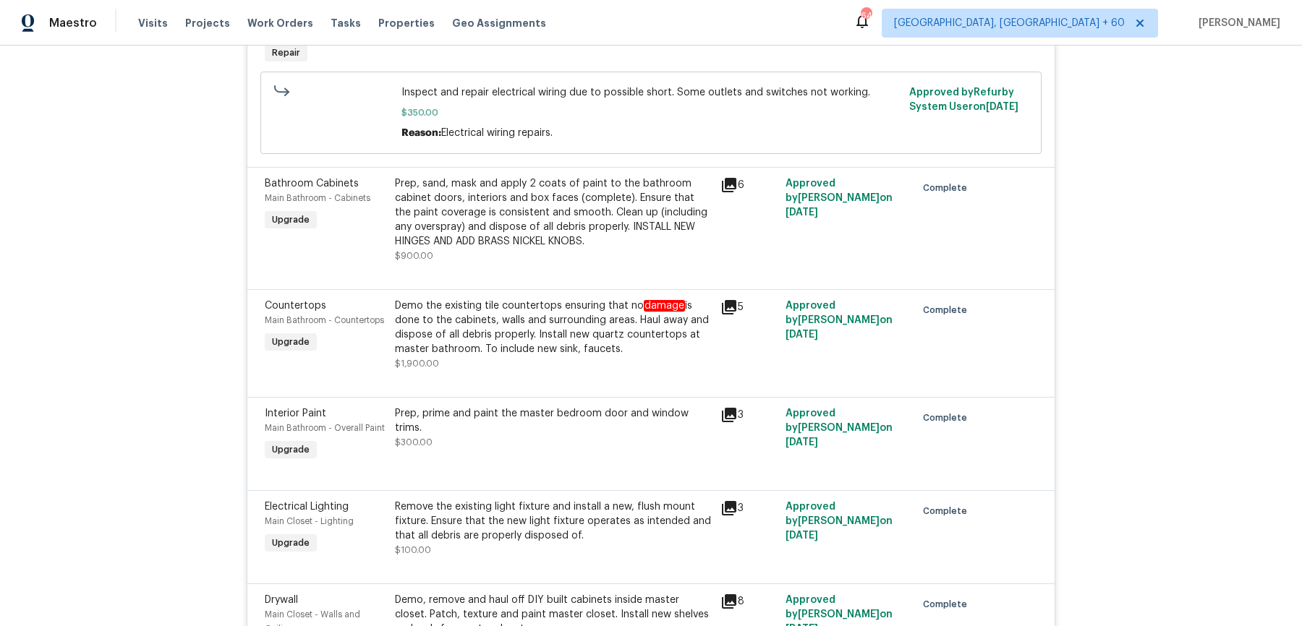
scroll to position [989, 0]
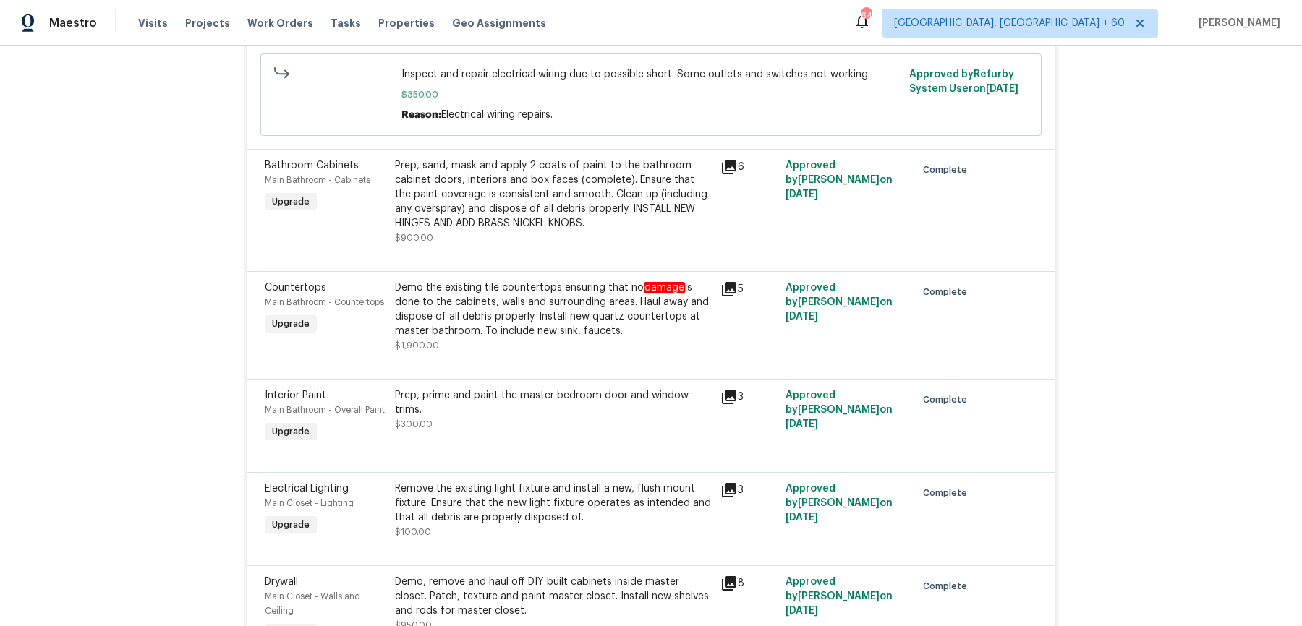
click at [529, 192] on div "Prep, sand, mask and apply 2 coats of paint to the bathroom cabinet doors, inte…" at bounding box center [553, 194] width 317 height 72
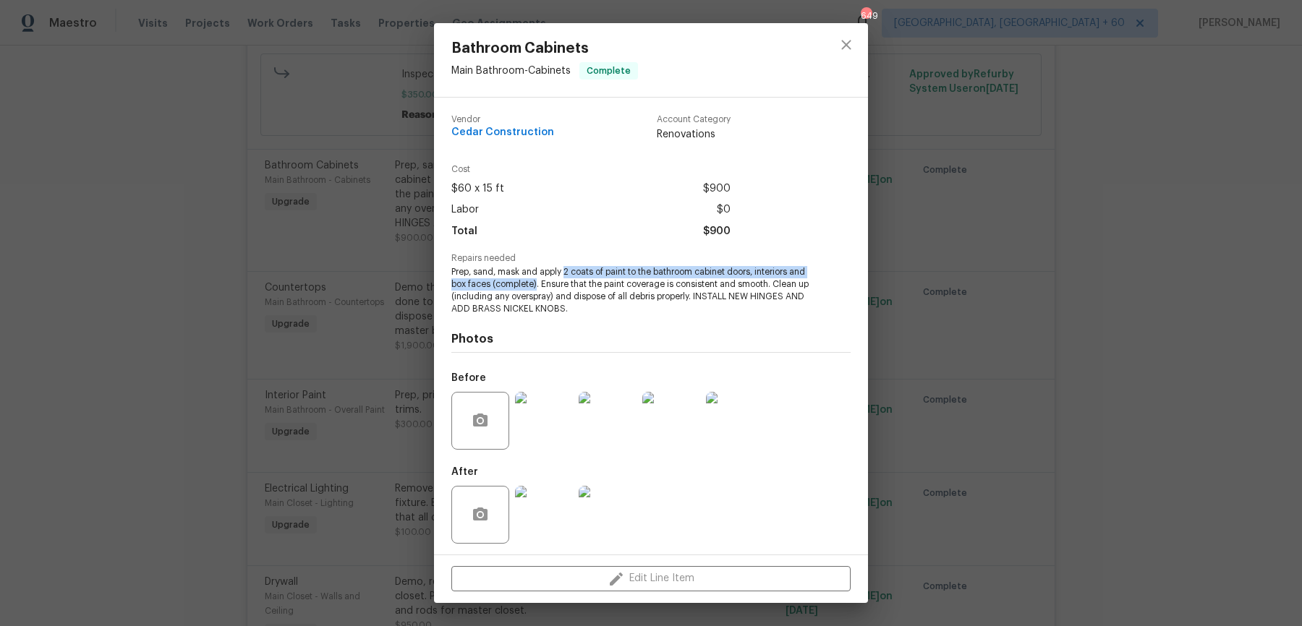
drag, startPoint x: 565, startPoint y: 273, endPoint x: 537, endPoint y: 287, distance: 31.7
click at [537, 287] on span "Prep, sand, mask and apply 2 coats of paint to the bathroom cabinet doors, inte…" at bounding box center [630, 290] width 359 height 48
copy span "2 coats of paint to the bathroom cabinet doors, interiors and box faces (comple…"
click at [271, 335] on div "Bathroom Cabinets Main Bathroom - Cabinets Complete Vendor Cedar Construction A…" at bounding box center [651, 313] width 1302 height 626
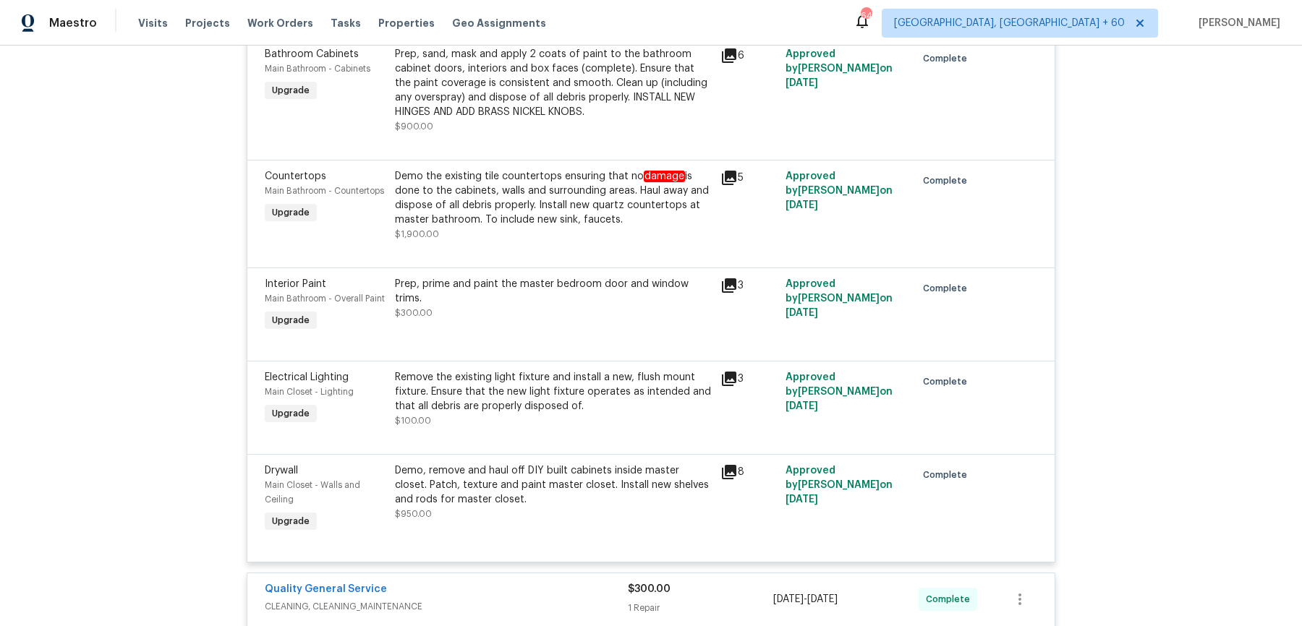
scroll to position [1105, 0]
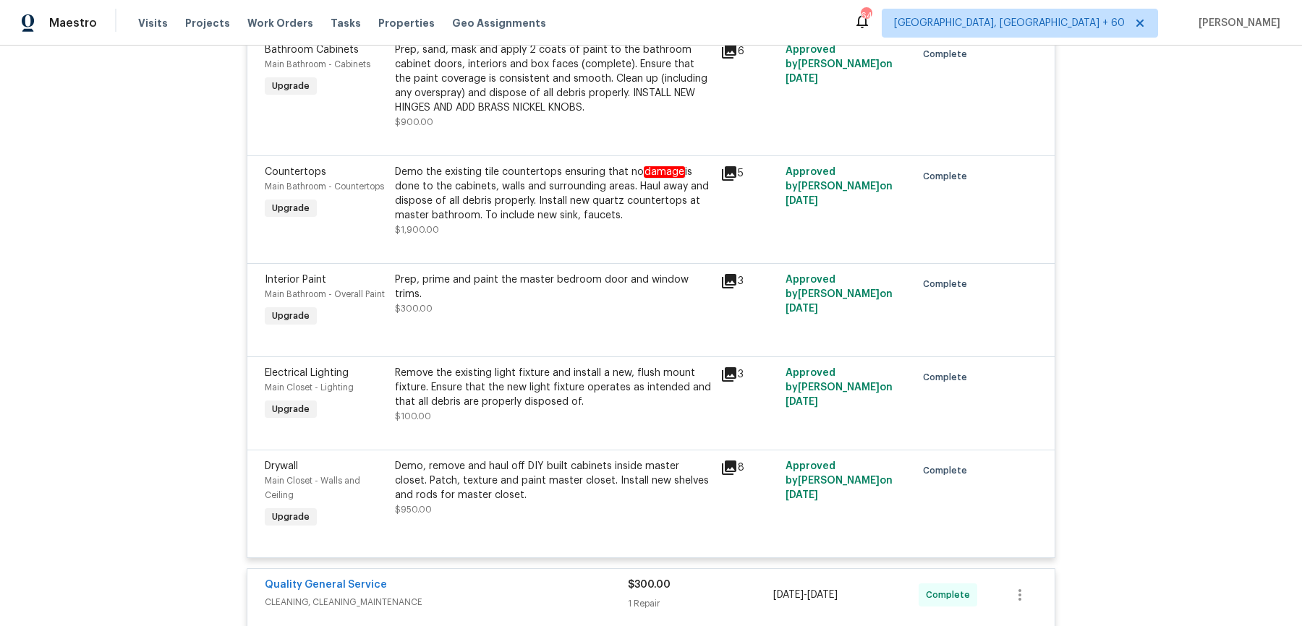
click at [607, 187] on div "Demo the existing tile countertops ensuring that no damage is done to the cabin…" at bounding box center [553, 194] width 317 height 58
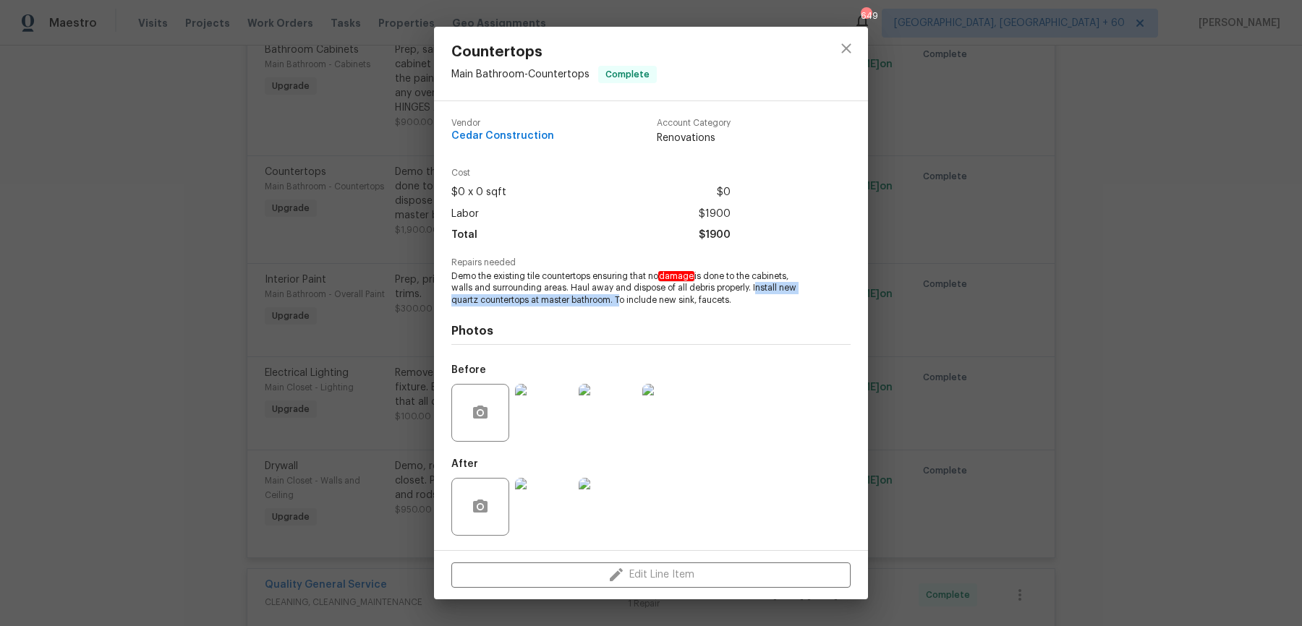
drag, startPoint x: 751, startPoint y: 286, endPoint x: 616, endPoint y: 306, distance: 136.6
click at [616, 306] on span "Demo the existing tile countertops ensuring that no damage is done to the cabin…" at bounding box center [630, 288] width 359 height 36
copy span "Install new quartz countertops at master bathroom."
click at [1081, 235] on div "Countertops Main Bathroom - Countertops Complete Vendor Cedar Construction Acco…" at bounding box center [651, 313] width 1302 height 626
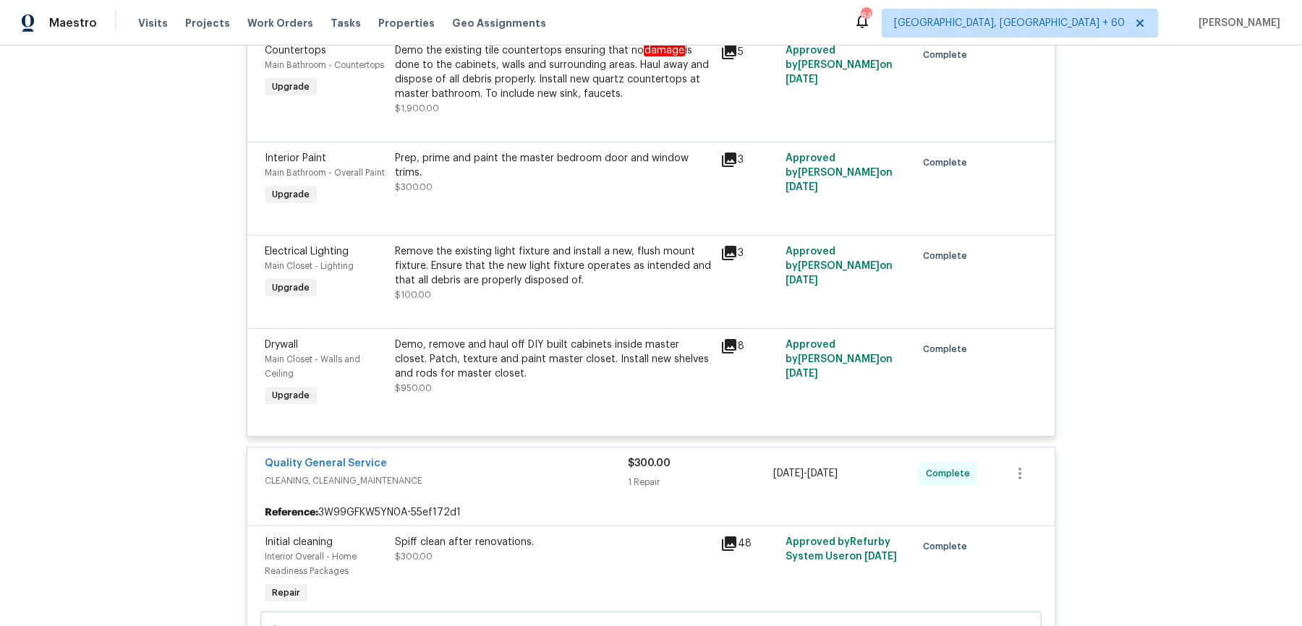
scroll to position [1262, 0]
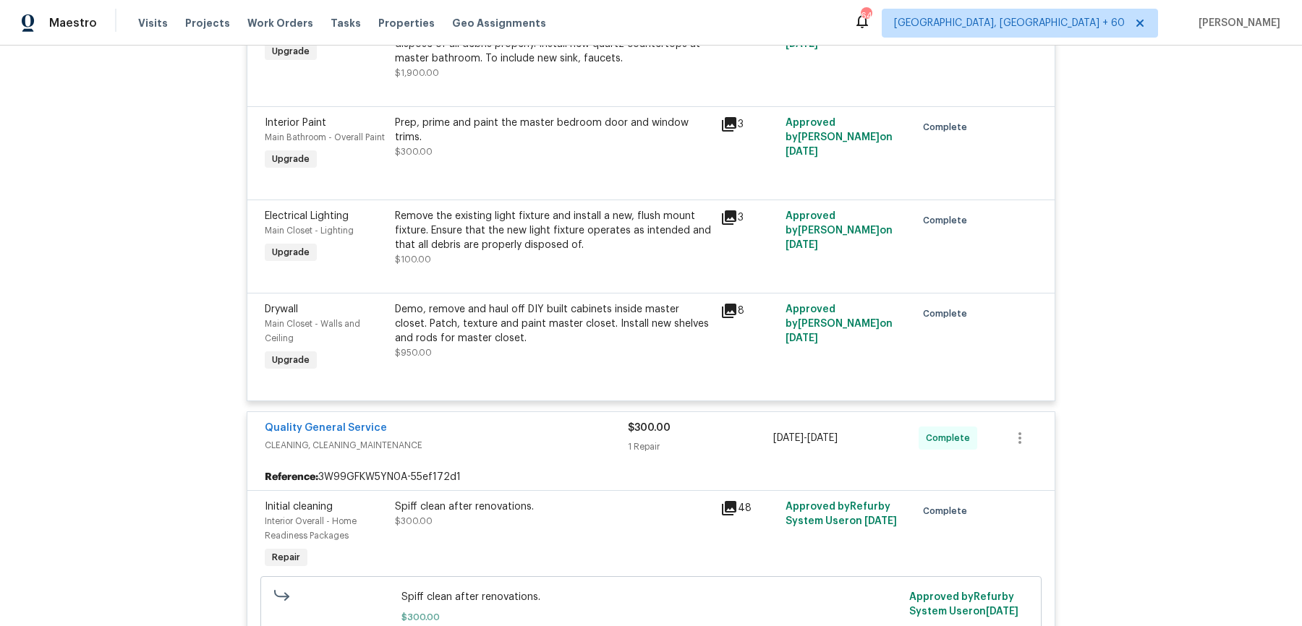
click at [589, 342] on div "Demo, remove and haul off DIY built cabinets inside master closet. Patch, textu…" at bounding box center [553, 323] width 317 height 43
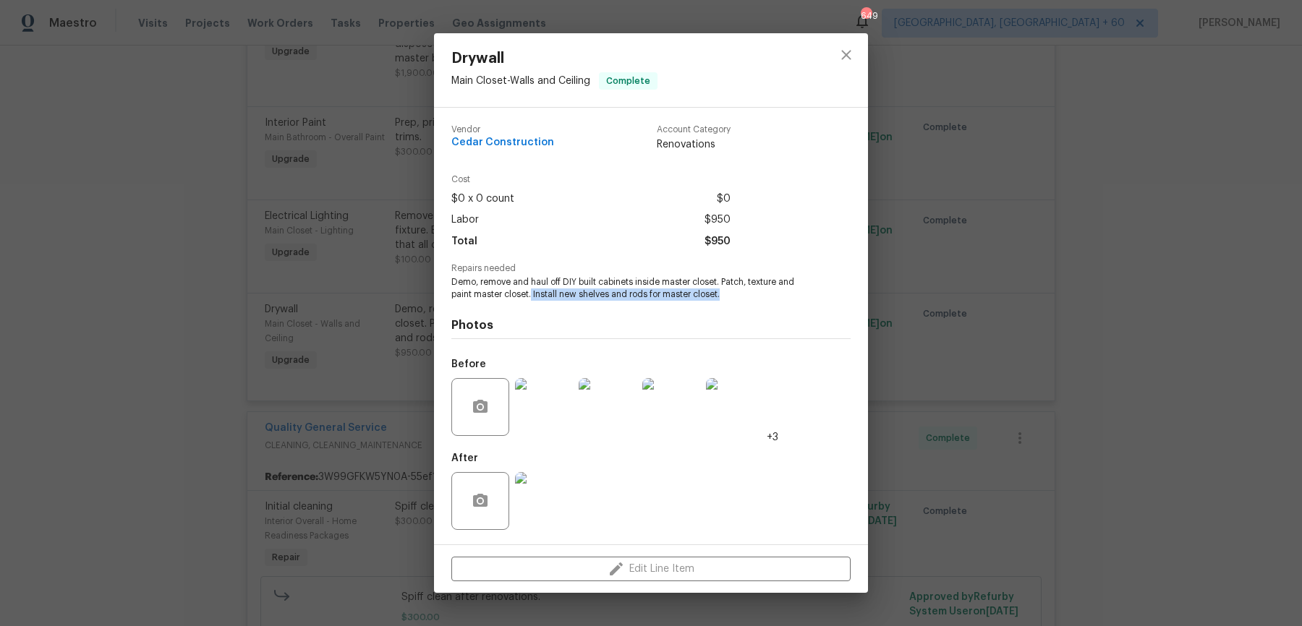
drag, startPoint x: 531, startPoint y: 294, endPoint x: 781, endPoint y: 294, distance: 250.2
click at [781, 294] on span "Demo, remove and haul off DIY built cabinets inside master closet. Patch, textu…" at bounding box center [630, 288] width 359 height 25
copy span "Install new shelves and rods for master closet."
click at [357, 272] on div "Drywall Main Closet - Walls and Ceiling Complete Vendor Cedar Construction Acco…" at bounding box center [651, 313] width 1302 height 626
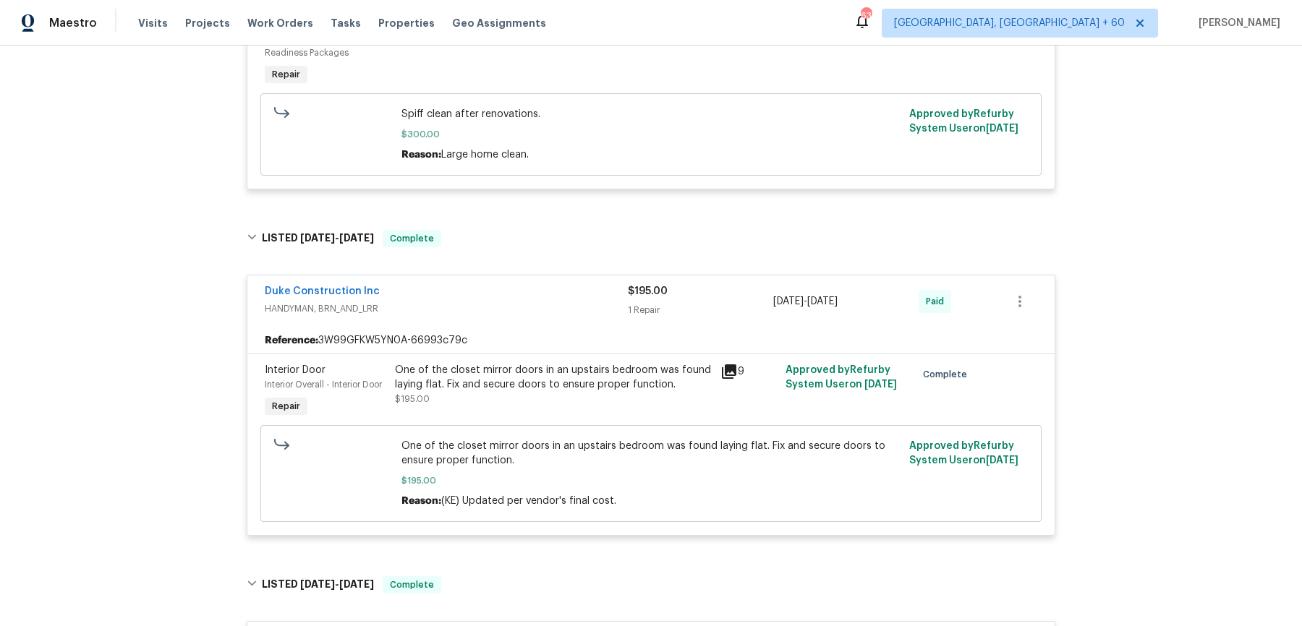
scroll to position [1791, 0]
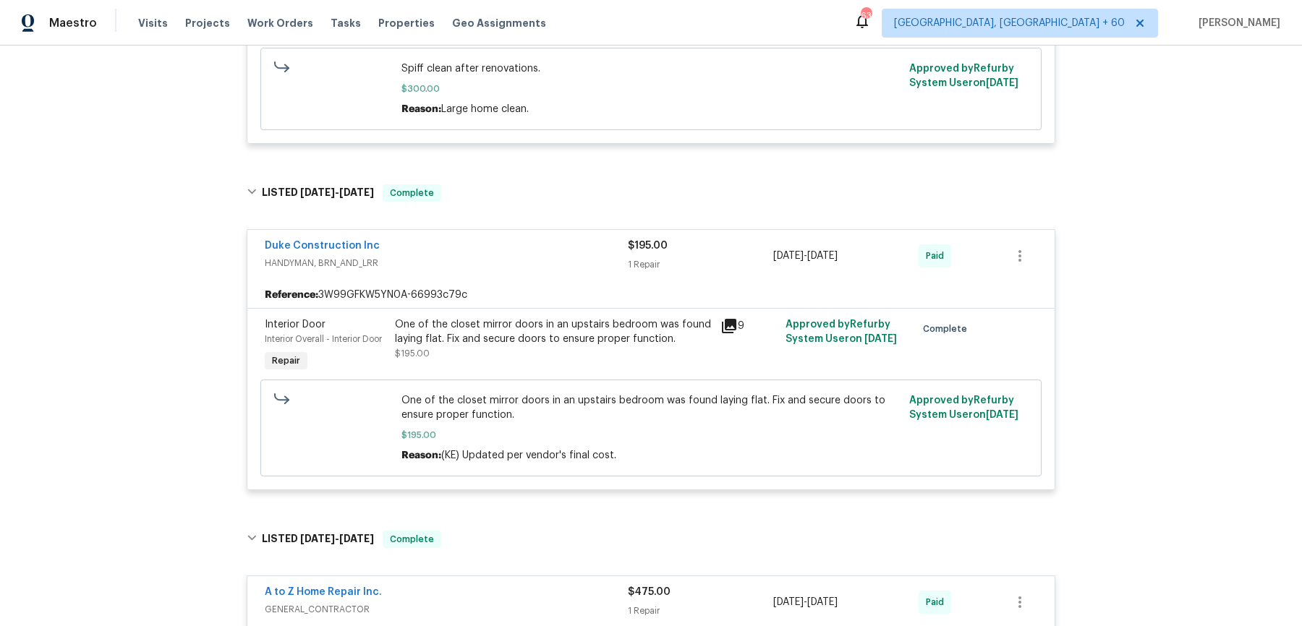
click at [668, 418] on span "One of the closet mirror doors in an upstairs bedroom was found laying flat. Fi…" at bounding box center [651, 407] width 500 height 29
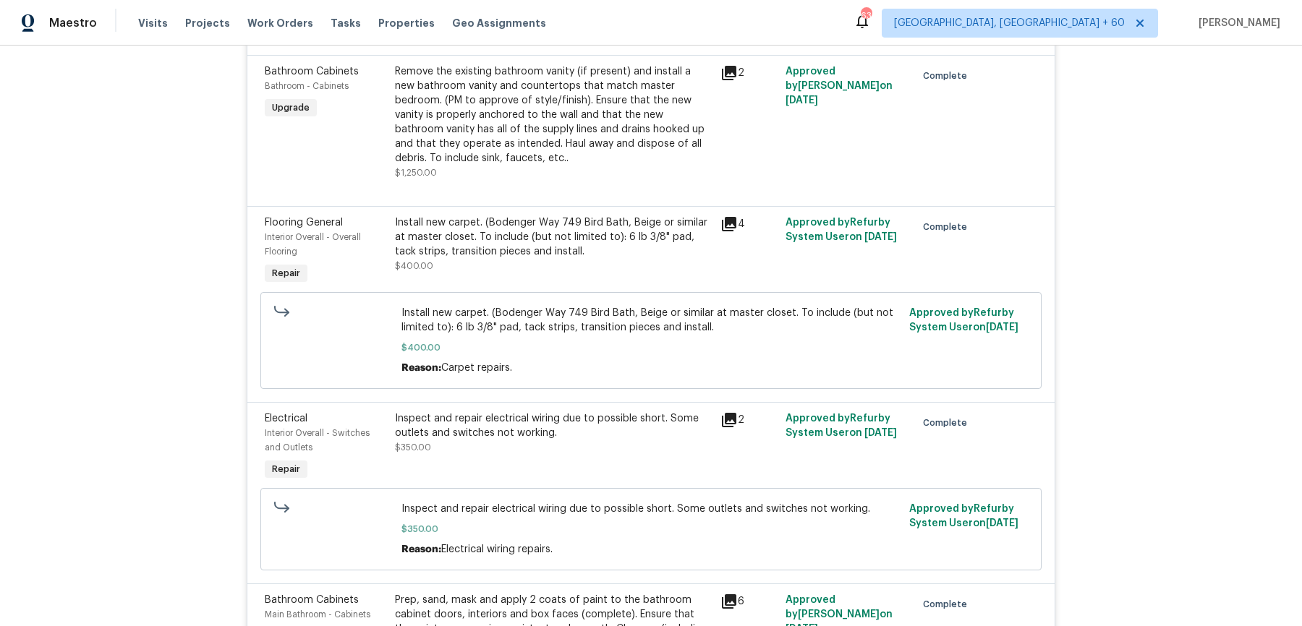
scroll to position [0, 0]
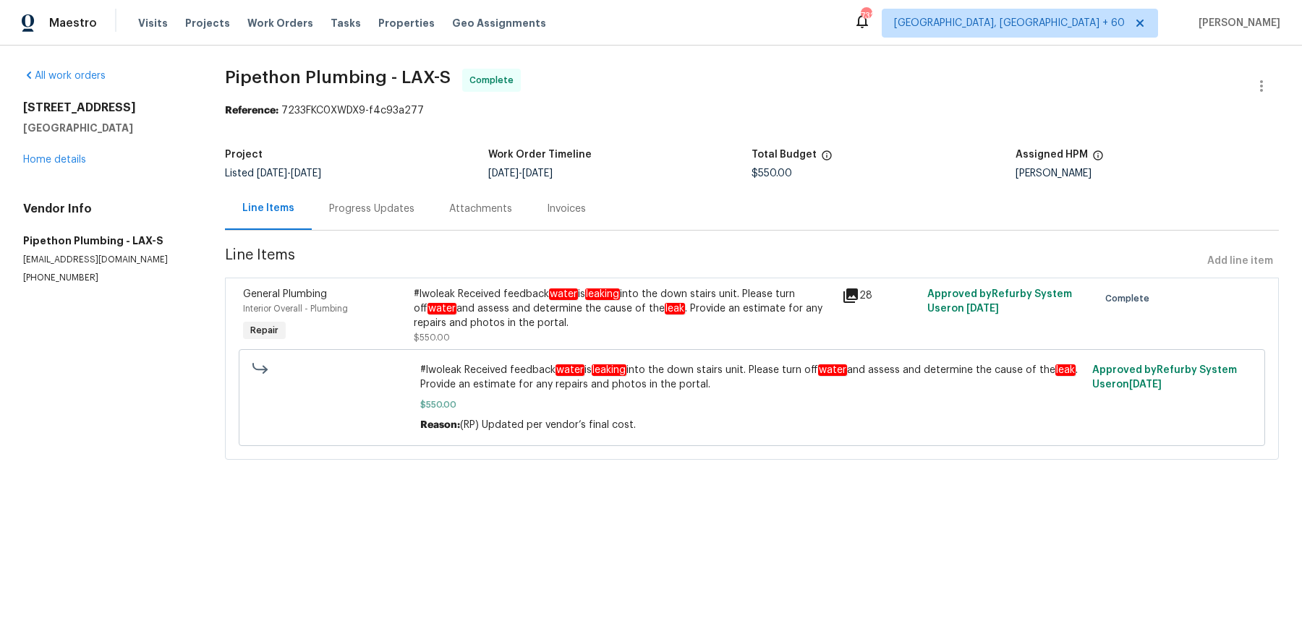
click at [353, 212] on div "Progress Updates" at bounding box center [371, 209] width 85 height 14
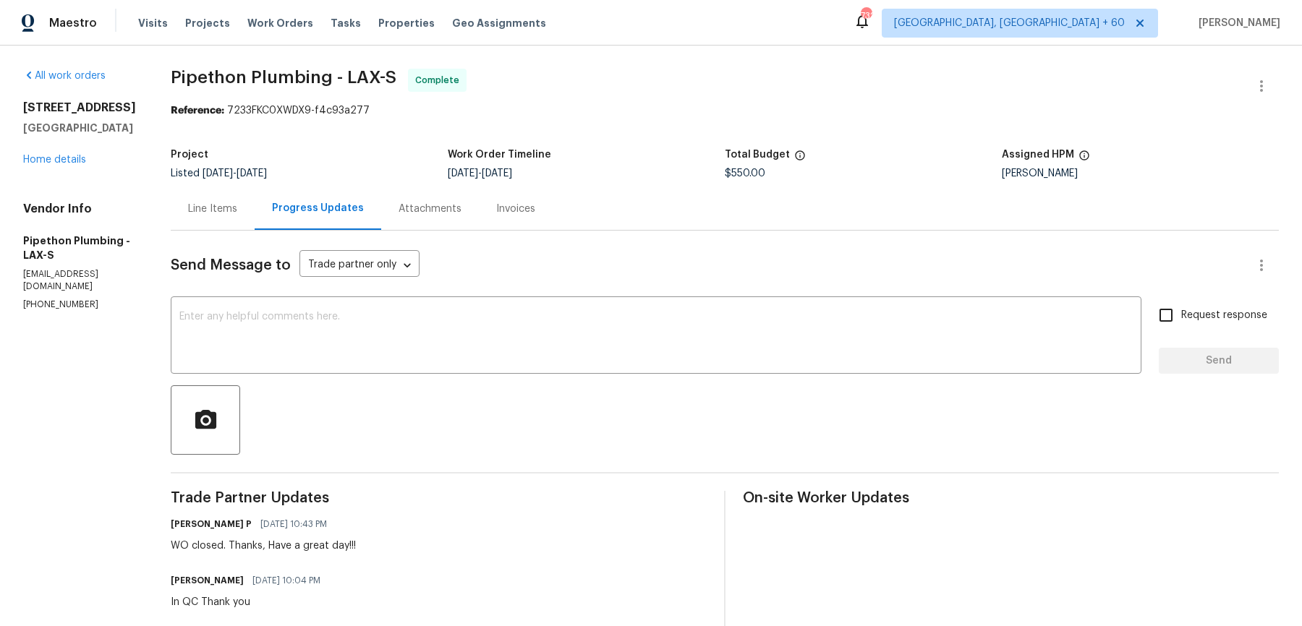
click at [237, 204] on div "Line Items" at bounding box center [212, 209] width 49 height 14
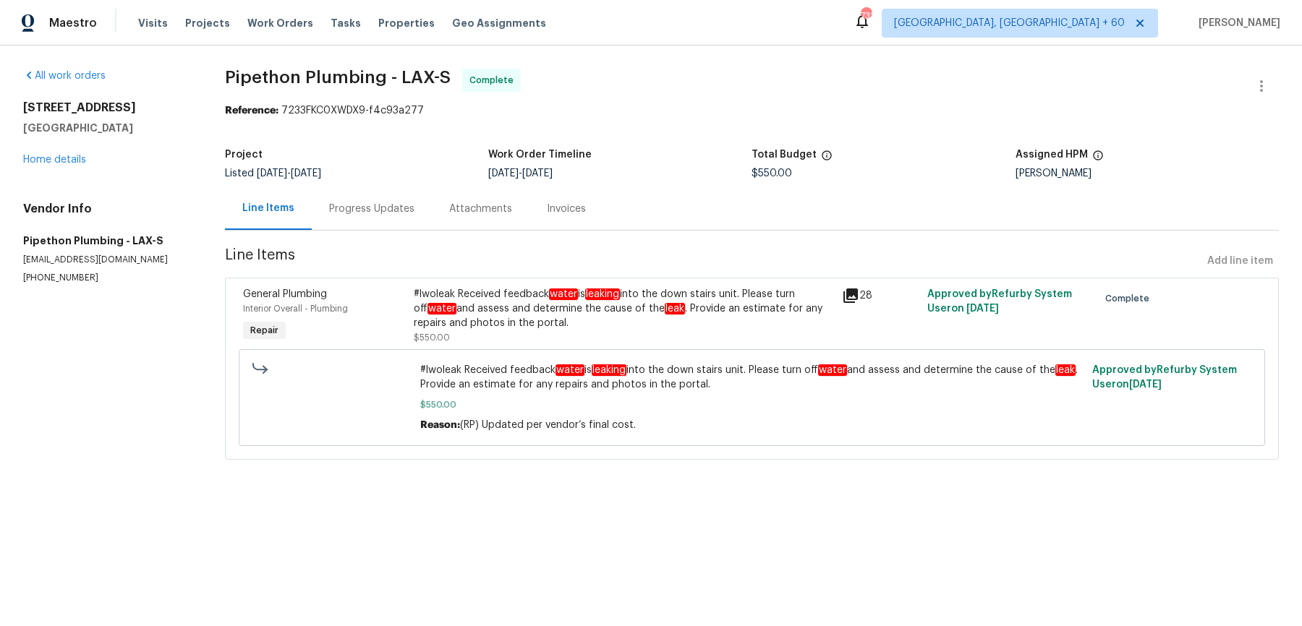
click at [415, 215] on div "Progress Updates" at bounding box center [372, 208] width 120 height 43
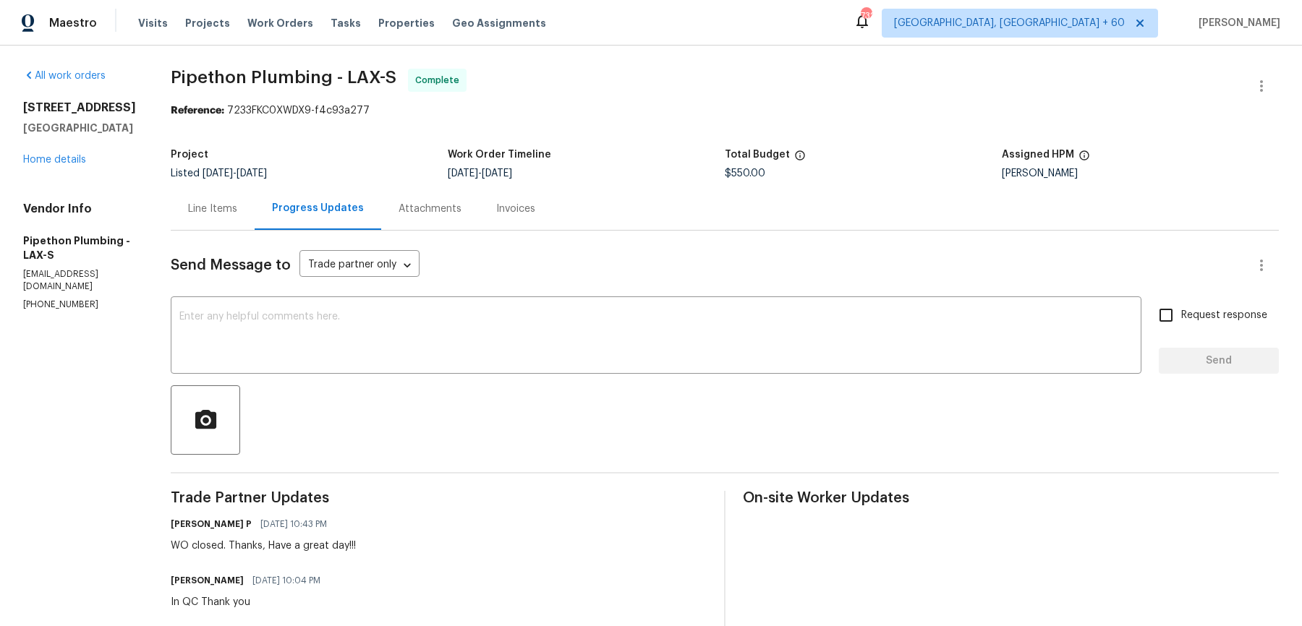
click at [251, 195] on div "Line Items" at bounding box center [213, 208] width 84 height 43
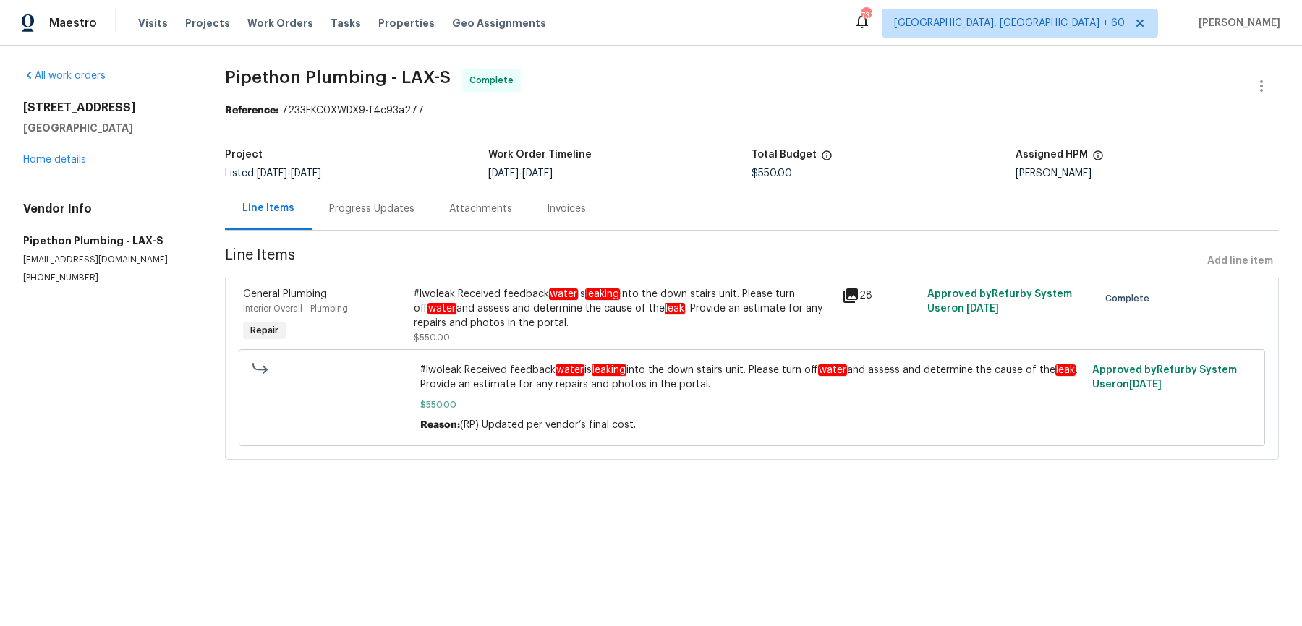
click at [161, 101] on h2 "8800 Cedros Ave Apt 209" at bounding box center [106, 108] width 167 height 14
click at [568, 201] on div "Invoices" at bounding box center [566, 208] width 74 height 43
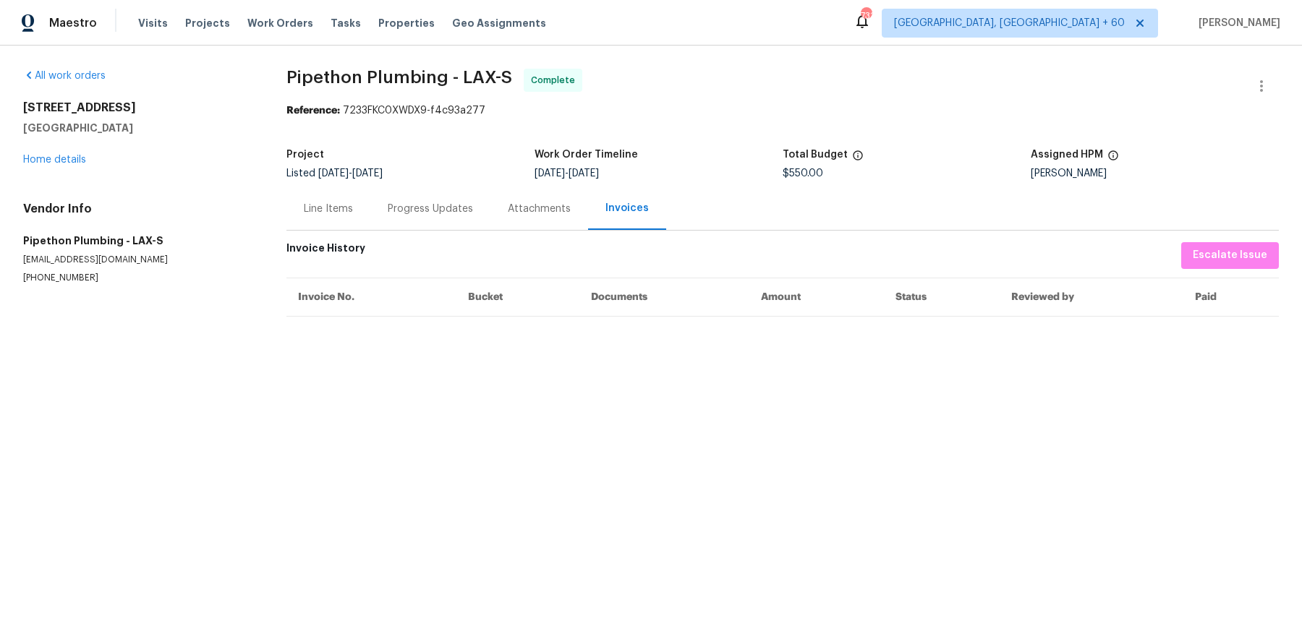
click at [346, 216] on div "Line Items" at bounding box center [328, 208] width 84 height 43
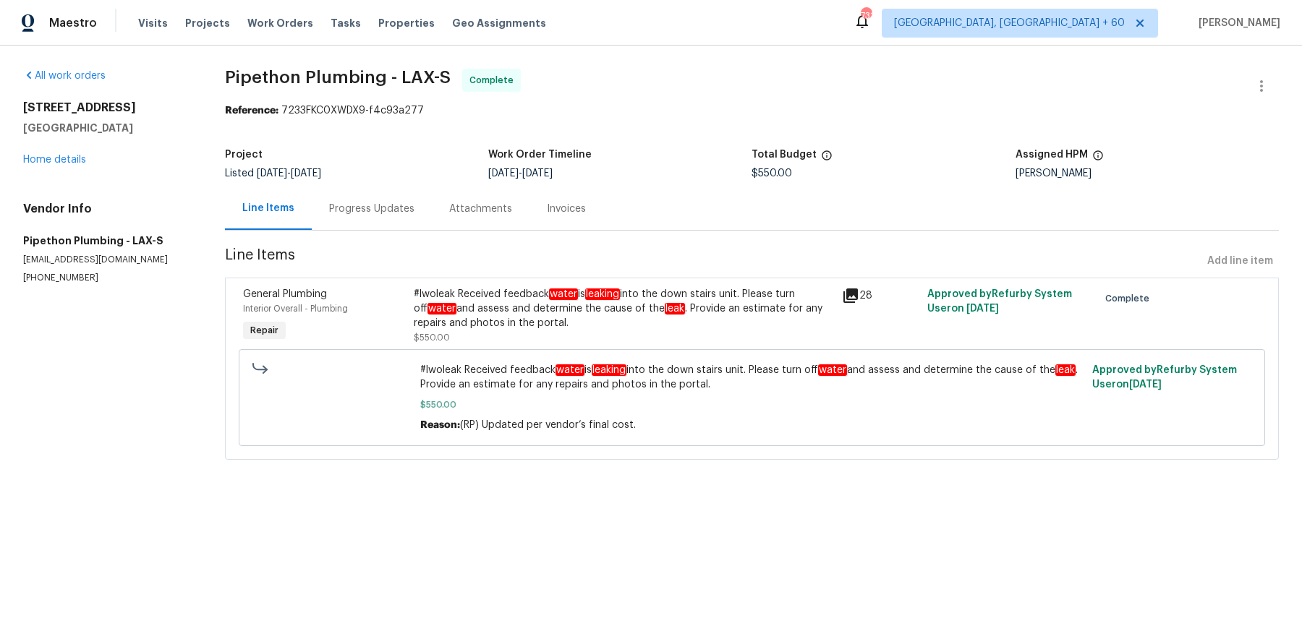
click at [370, 197] on div "Progress Updates" at bounding box center [372, 208] width 120 height 43
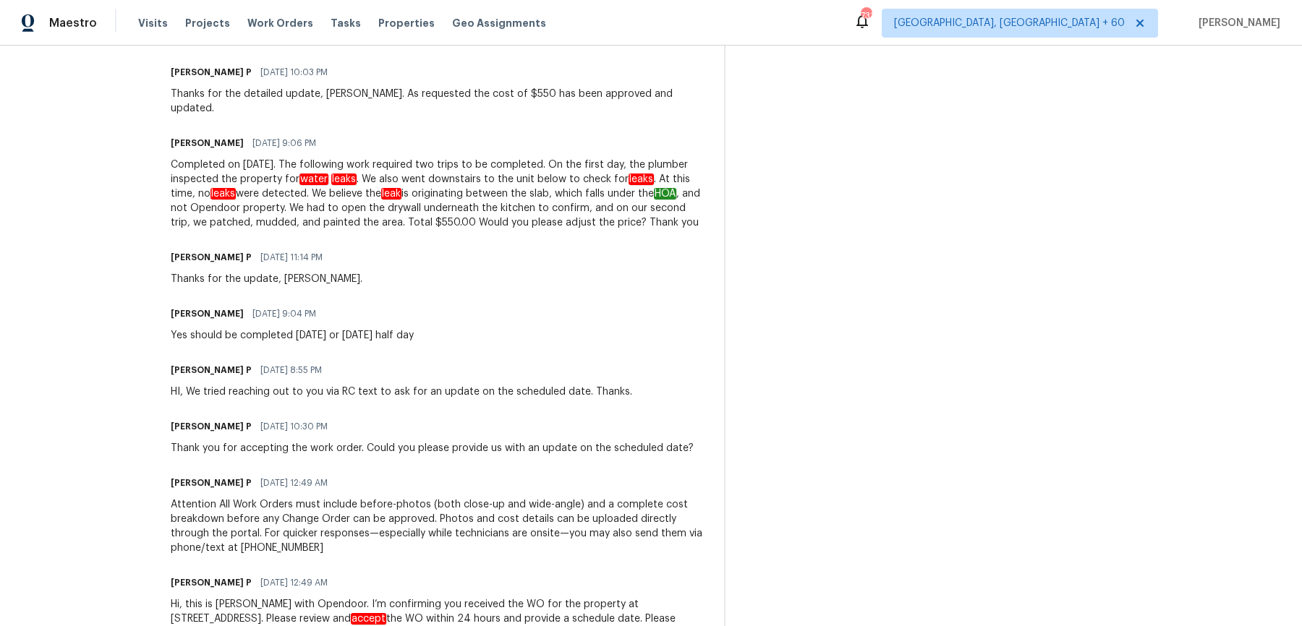
scroll to position [508, 0]
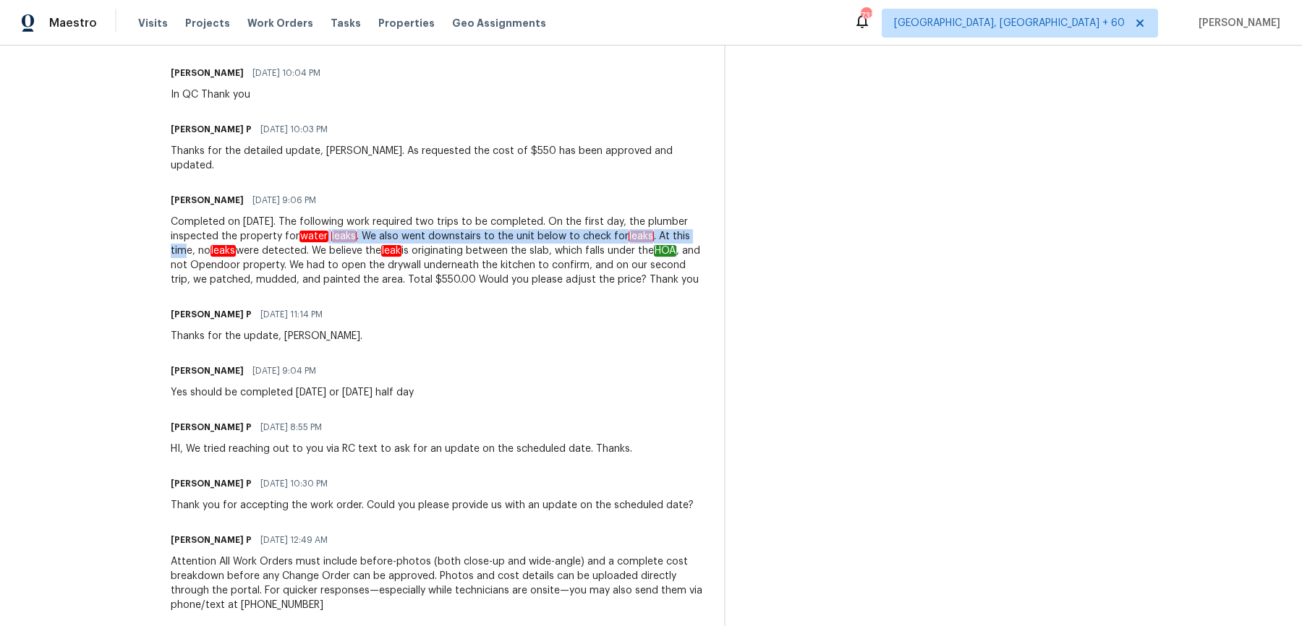
drag, startPoint x: 203, startPoint y: 229, endPoint x: 346, endPoint y: 228, distance: 143.2
click at [346, 228] on div "Completed on 9/30/25. The following work required two trips to be completed. On…" at bounding box center [439, 251] width 536 height 72
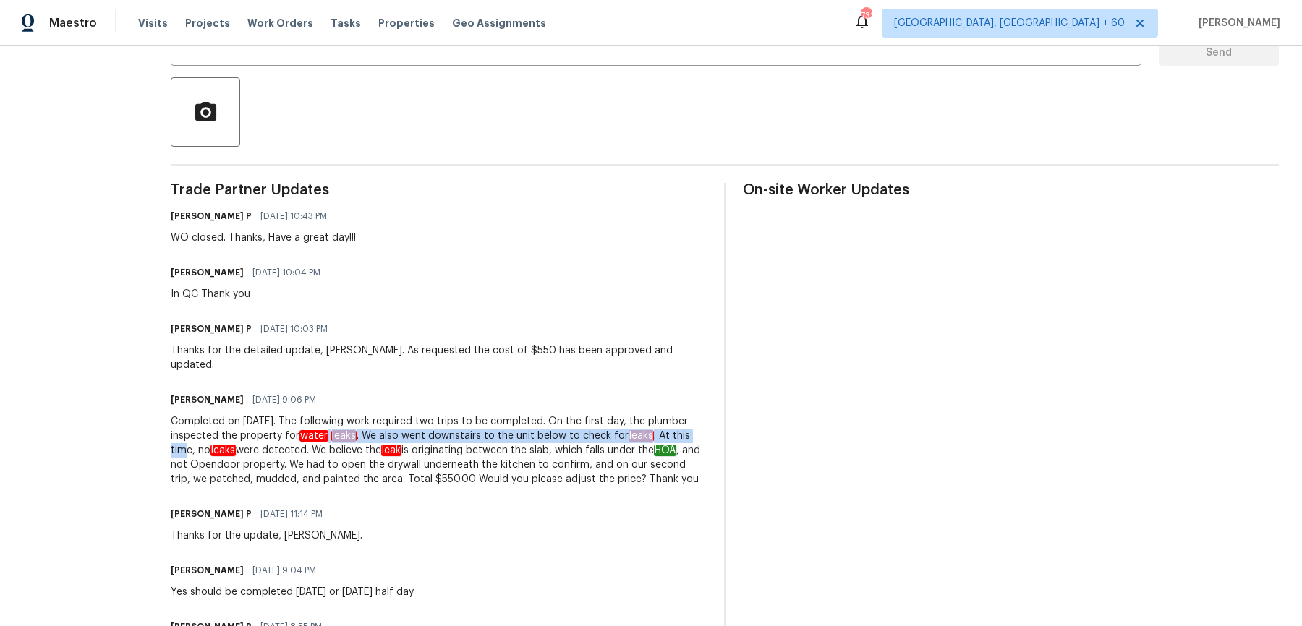
scroll to position [0, 0]
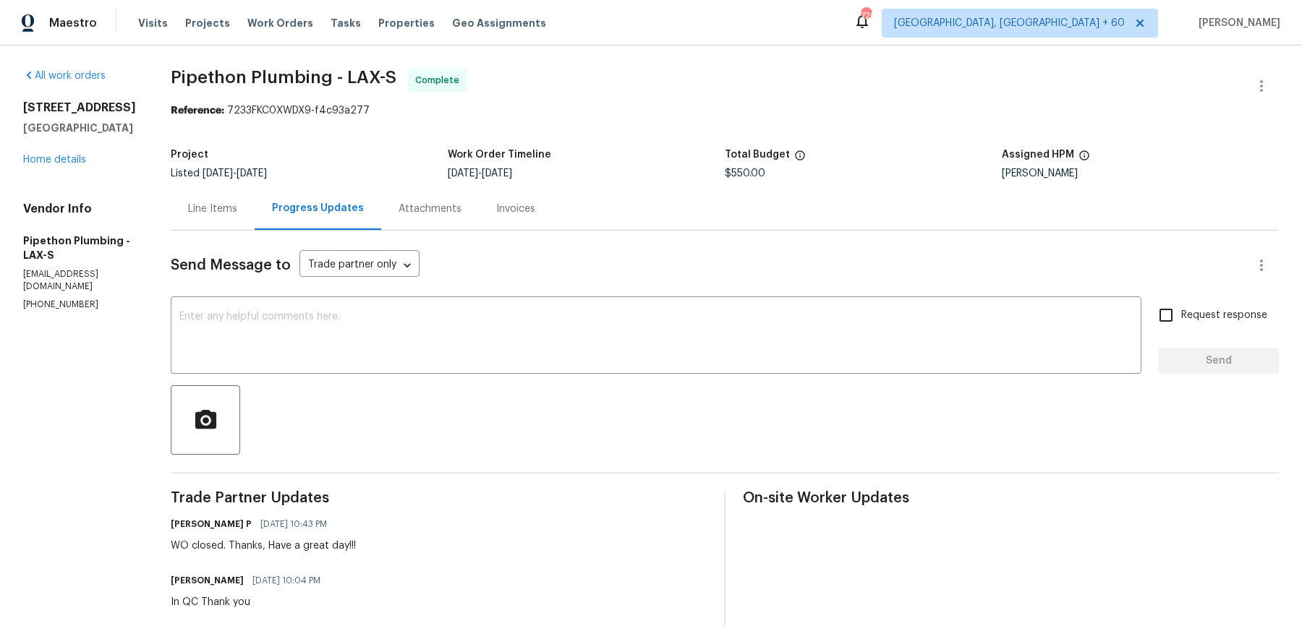
click at [210, 205] on div "Line Items" at bounding box center [212, 209] width 49 height 14
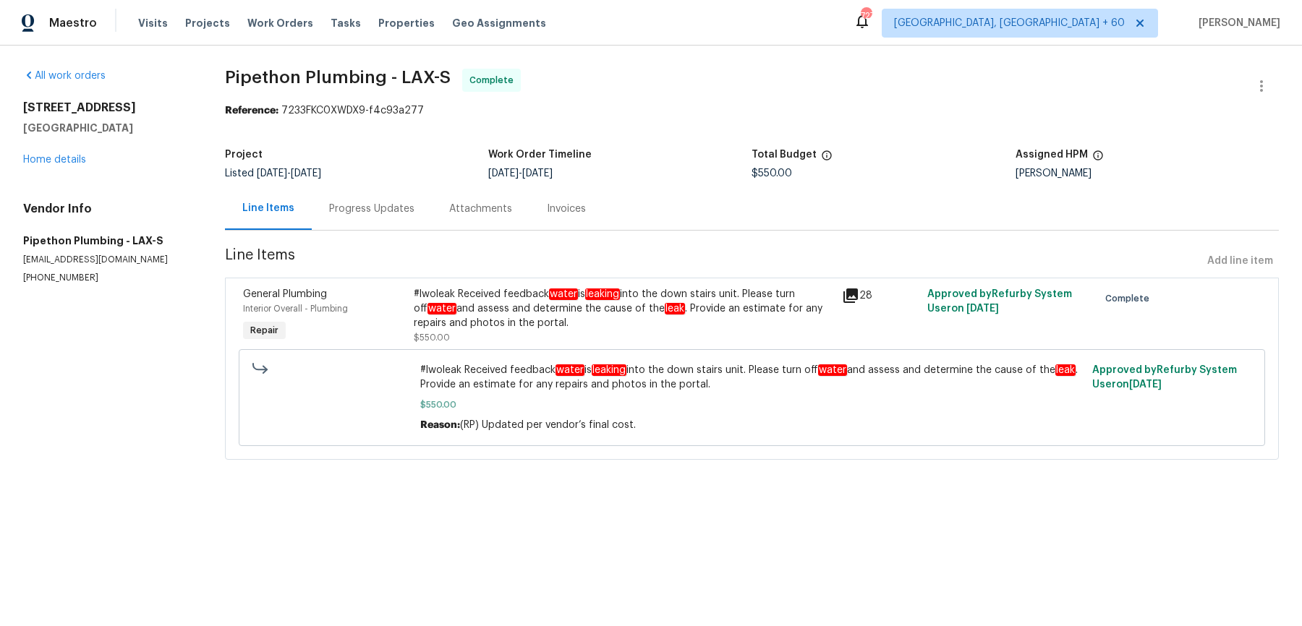
click at [354, 196] on div "Progress Updates" at bounding box center [372, 208] width 120 height 43
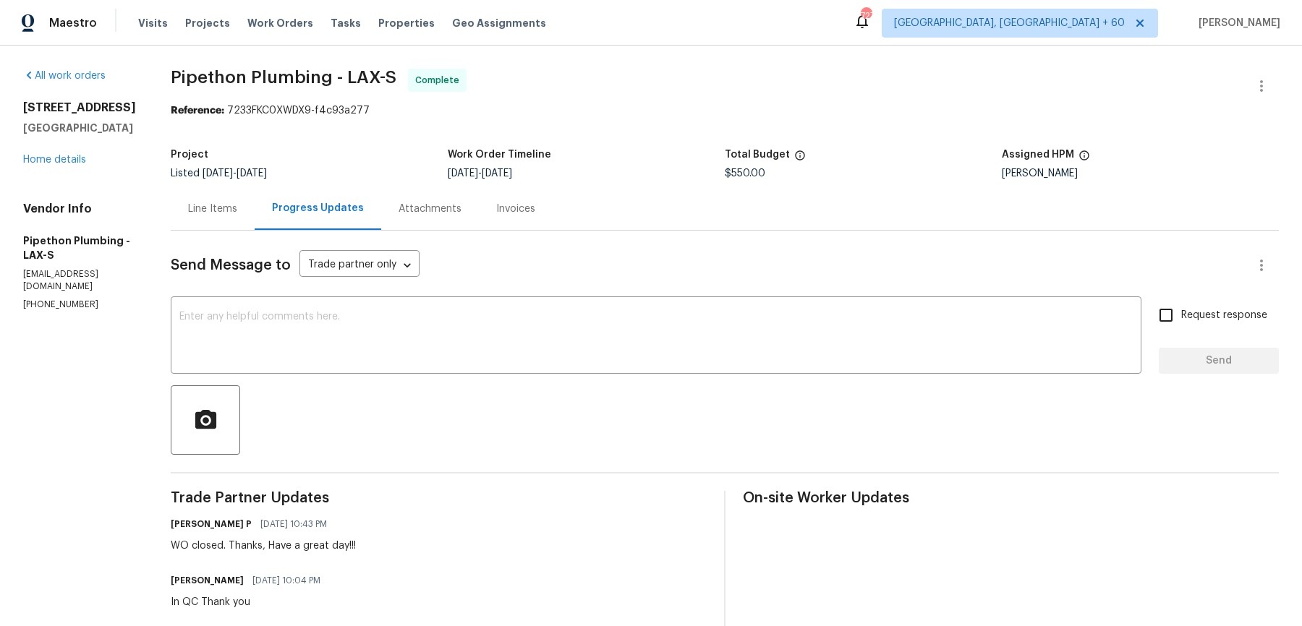
click at [237, 204] on div "Line Items" at bounding box center [212, 209] width 49 height 14
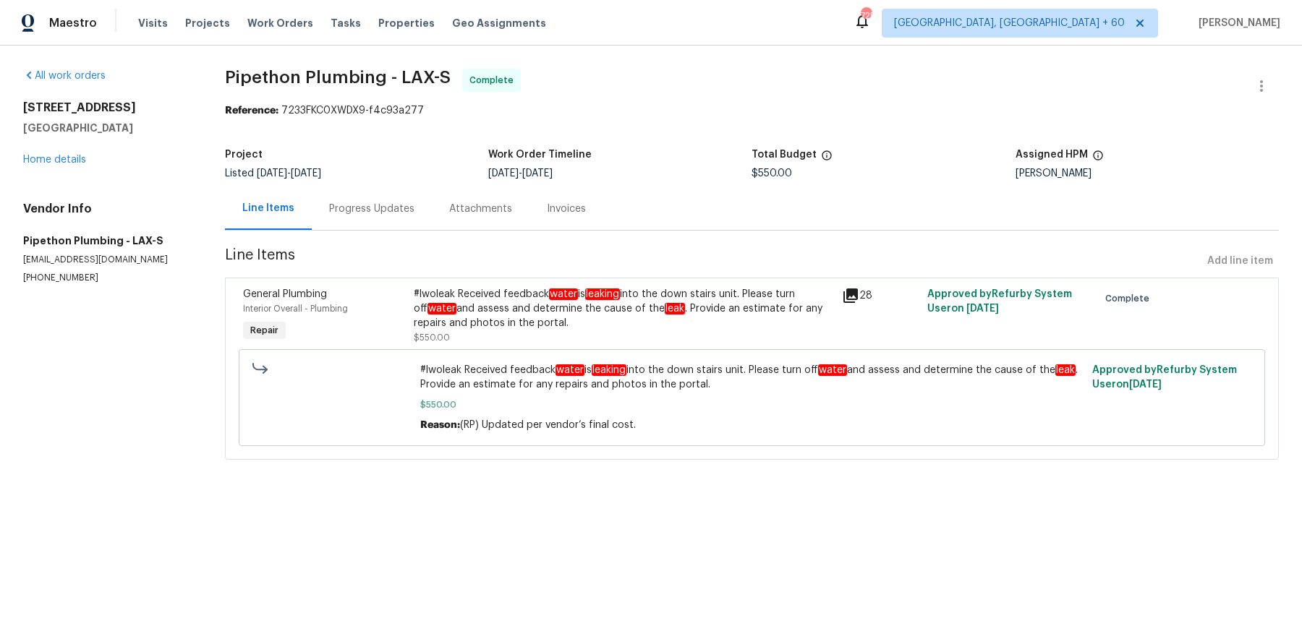
click at [387, 82] on span "Pipethon Plumbing - LAX-S" at bounding box center [338, 77] width 226 height 17
click at [387, 83] on span "Pipethon Plumbing - LAX-S" at bounding box center [338, 77] width 226 height 17
copy span "Pipethon Plumbing - LAX-S"
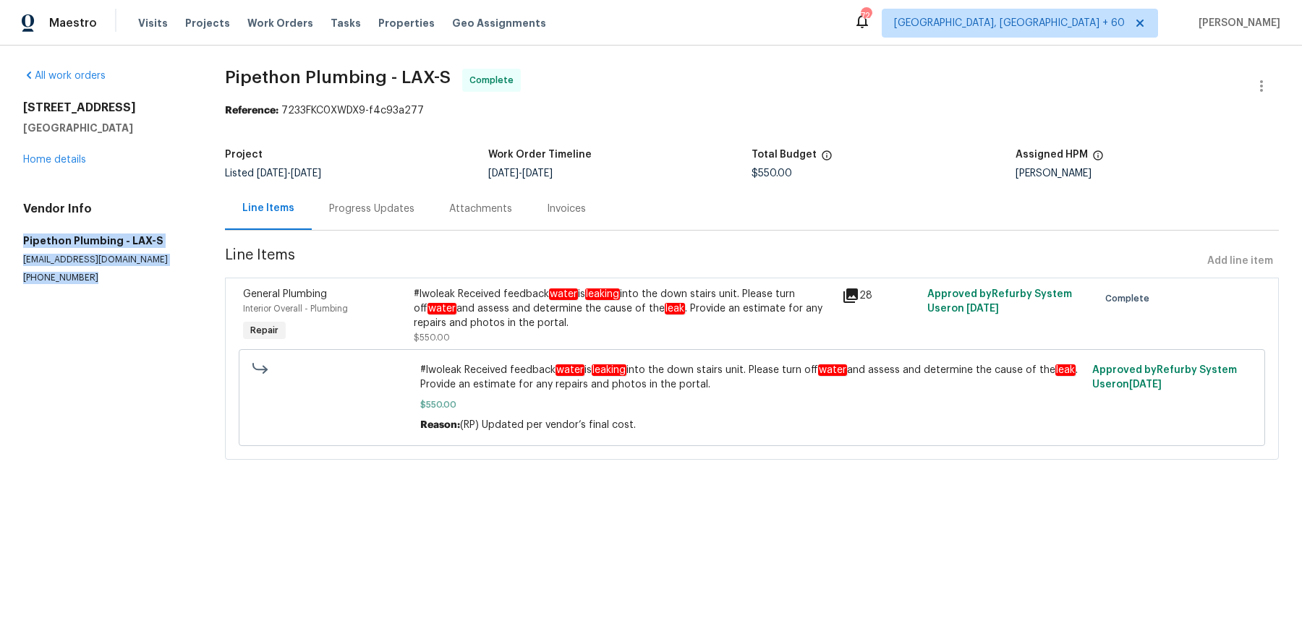
drag, startPoint x: 20, startPoint y: 230, endPoint x: 120, endPoint y: 304, distance: 124.5
click at [120, 304] on div "All work orders 8800 Cedros Ave Apt 209 Panorama City, CA 91402 Home details Ve…" at bounding box center [651, 273] width 1302 height 455
copy div "Pipethon Plumbing - LAX-S service@pipethonplumbing.com (323) 328-6363"
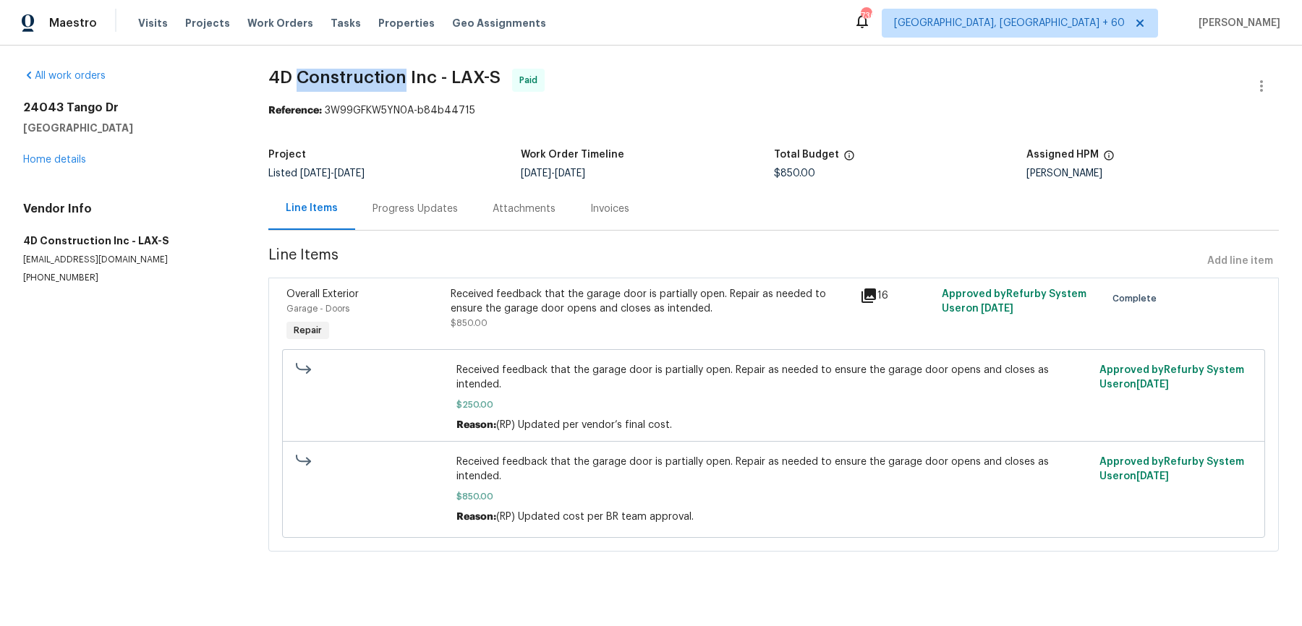
click at [359, 82] on span "4D Construction Inc - LAX-S" at bounding box center [384, 77] width 232 height 17
copy span "4D Construction Inc - LAX-S"
click at [370, 74] on span "4D Construction Inc - LAX-S" at bounding box center [384, 77] width 232 height 17
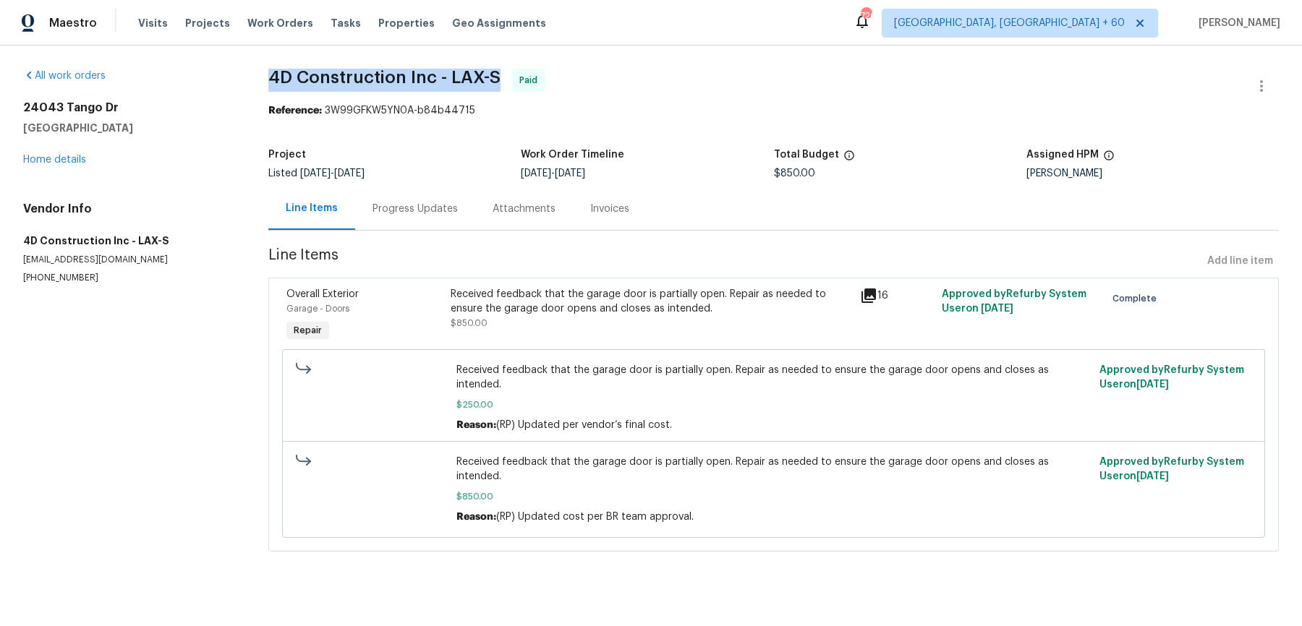
click at [370, 74] on span "4D Construction Inc - LAX-S" at bounding box center [384, 77] width 232 height 17
copy span "4D Construction Inc - LAX-S"
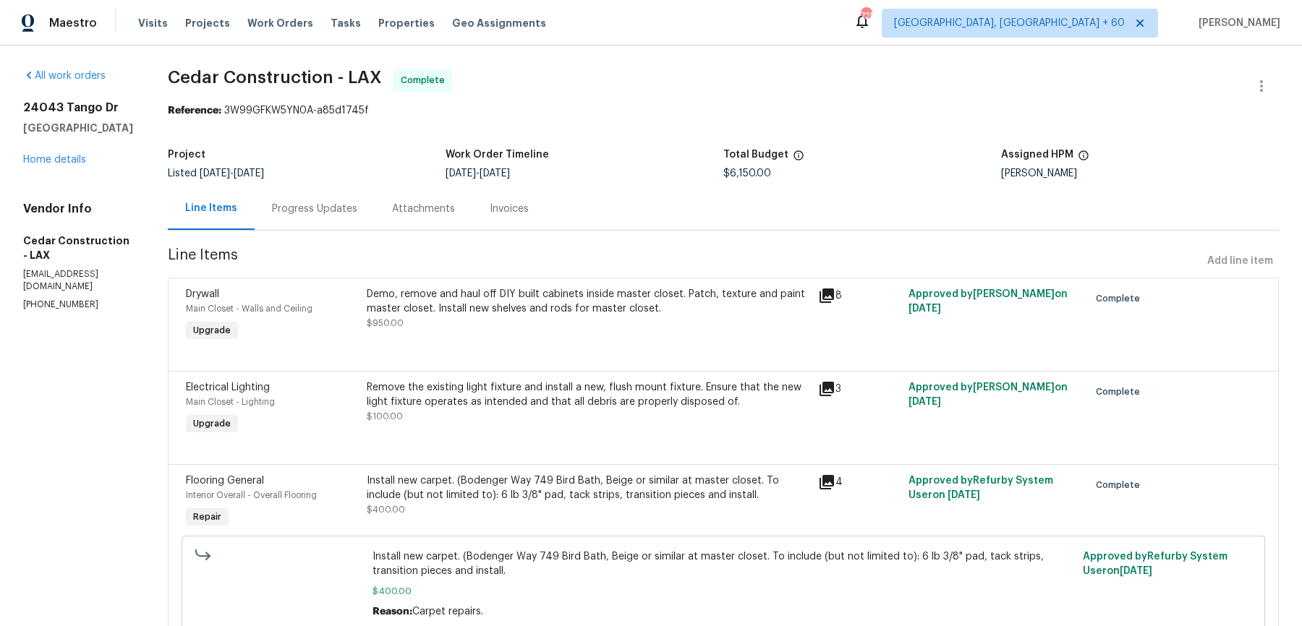
click at [362, 73] on span "Cedar Construction - LAX" at bounding box center [275, 77] width 214 height 17
copy span "Cedar Construction - LAX"
drag, startPoint x: 20, startPoint y: 235, endPoint x: 71, endPoint y: 329, distance: 106.8
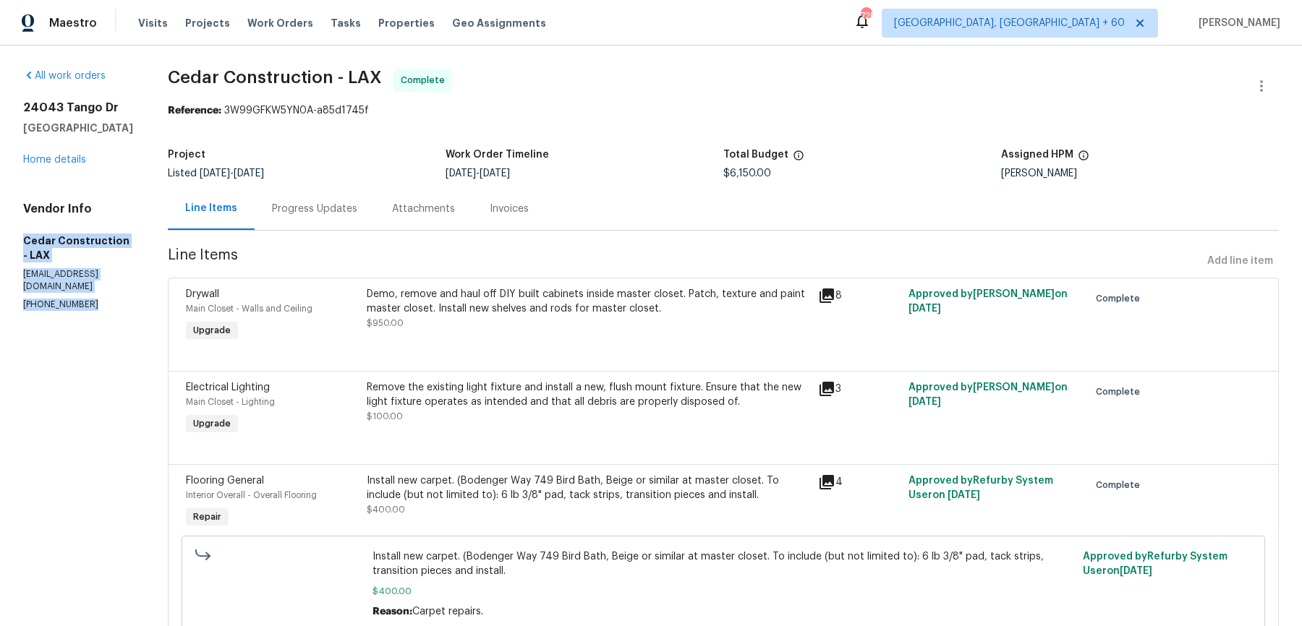
copy div "Cedar Construction - LAX chafic@cedarenvironmental.com (818) 923-0721"
